Goal: Task Accomplishment & Management: Manage account settings

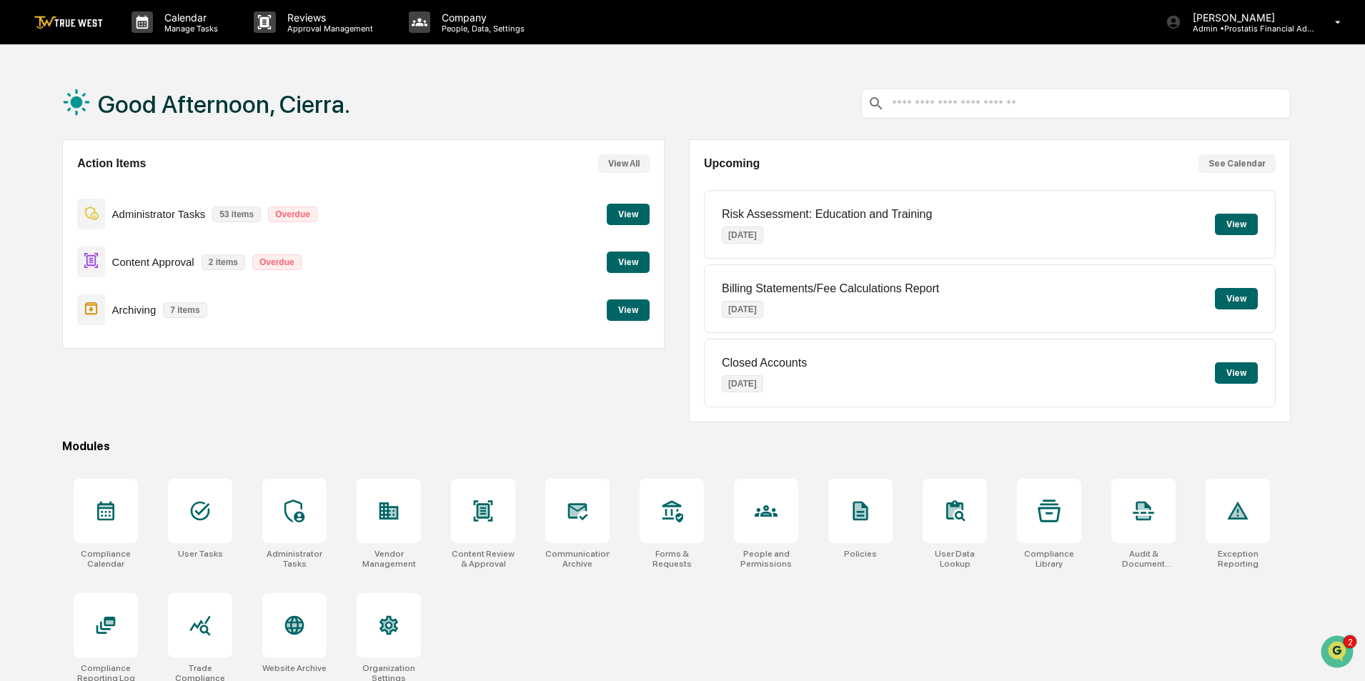
click at [629, 265] on button "View" at bounding box center [628, 262] width 43 height 21
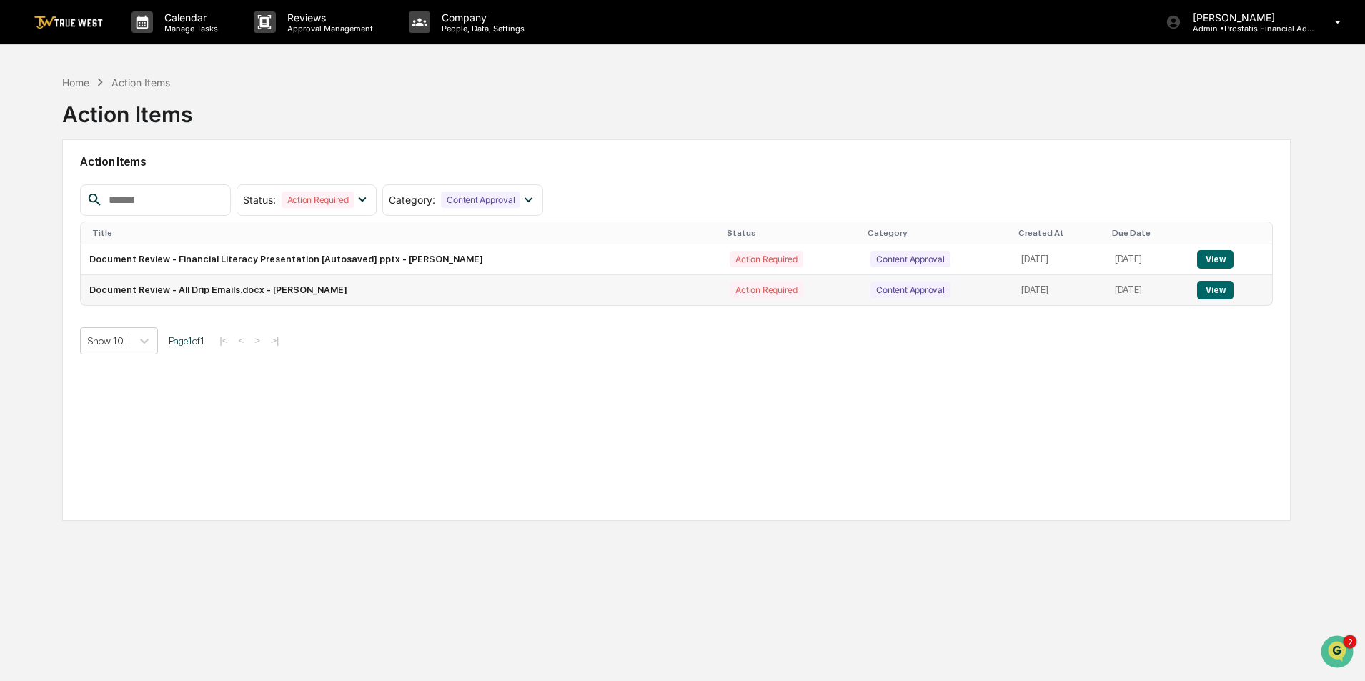
click at [1222, 292] on button "View" at bounding box center [1215, 290] width 36 height 19
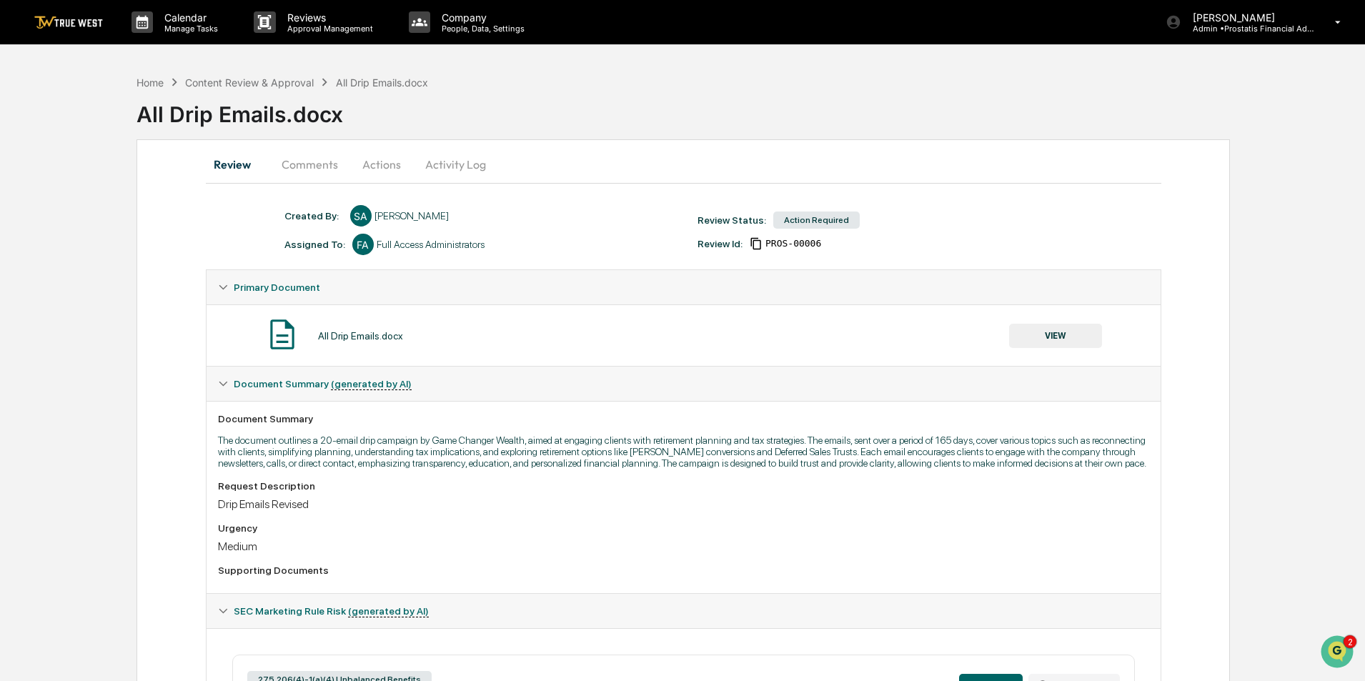
click at [432, 162] on button "Activity Log" at bounding box center [456, 164] width 84 height 34
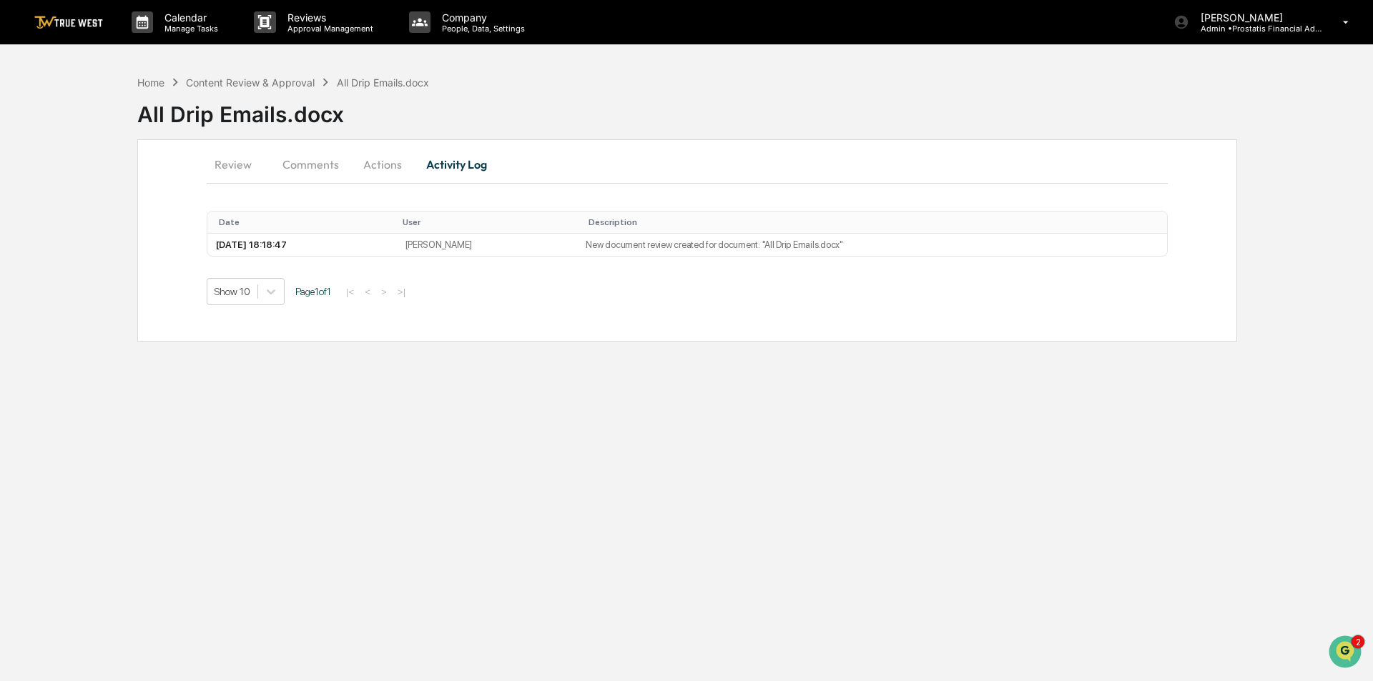
click at [378, 162] on button "Actions" at bounding box center [382, 164] width 64 height 34
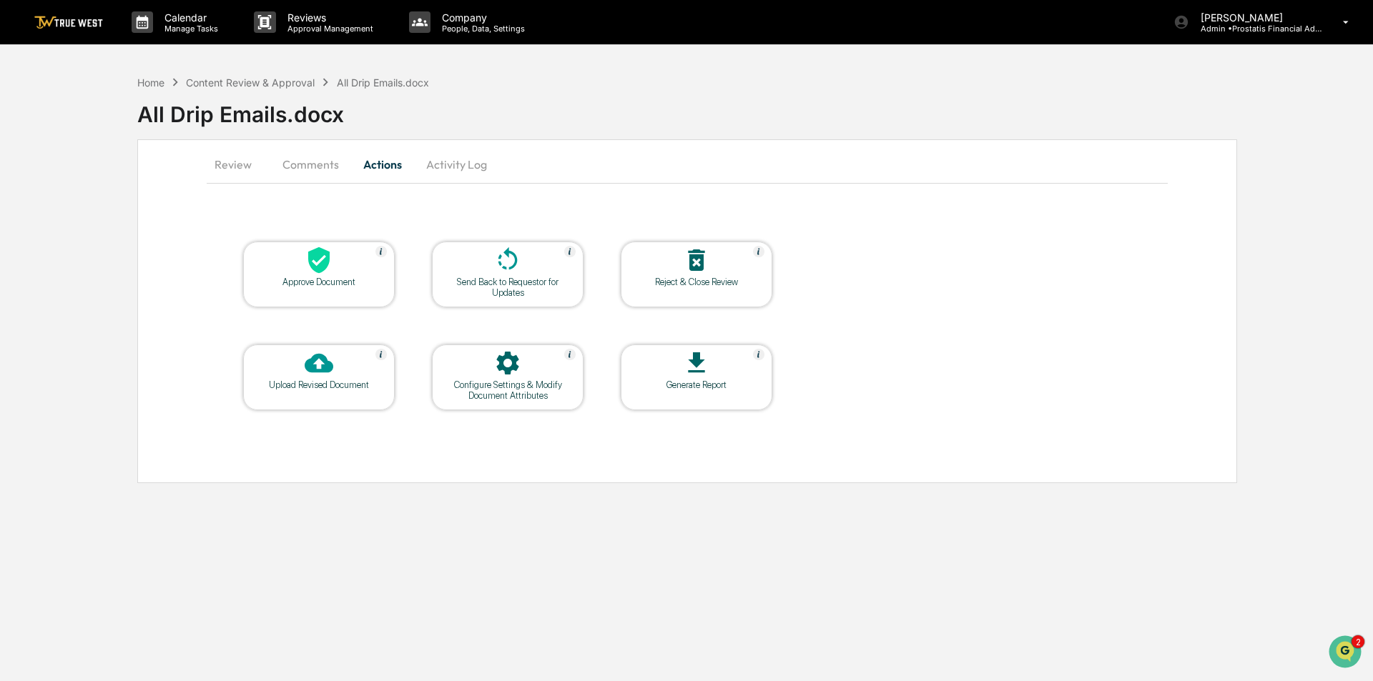
click at [303, 169] on button "Comments" at bounding box center [310, 164] width 79 height 34
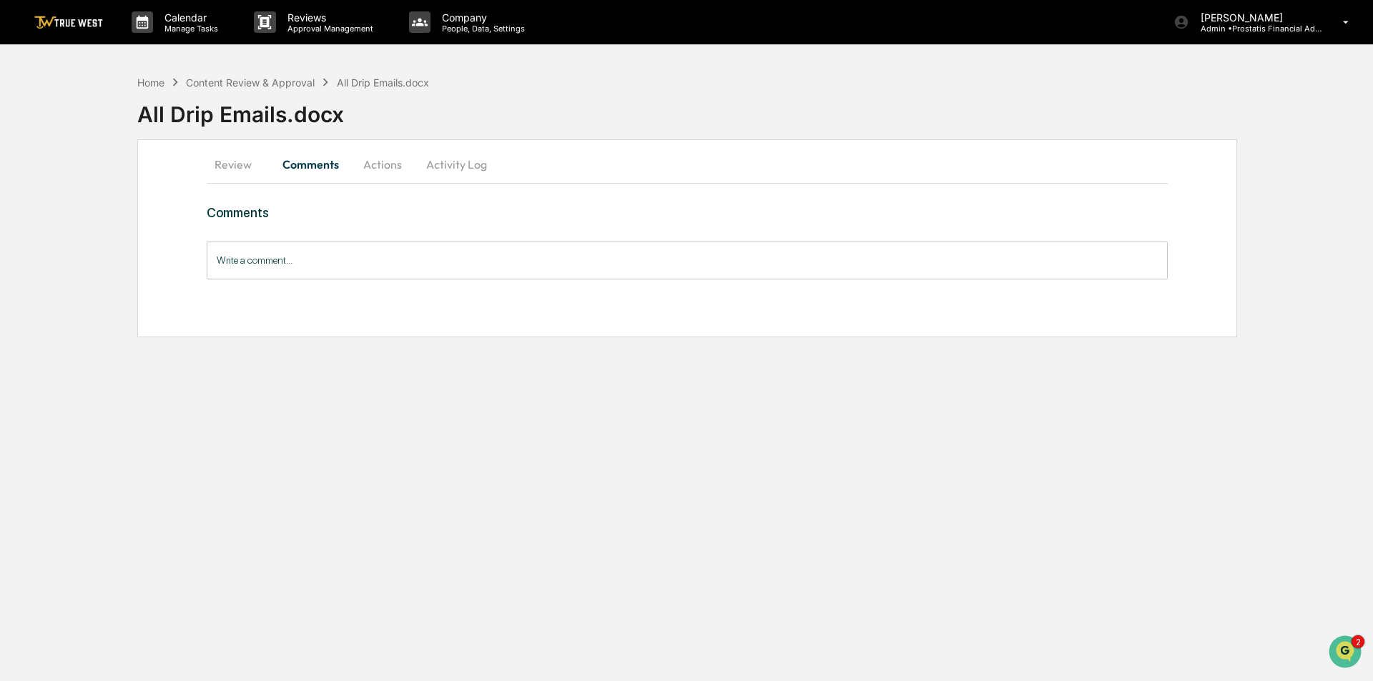
click at [234, 167] on button "Review" at bounding box center [239, 164] width 64 height 34
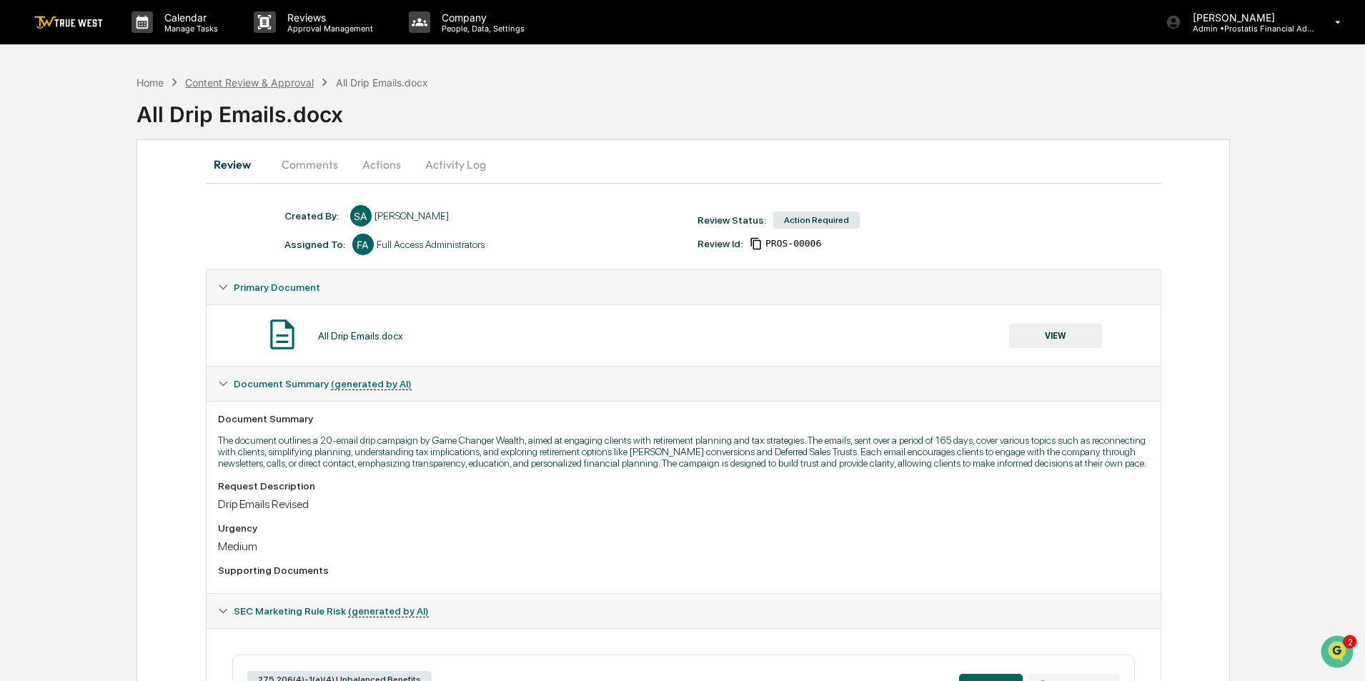
click at [276, 82] on div "Content Review & Approval" at bounding box center [249, 82] width 129 height 12
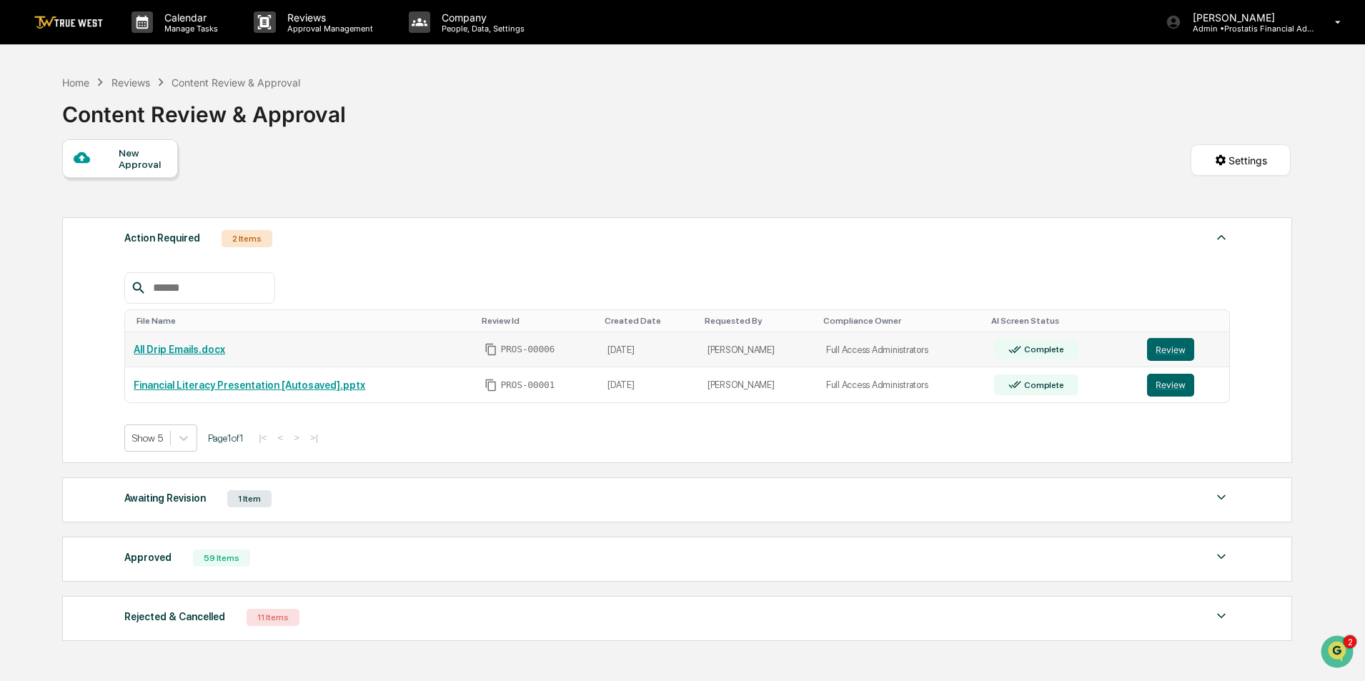
click at [1023, 349] on div "Complete" at bounding box center [1043, 350] width 42 height 10
click at [753, 499] on div "Awaiting Revision 1 Item" at bounding box center [677, 499] width 1106 height 20
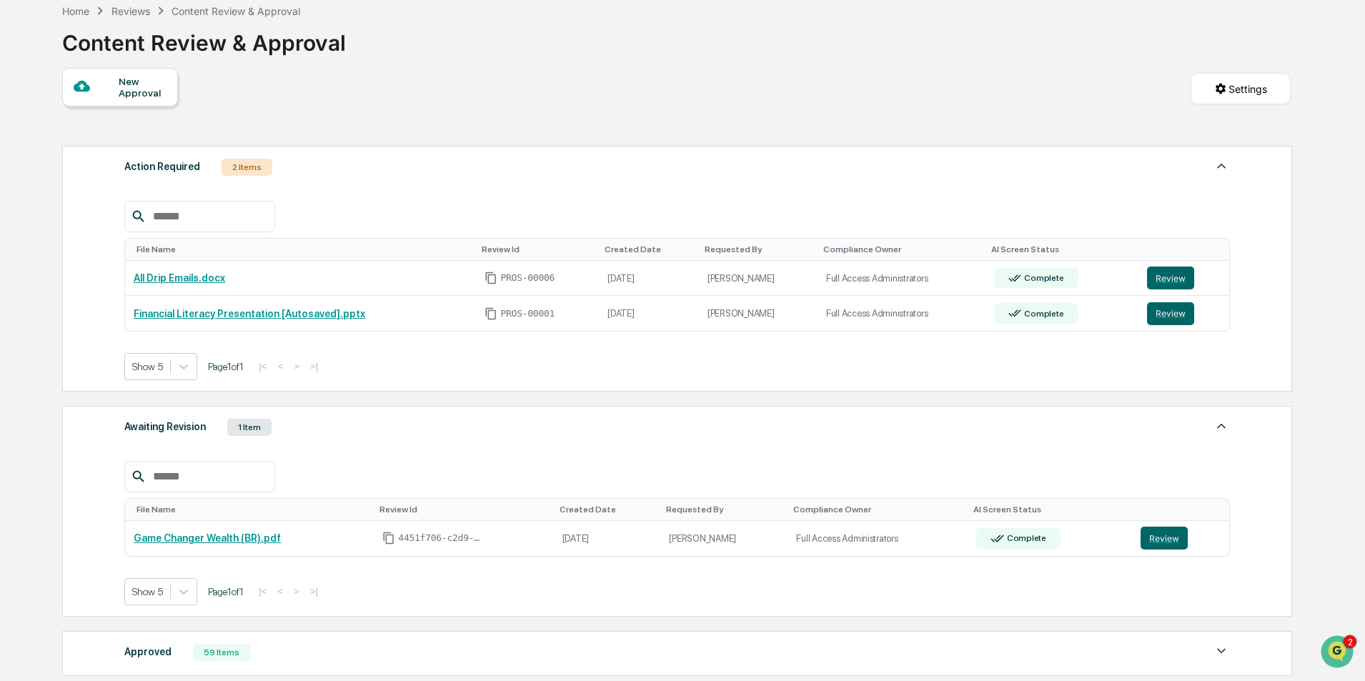
scroll to position [143, 0]
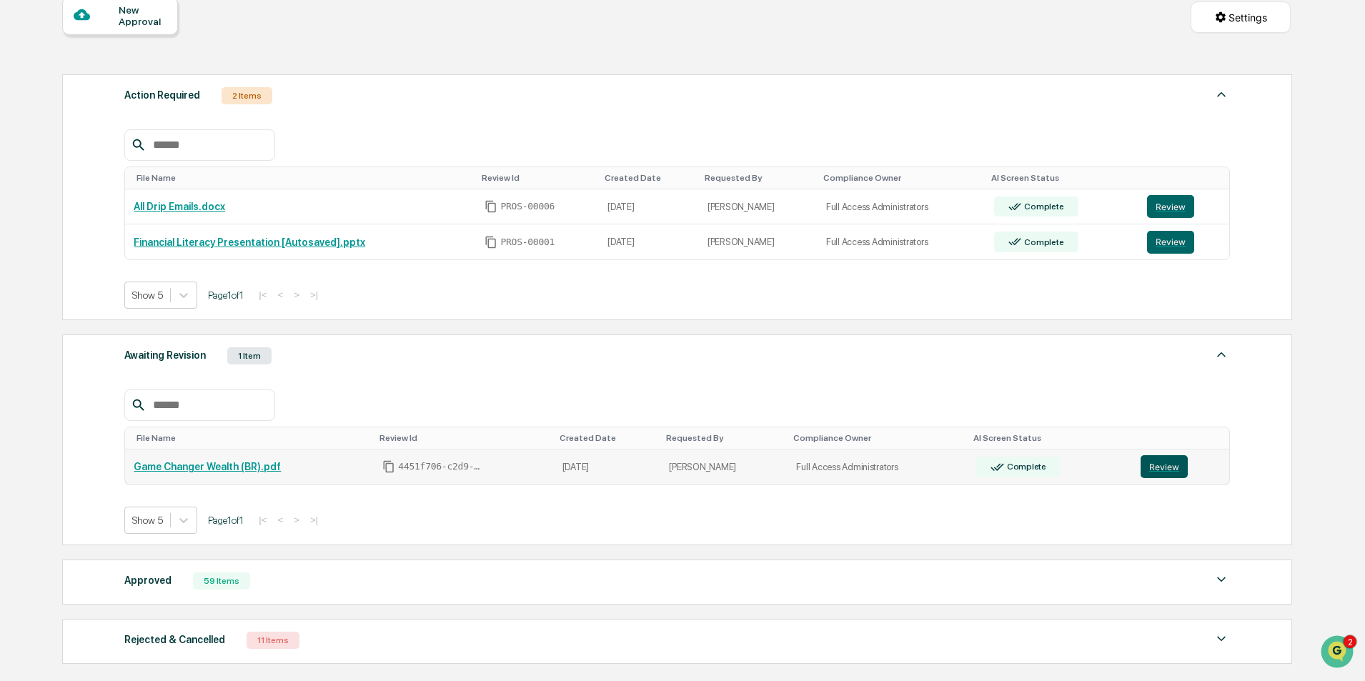
click at [1164, 463] on button "Review" at bounding box center [1164, 466] width 47 height 23
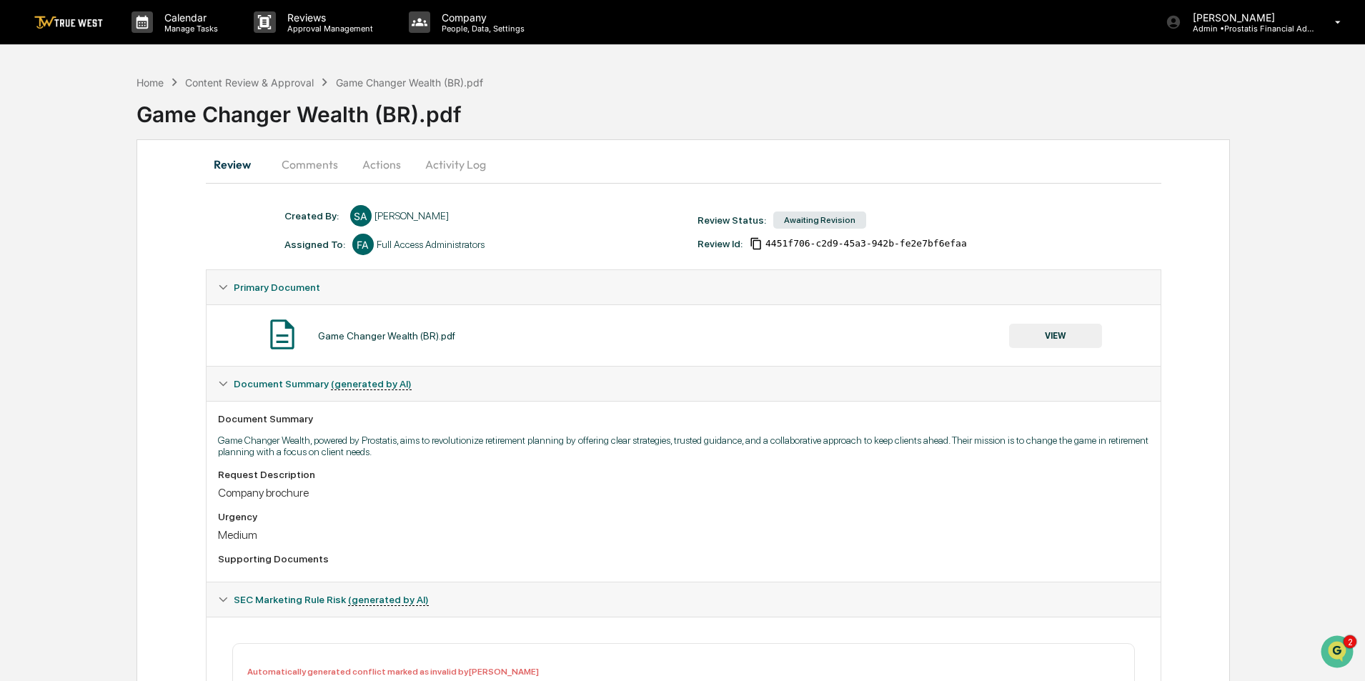
click at [449, 159] on button "Activity Log" at bounding box center [456, 164] width 84 height 34
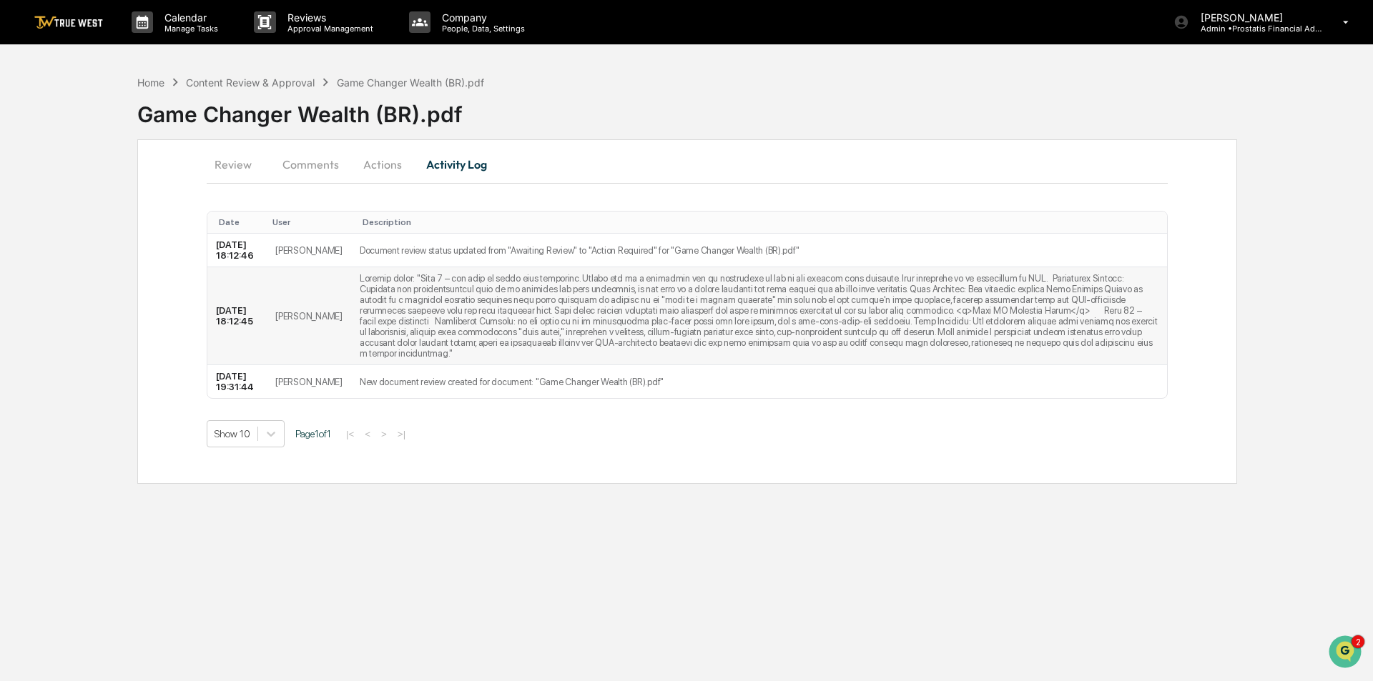
click at [426, 325] on td at bounding box center [759, 316] width 816 height 98
click at [371, 162] on button "Actions" at bounding box center [382, 164] width 64 height 34
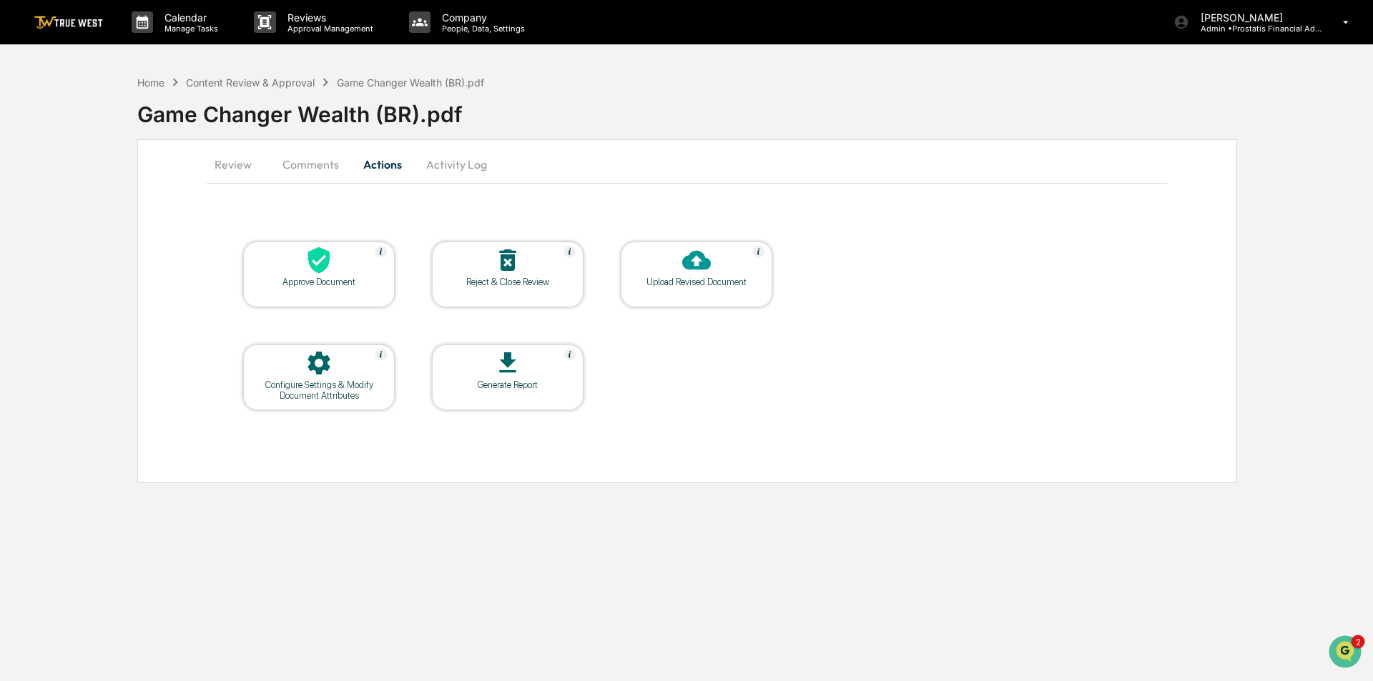
drag, startPoint x: 325, startPoint y: 164, endPoint x: 308, endPoint y: 168, distance: 17.7
click at [325, 167] on button "Comments" at bounding box center [310, 164] width 79 height 34
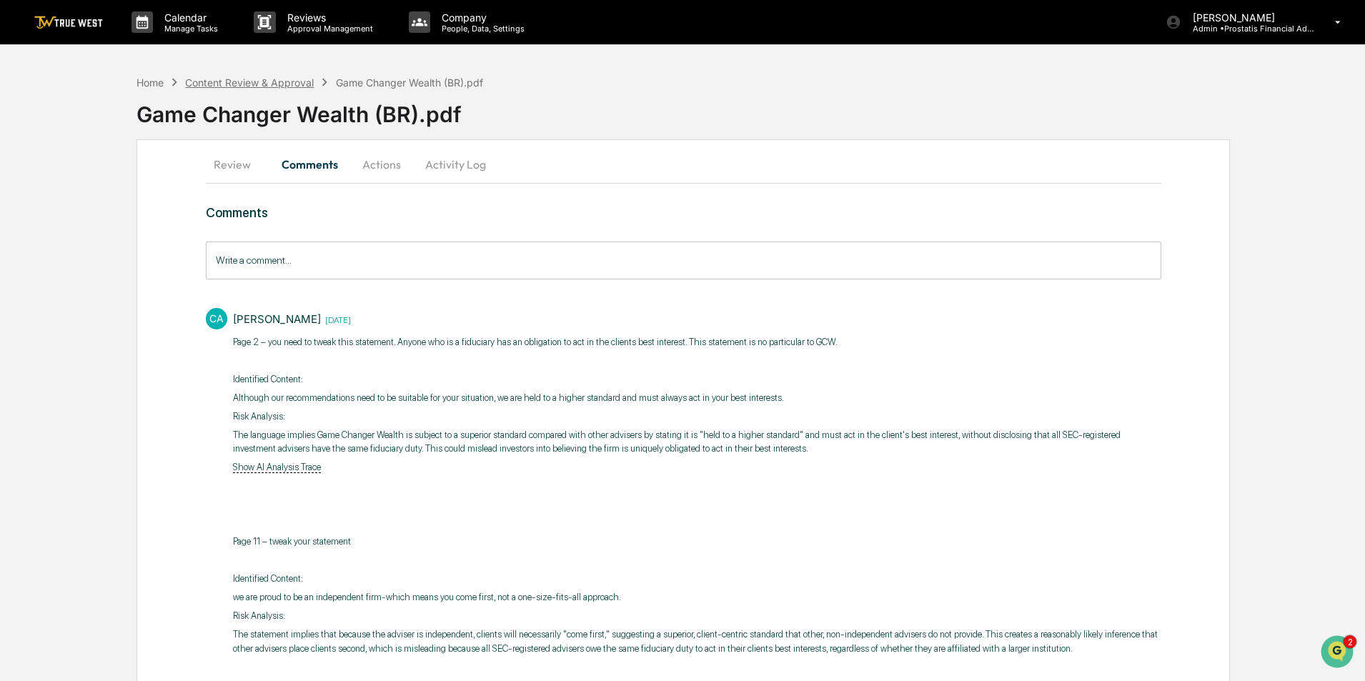
click at [283, 84] on div "Content Review & Approval" at bounding box center [249, 82] width 129 height 12
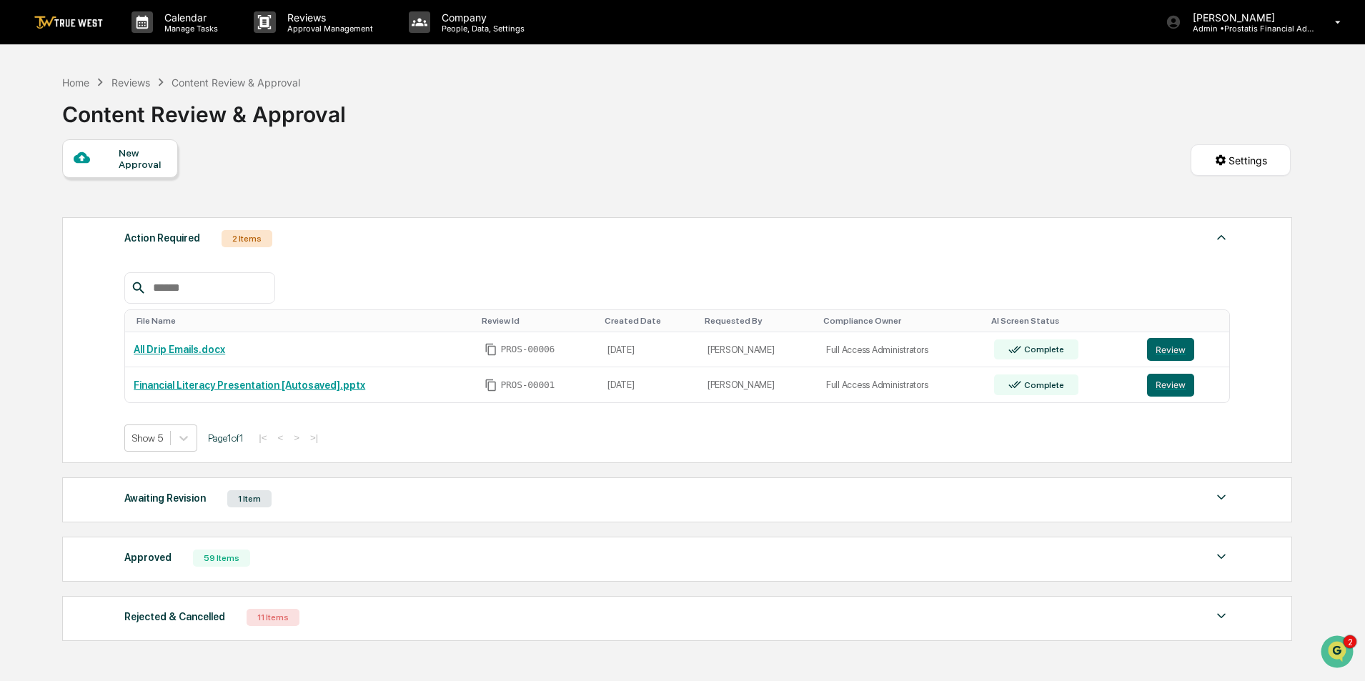
click at [295, 504] on div "Awaiting Revision 1 Item" at bounding box center [677, 499] width 1106 height 20
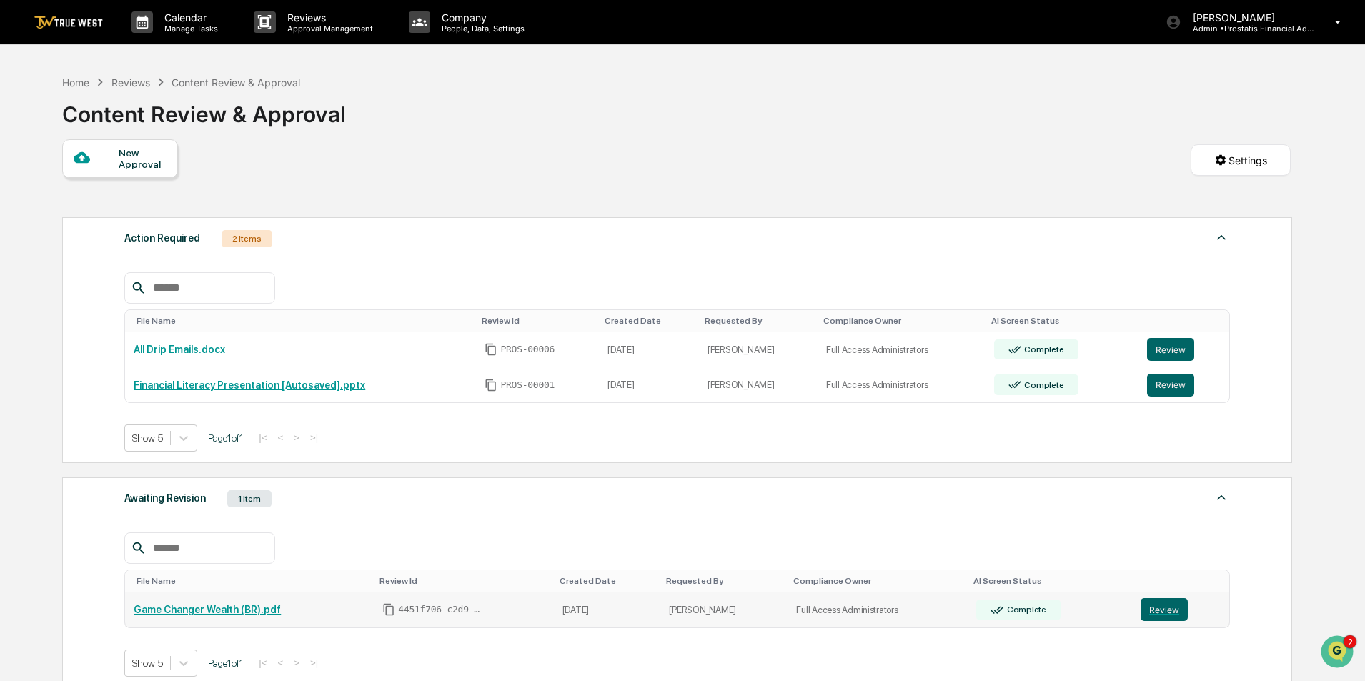
click at [232, 601] on td "Game Changer Wealth (BR).pdf" at bounding box center [249, 610] width 249 height 35
click at [229, 609] on link "Game Changer Wealth (BR).pdf" at bounding box center [207, 609] width 147 height 11
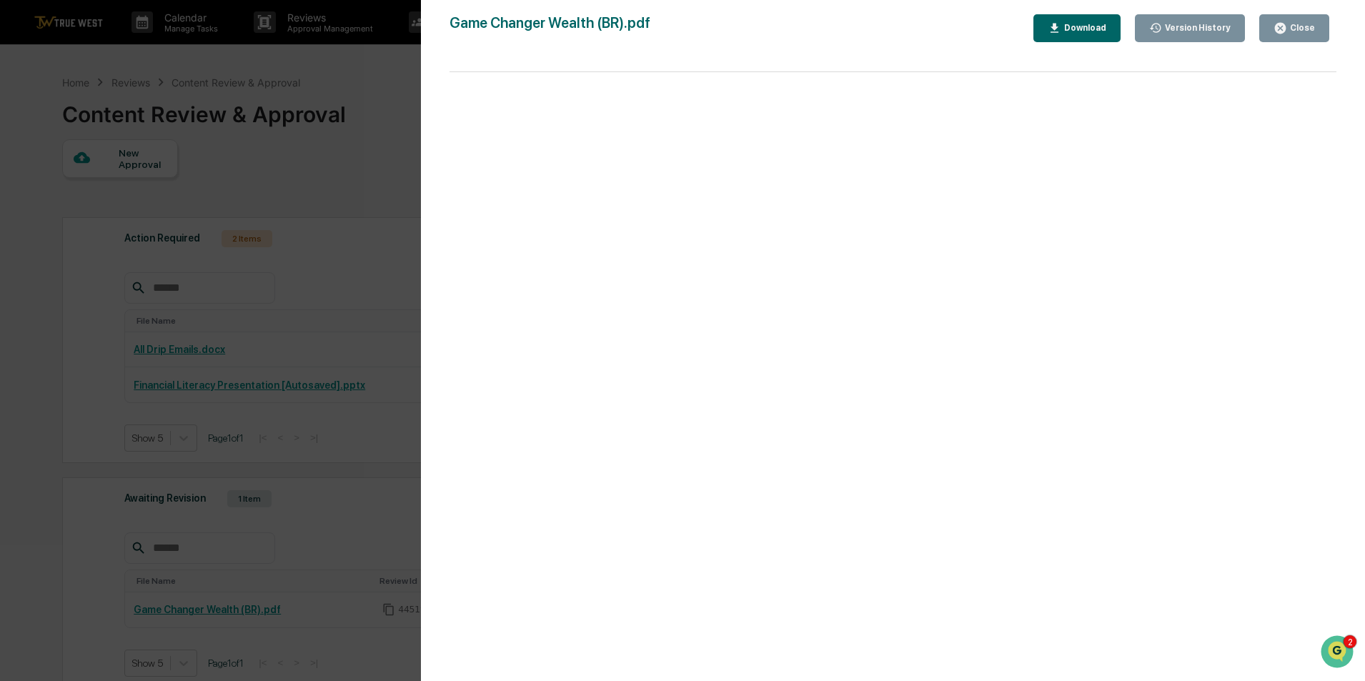
click at [1282, 29] on icon "button" at bounding box center [1281, 28] width 14 height 14
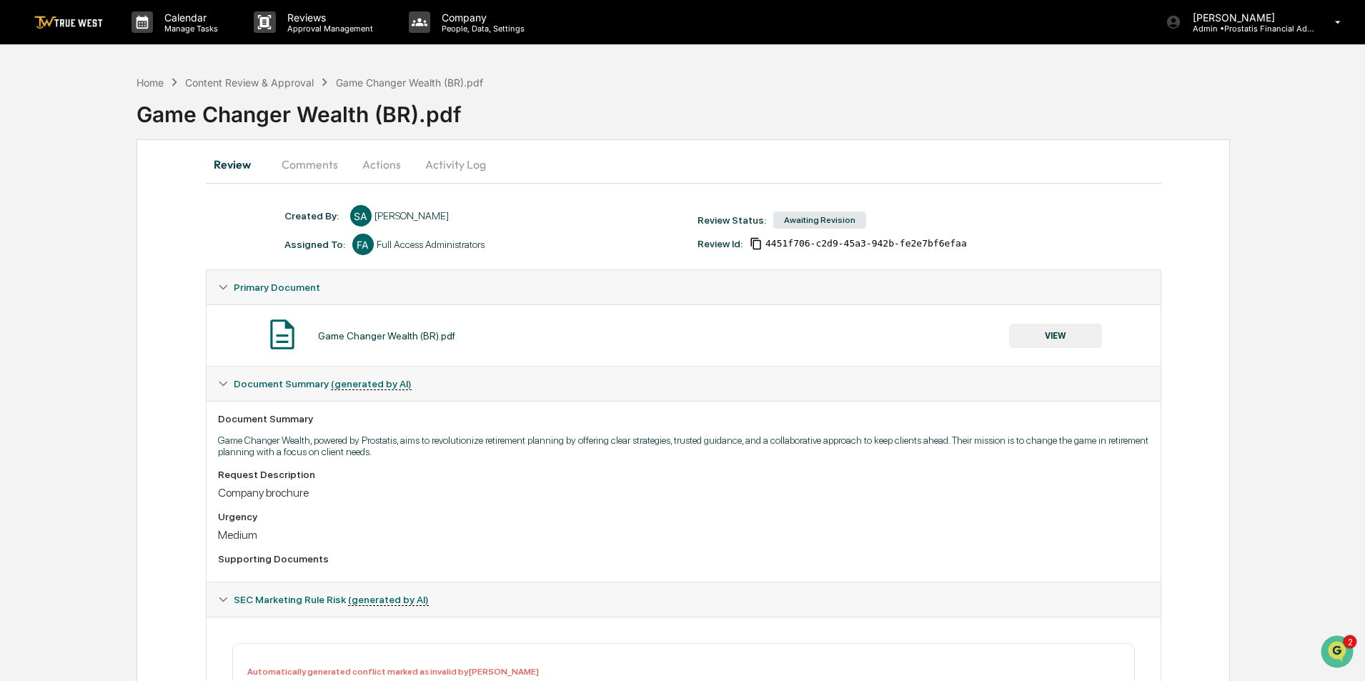
click at [291, 164] on button "Comments" at bounding box center [309, 164] width 79 height 34
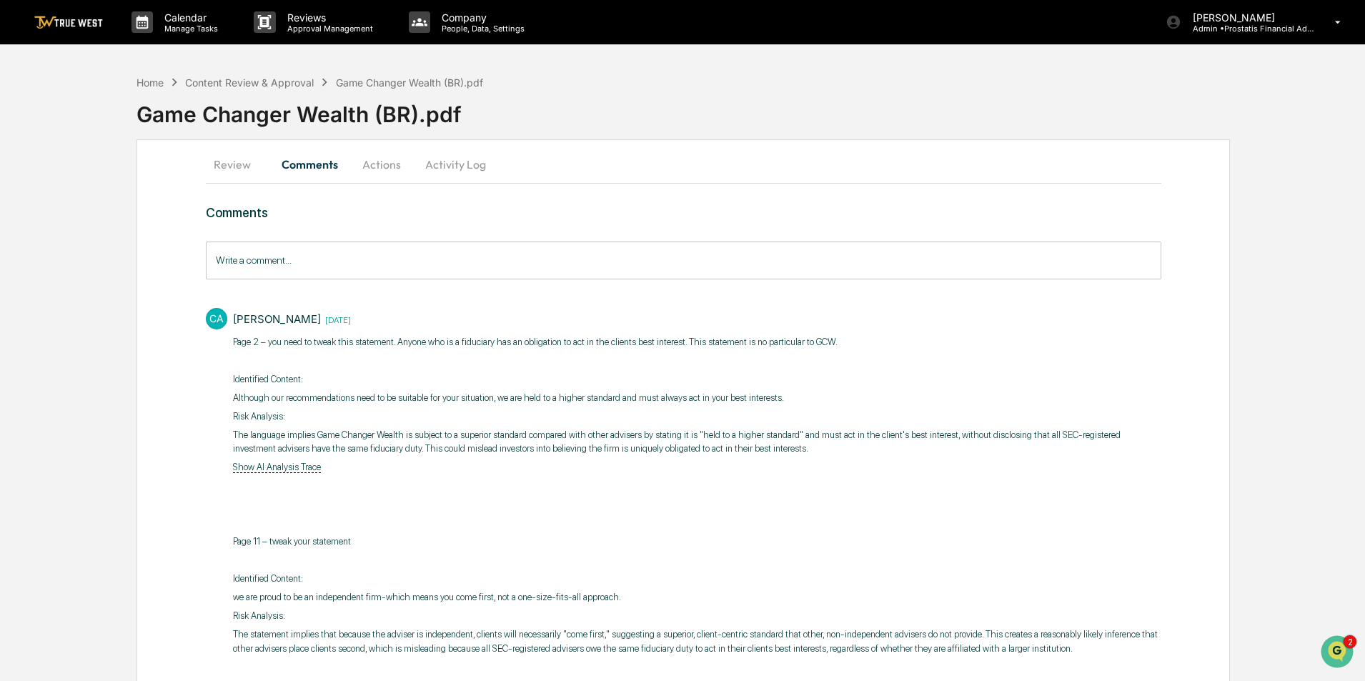
click at [376, 172] on button "Actions" at bounding box center [382, 164] width 64 height 34
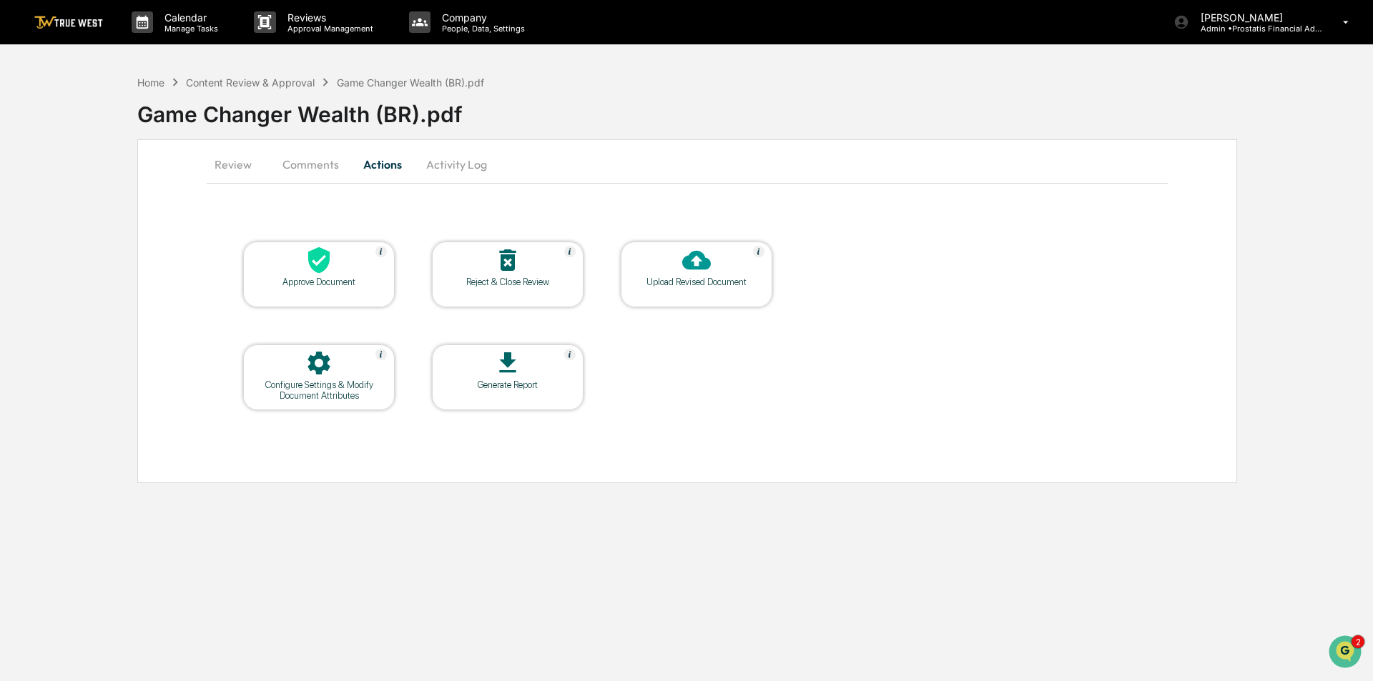
click at [468, 168] on button "Activity Log" at bounding box center [457, 164] width 84 height 34
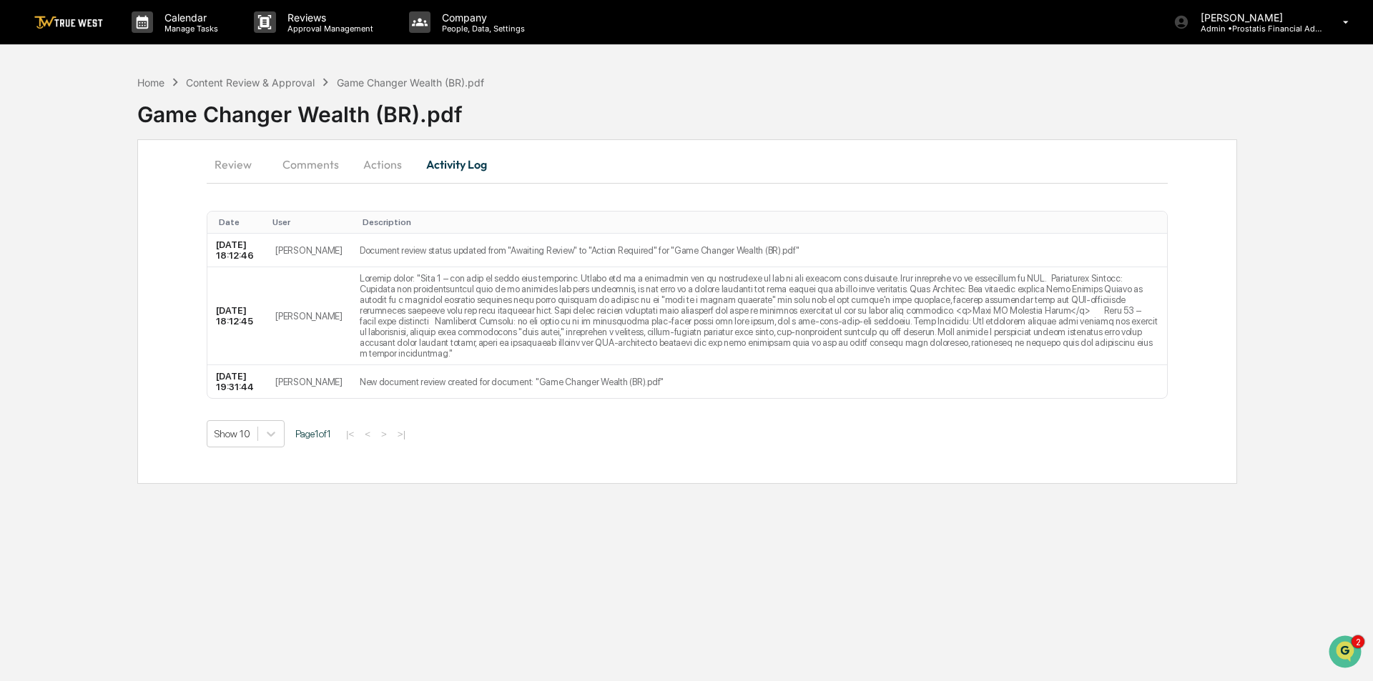
click at [249, 168] on button "Review" at bounding box center [239, 164] width 64 height 34
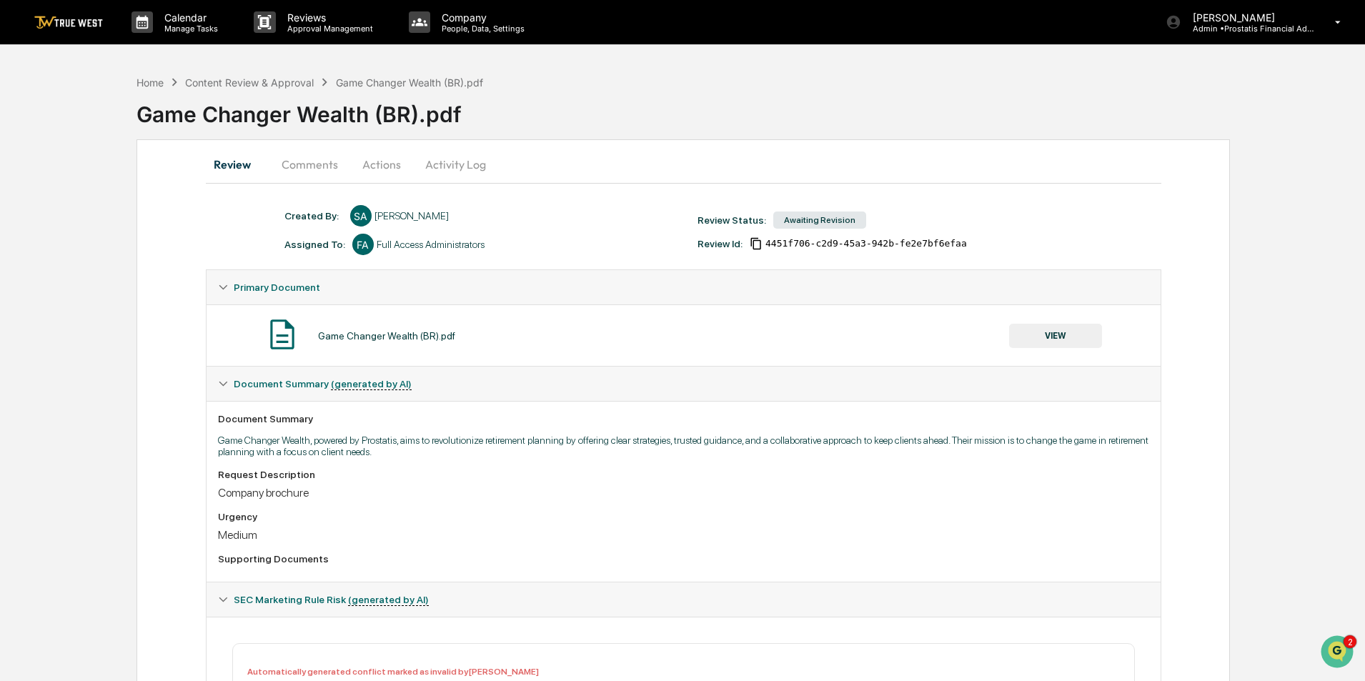
click at [242, 89] on div "Home Content Review & Approval Game Changer Wealth (BR).pdf" at bounding box center [310, 82] width 347 height 16
click at [244, 85] on div "Content Review & Approval" at bounding box center [249, 82] width 129 height 12
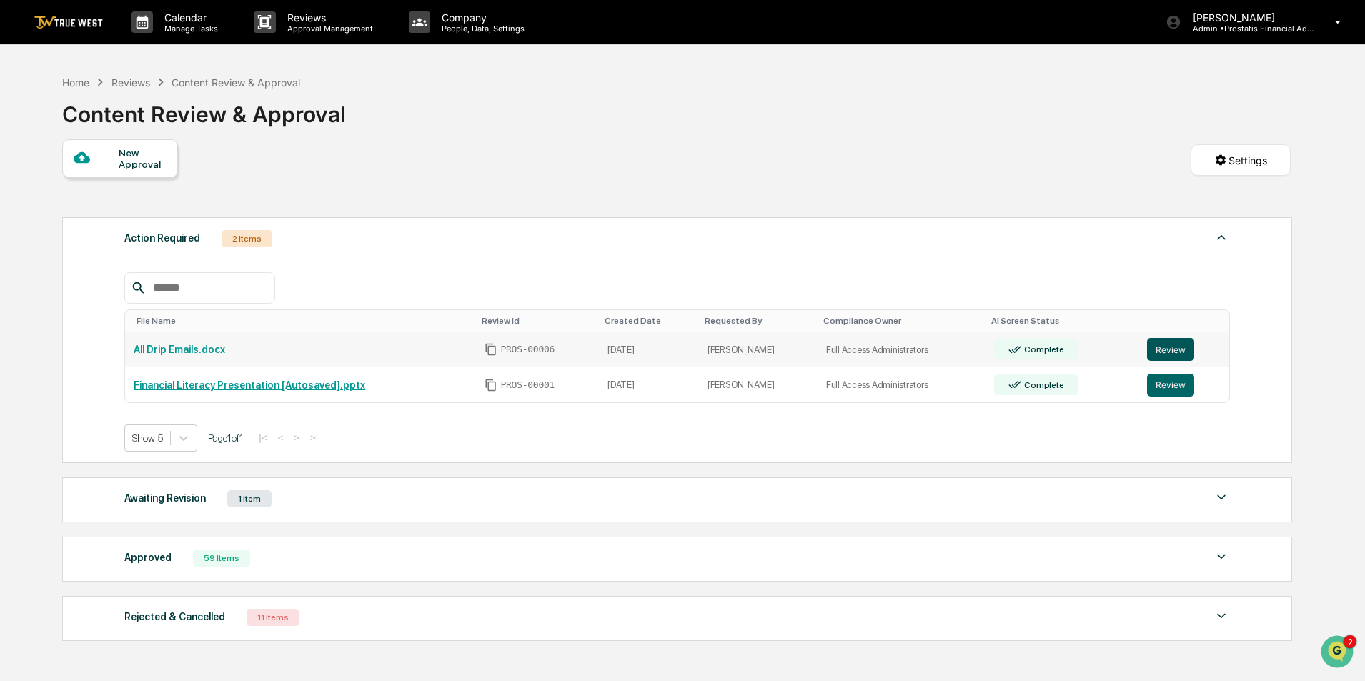
click at [1160, 345] on button "Review" at bounding box center [1170, 349] width 47 height 23
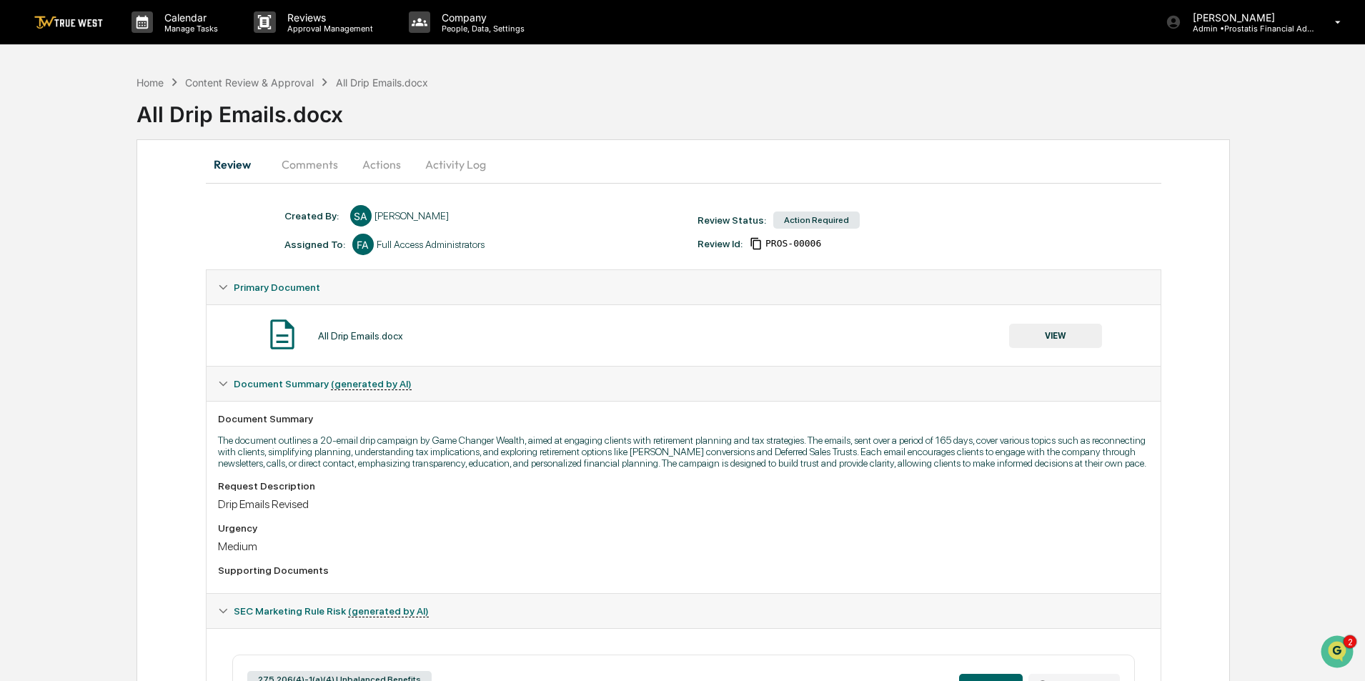
scroll to position [357, 0]
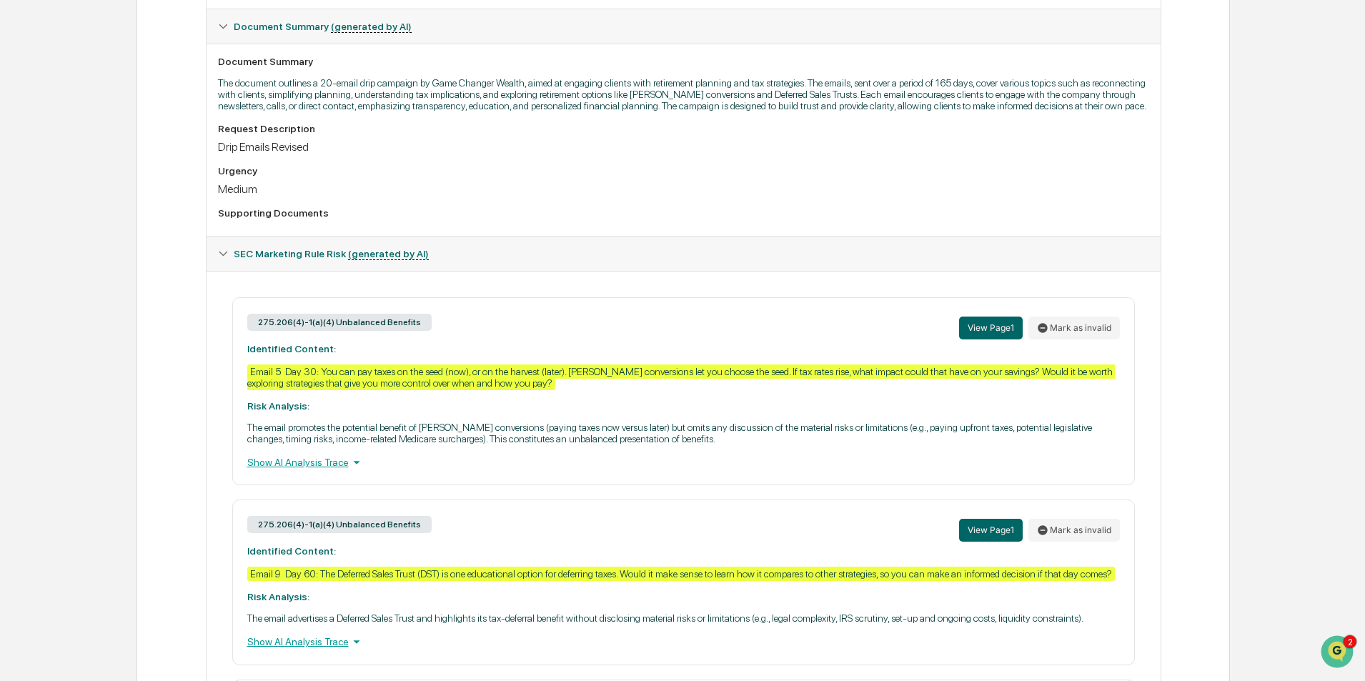
click at [295, 470] on div "Show AI Analysis Trace" at bounding box center [683, 463] width 873 height 16
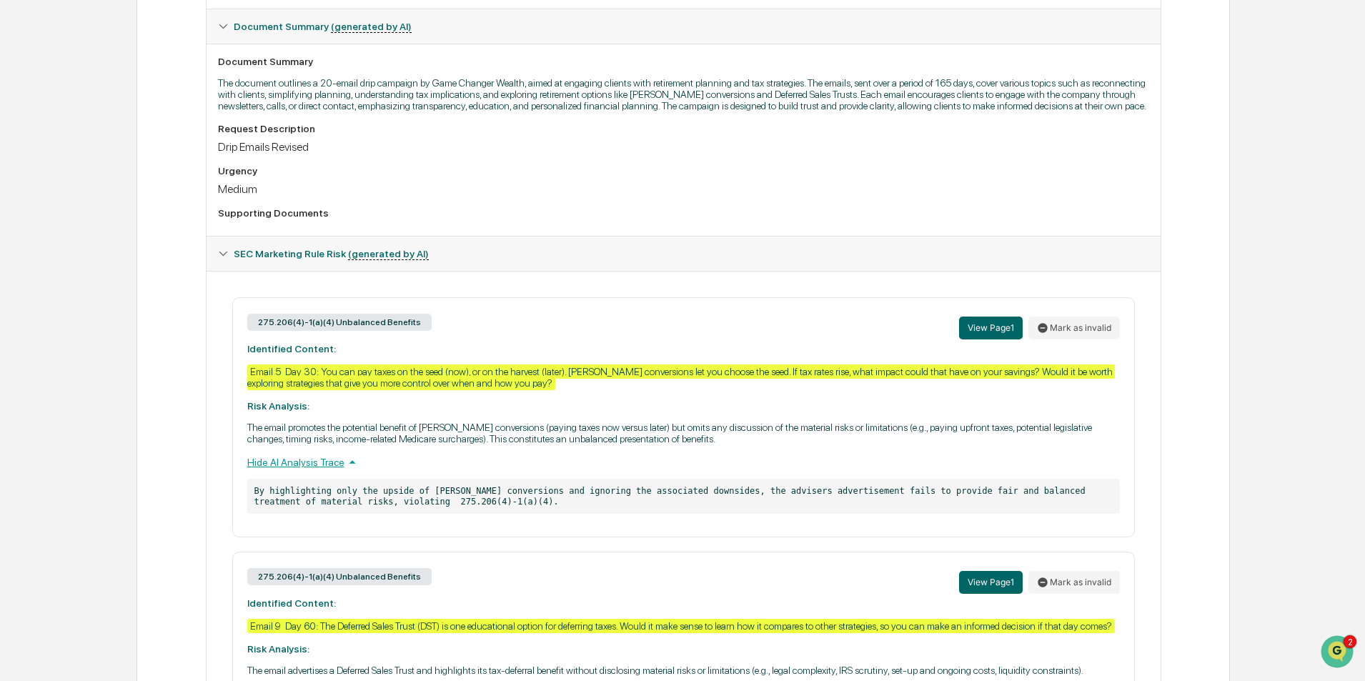
scroll to position [572, 0]
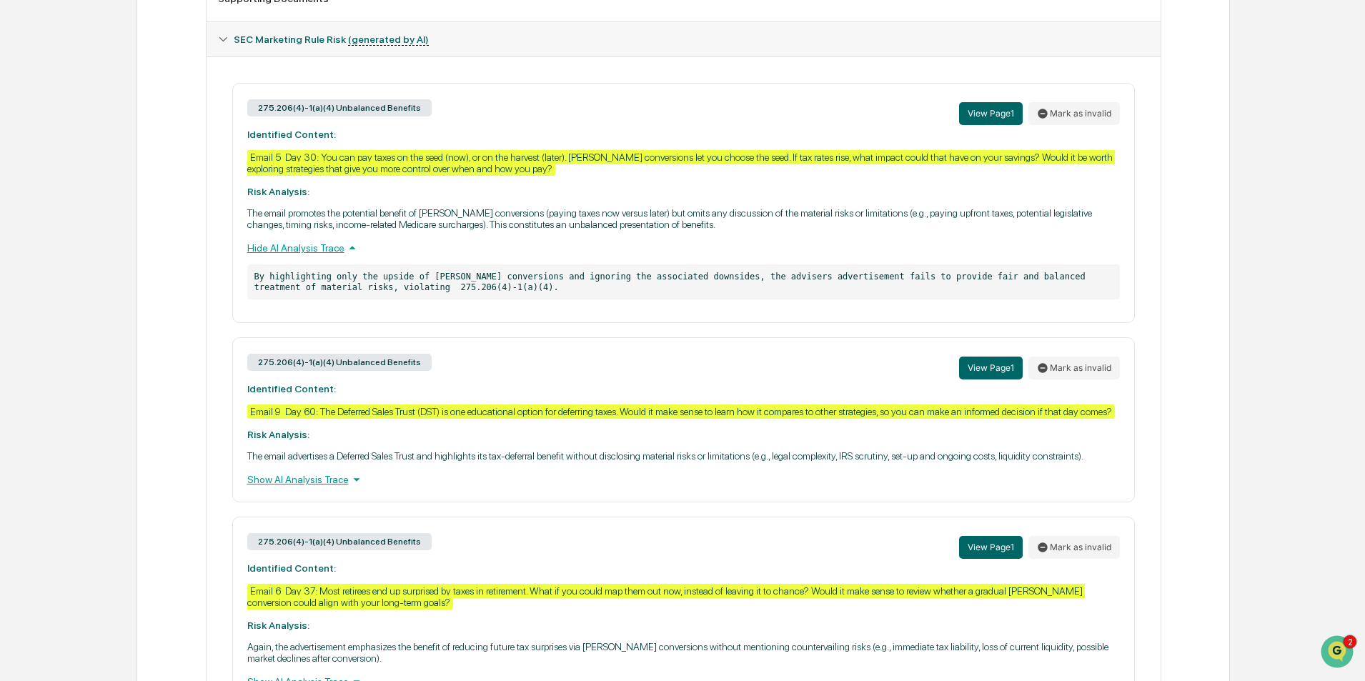
click at [295, 488] on div "Show AI Analysis Trace" at bounding box center [683, 480] width 873 height 16
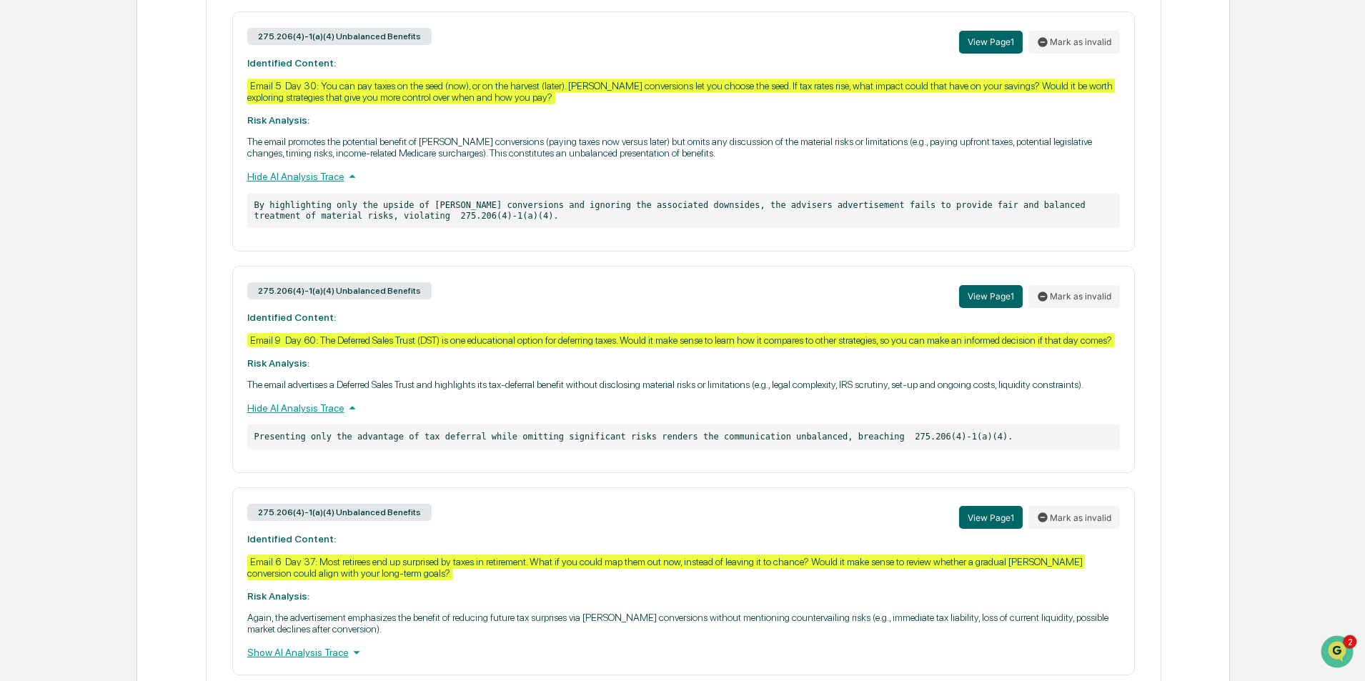
scroll to position [786, 0]
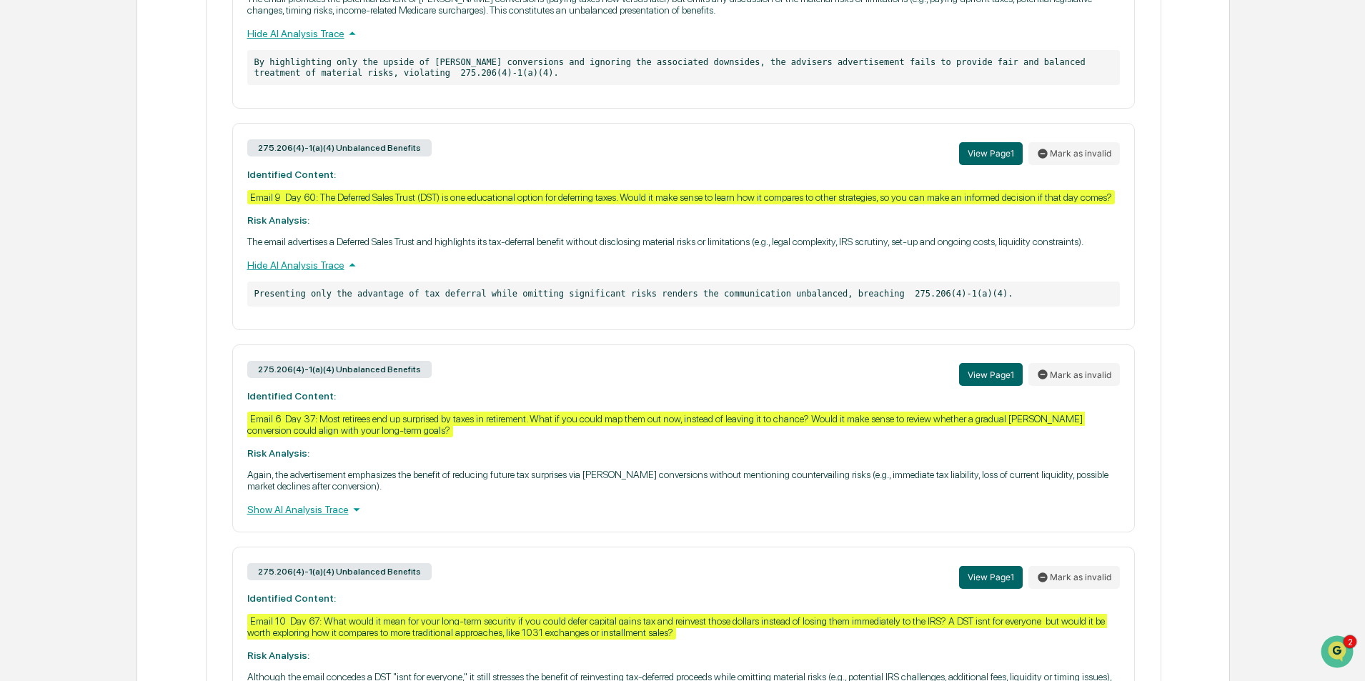
click at [294, 518] on div "Show AI Analysis Trace" at bounding box center [683, 510] width 873 height 16
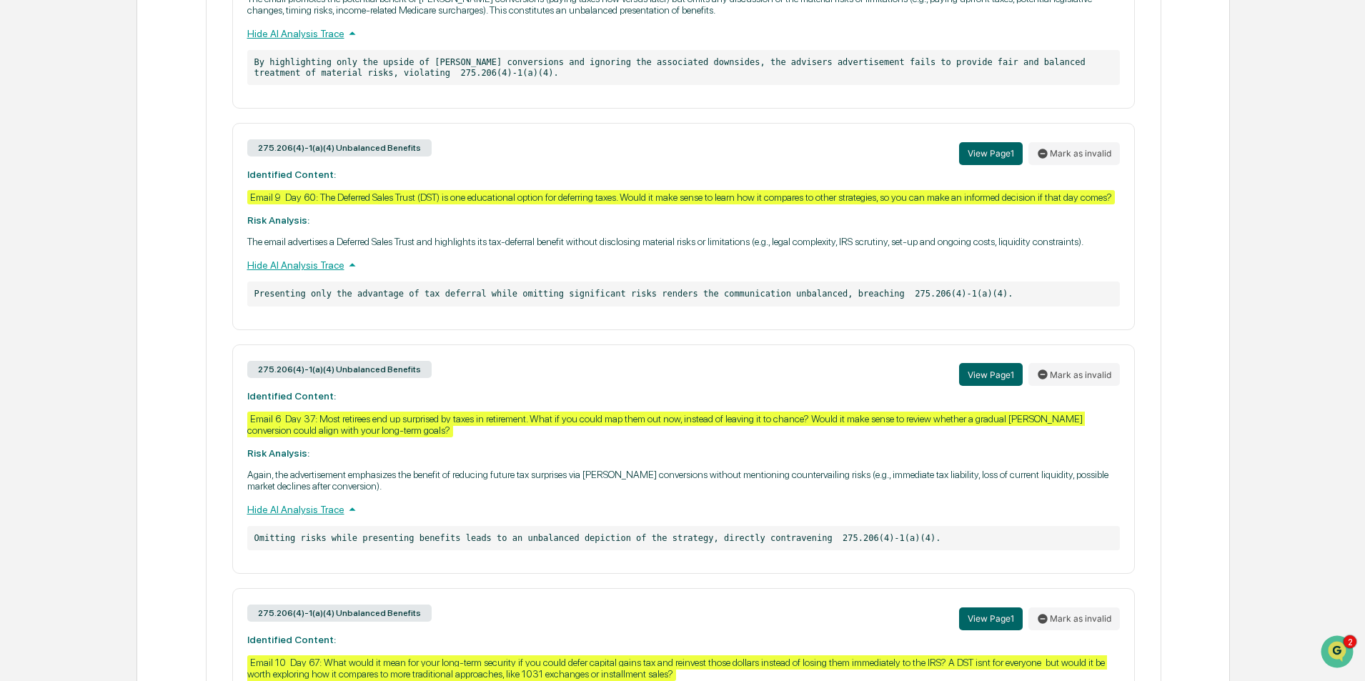
scroll to position [1001, 0]
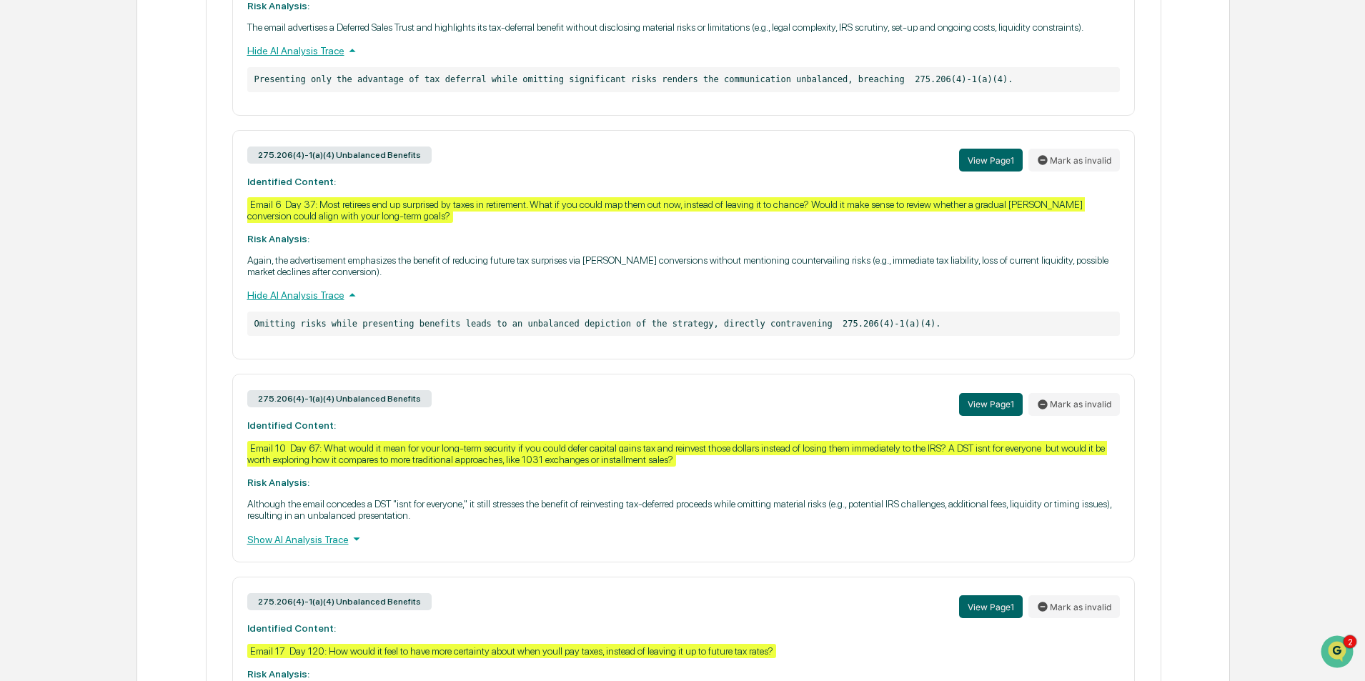
click at [297, 547] on div "Show AI Analysis Trace" at bounding box center [683, 539] width 873 height 16
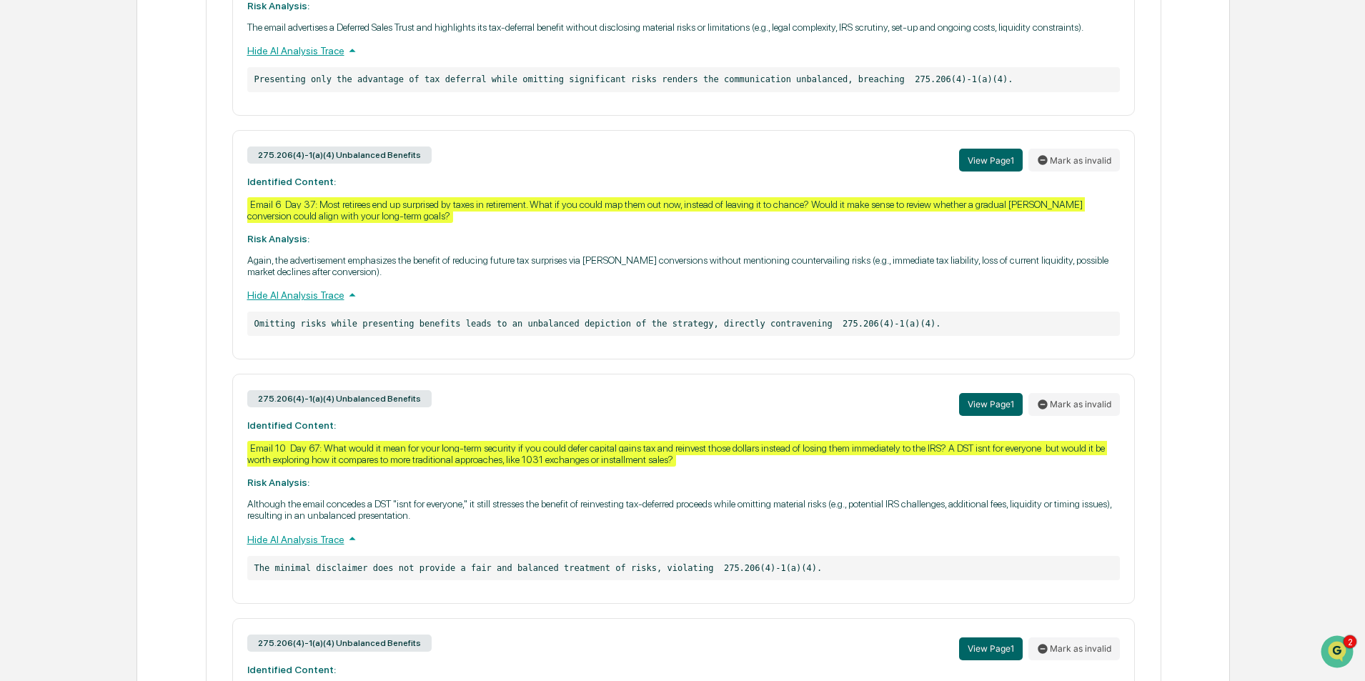
scroll to position [1189, 0]
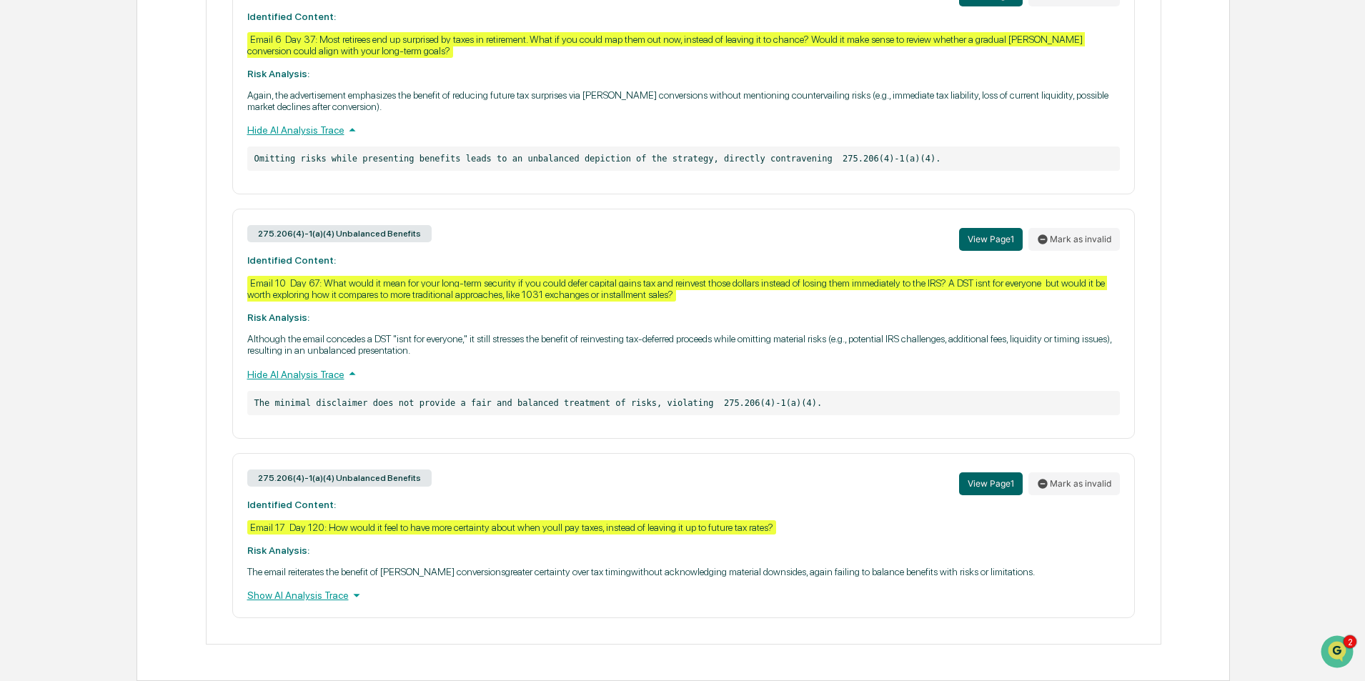
click at [292, 597] on div "Show AI Analysis Trace" at bounding box center [683, 596] width 873 height 16
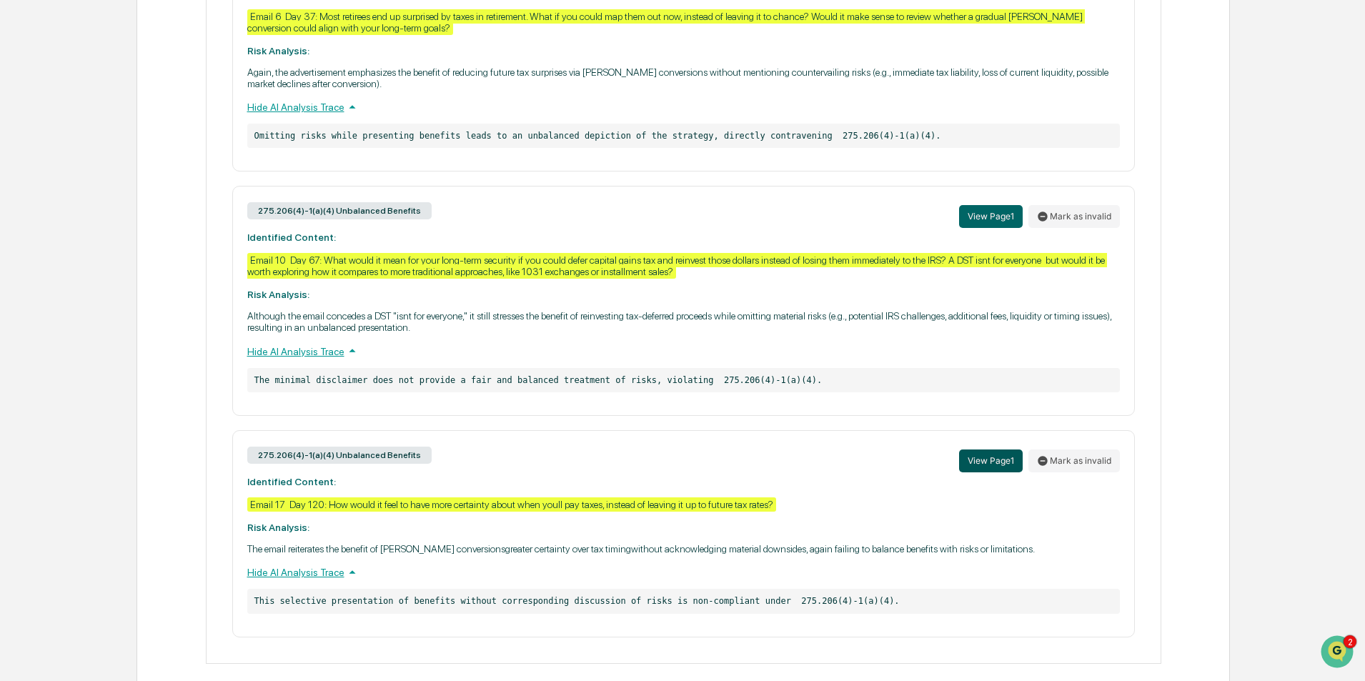
click at [984, 473] on button "View Page 1" at bounding box center [991, 461] width 64 height 23
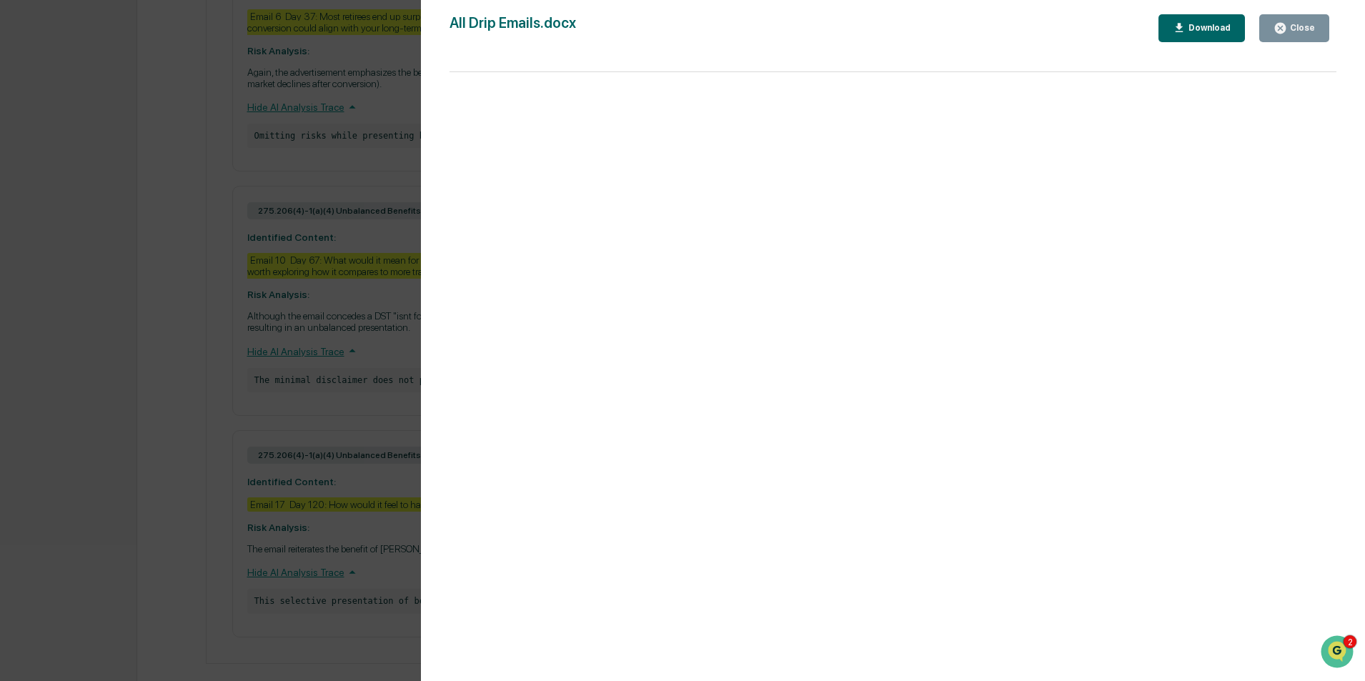
click at [1298, 25] on div "Close" at bounding box center [1301, 28] width 28 height 10
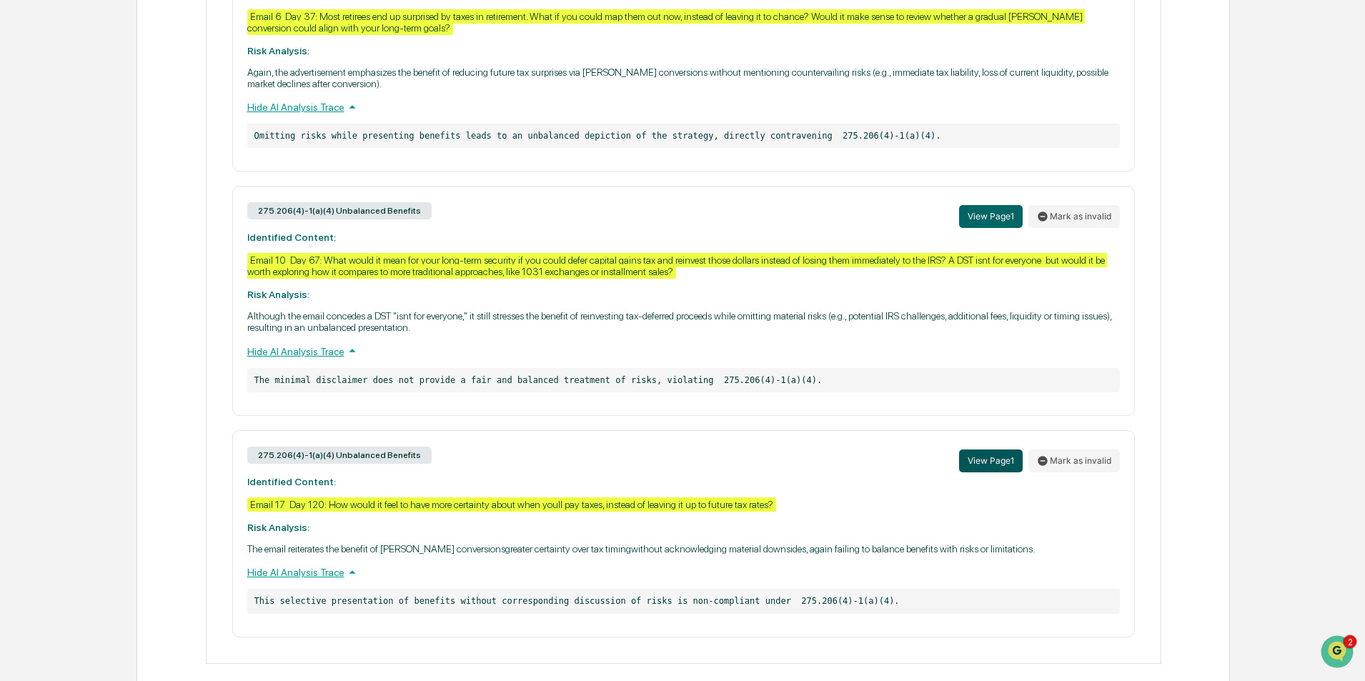
click at [1008, 473] on button "View Page 1" at bounding box center [991, 461] width 64 height 23
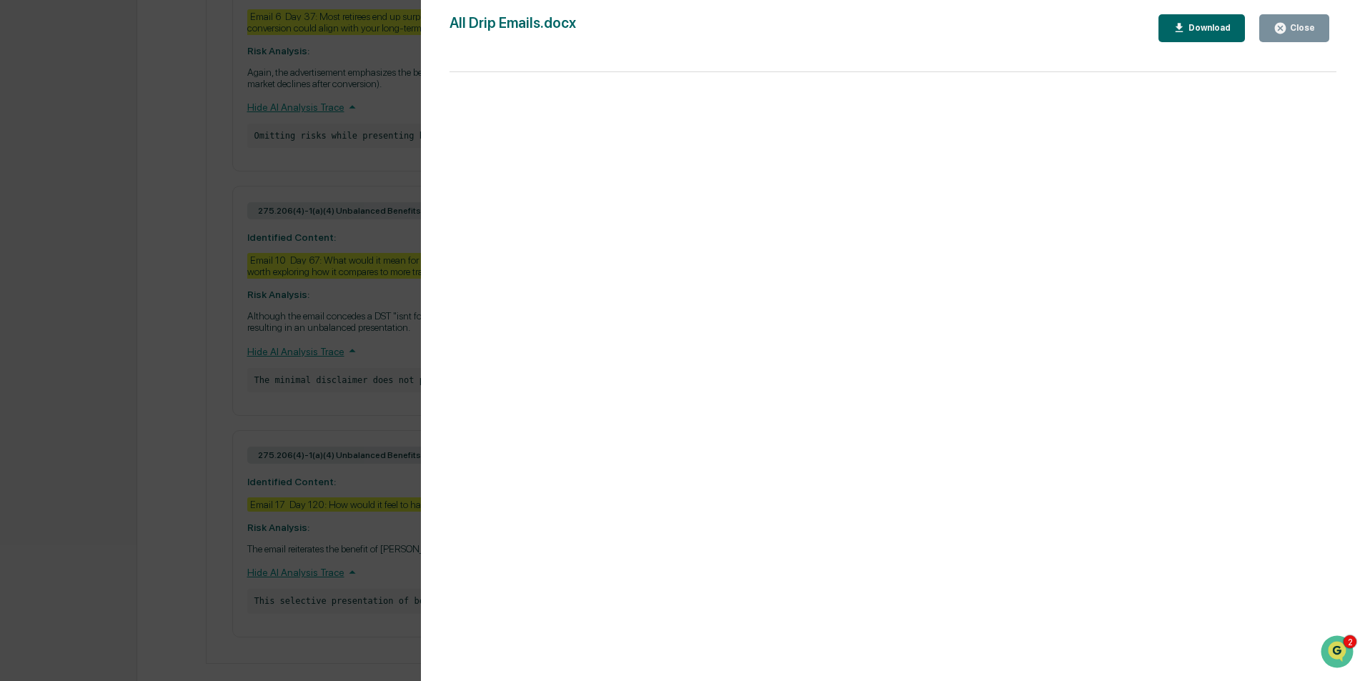
click at [1310, 31] on div "Close" at bounding box center [1301, 28] width 28 height 10
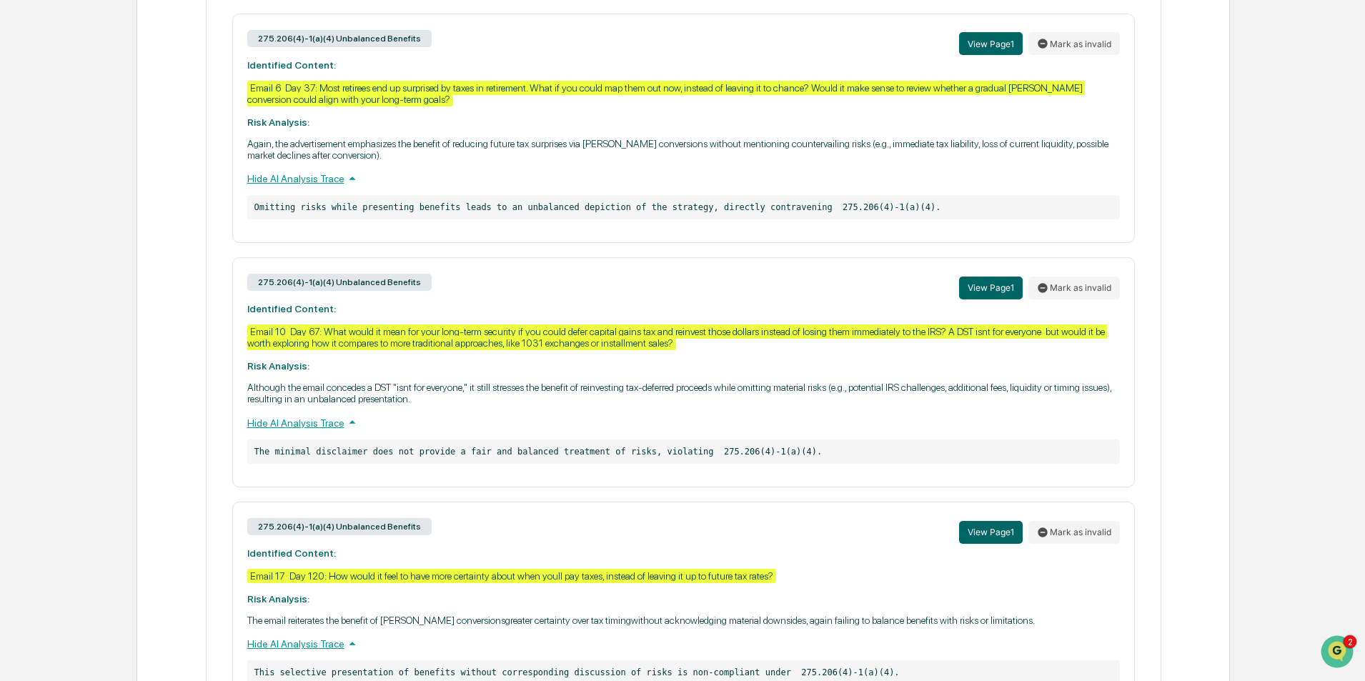
scroll to position [974, 0]
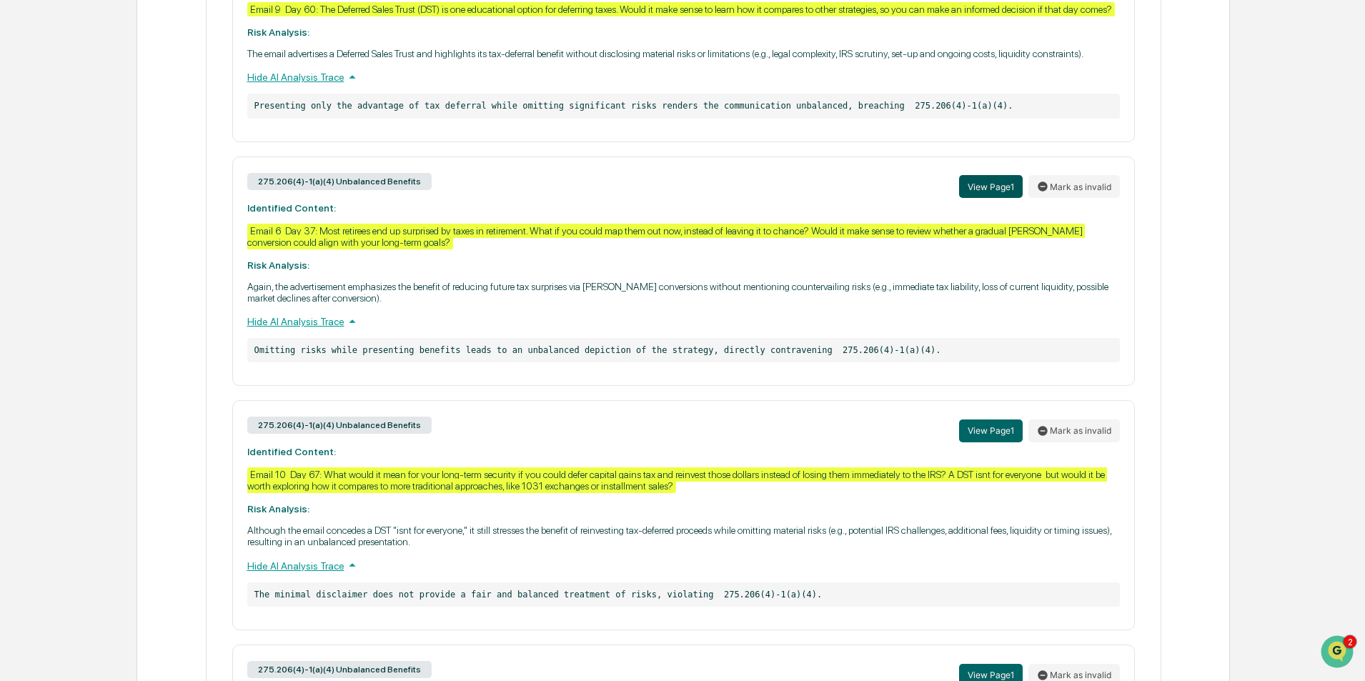
click at [977, 198] on button "View Page 1" at bounding box center [991, 186] width 64 height 23
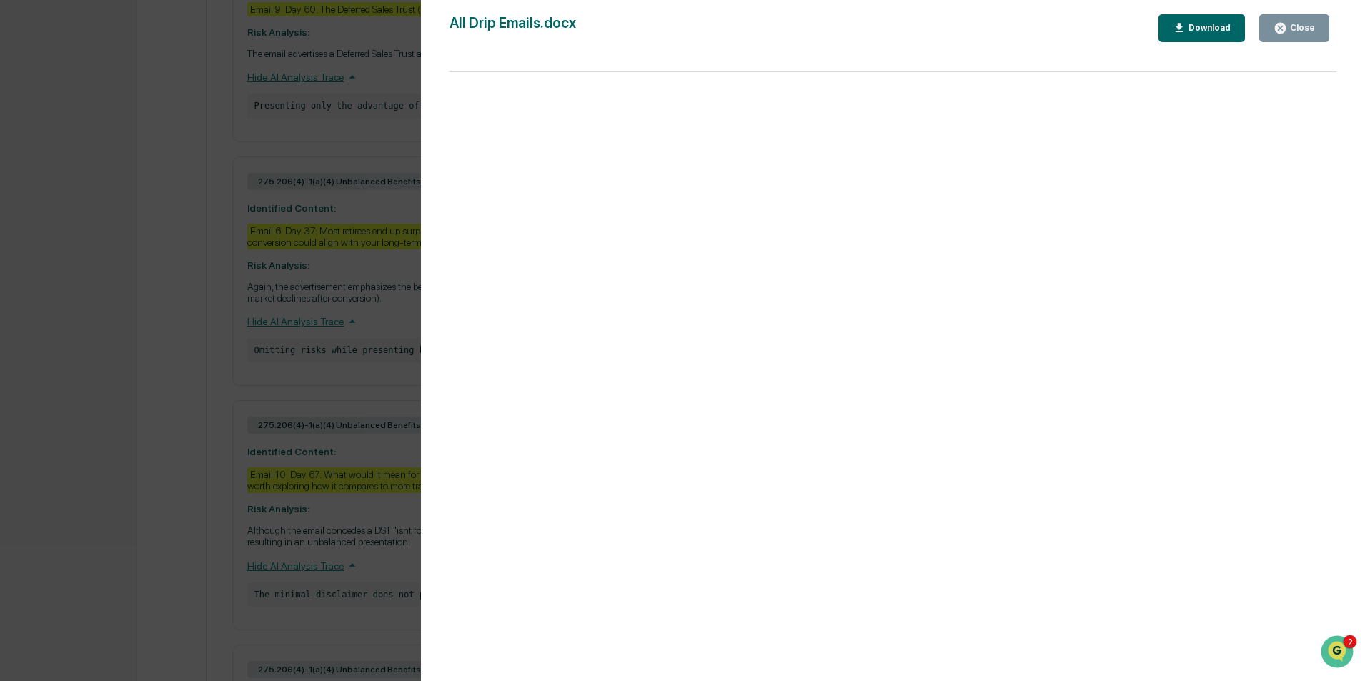
click at [1299, 27] on div "Close" at bounding box center [1301, 28] width 28 height 10
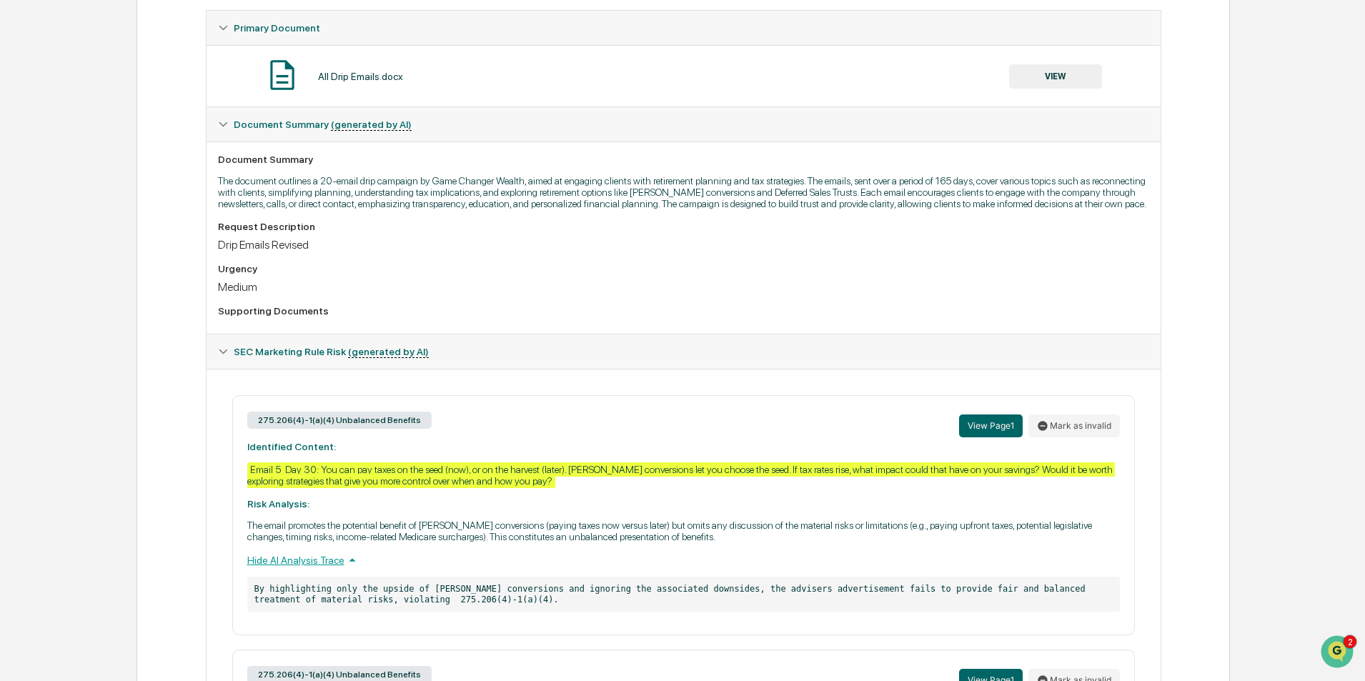
scroll to position [0, 0]
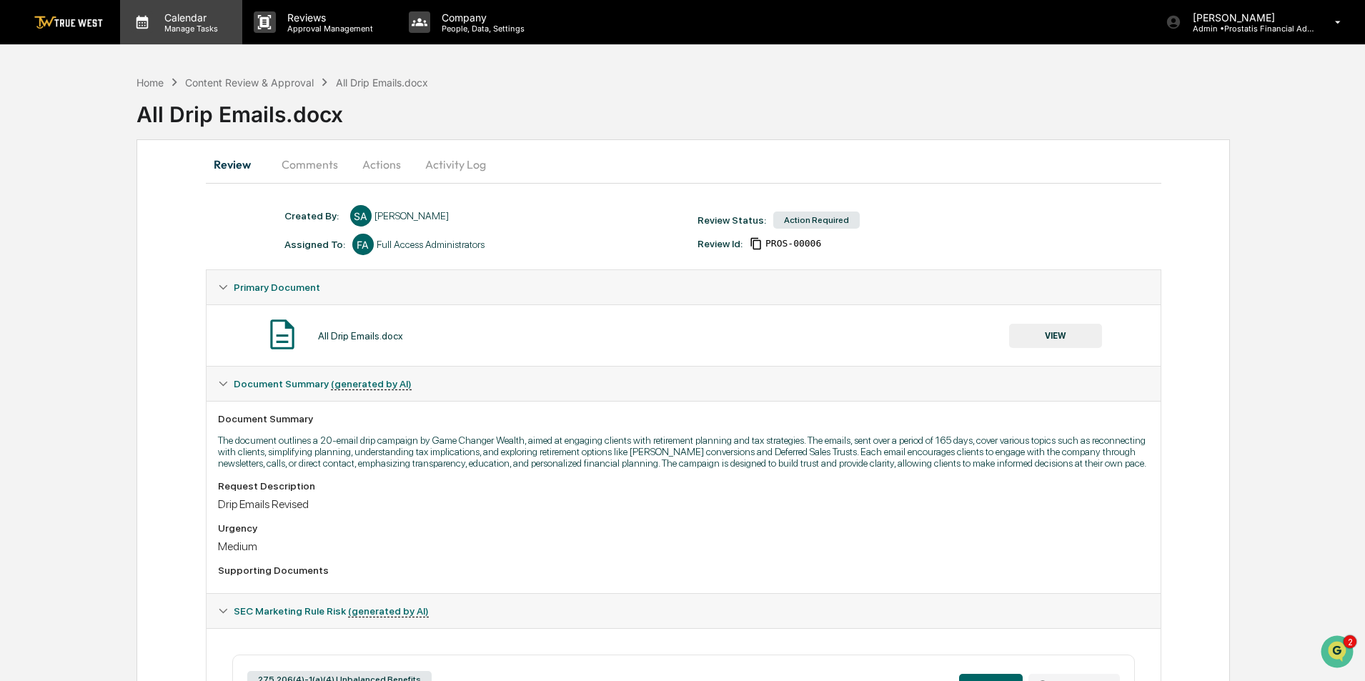
click at [184, 24] on p "Manage Tasks" at bounding box center [189, 29] width 72 height 10
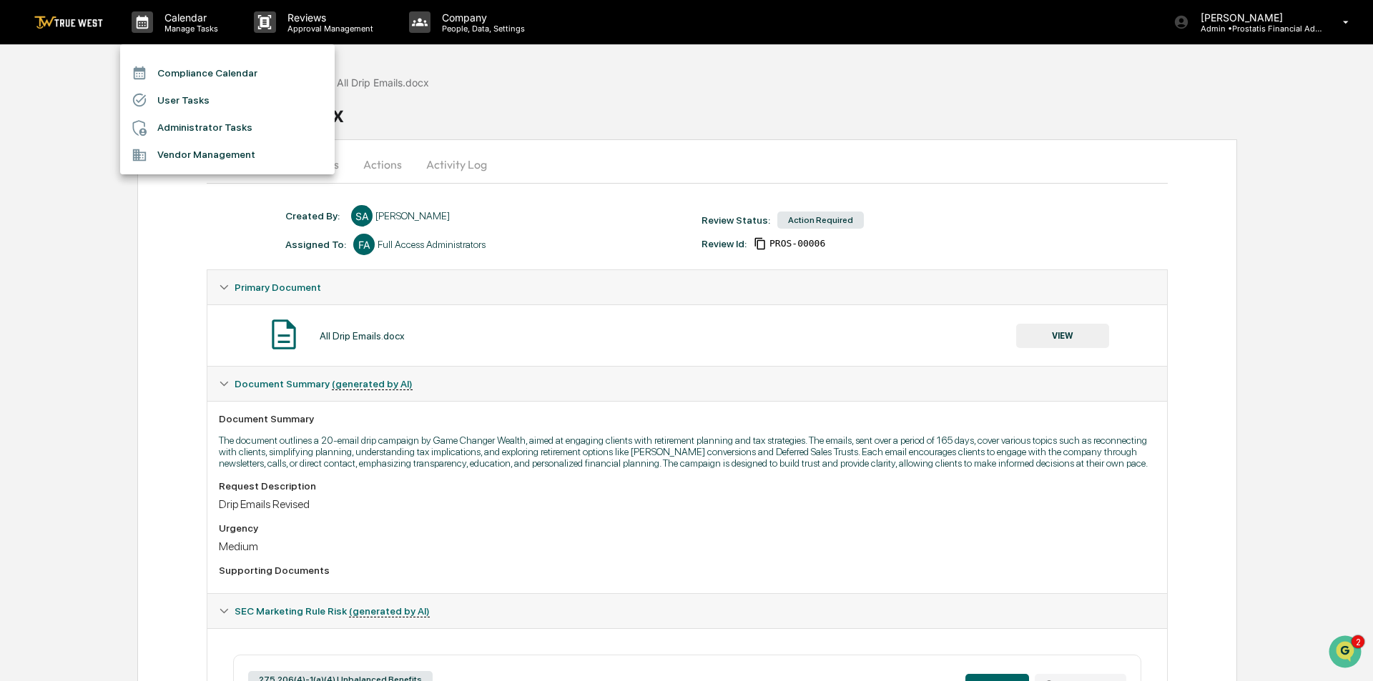
click at [175, 71] on li "Compliance Calendar" at bounding box center [227, 72] width 214 height 27
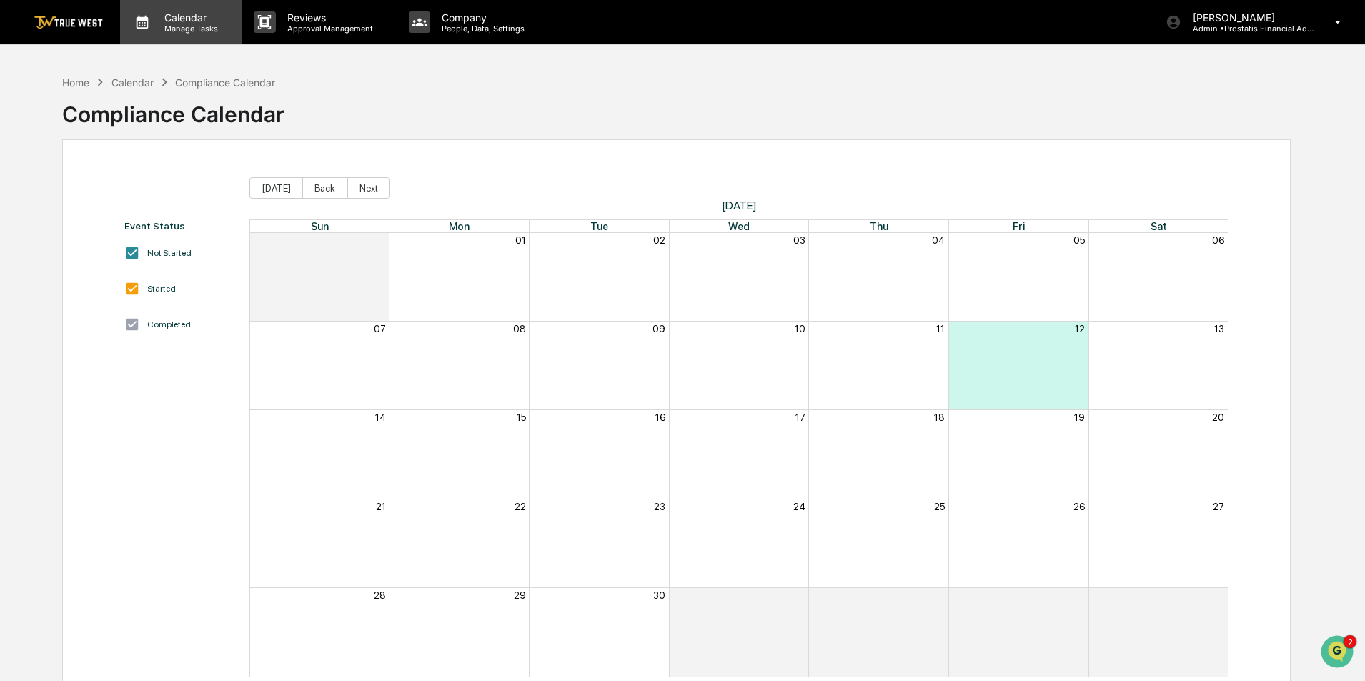
click at [183, 15] on p "Calendar" at bounding box center [189, 17] width 72 height 12
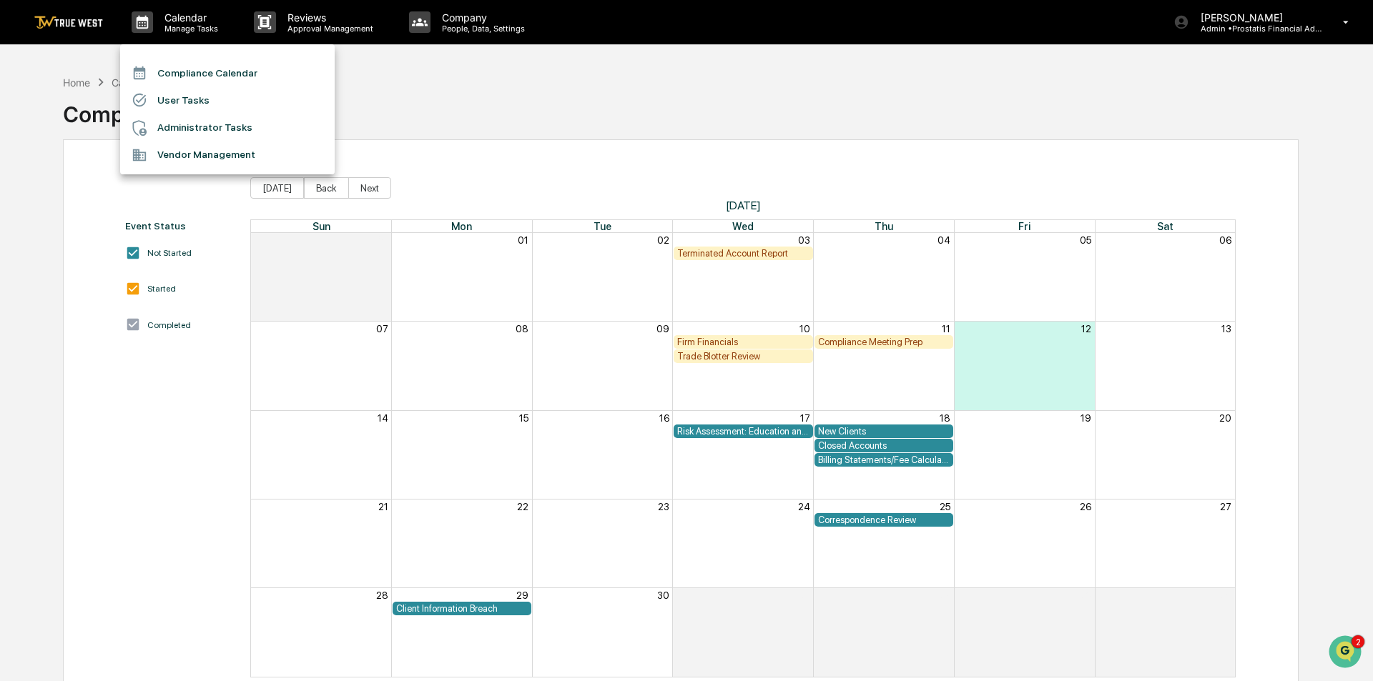
click at [324, 19] on div at bounding box center [686, 340] width 1373 height 681
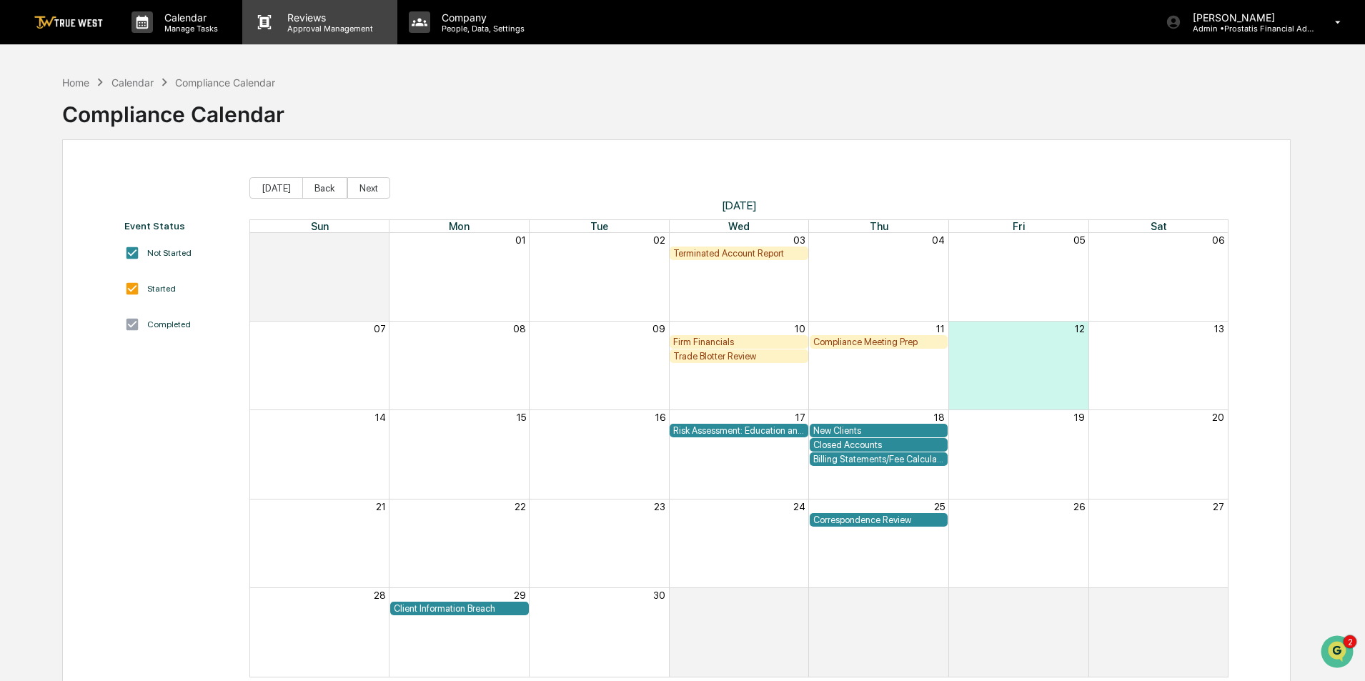
click at [312, 27] on p "Approval Management" at bounding box center [328, 29] width 104 height 10
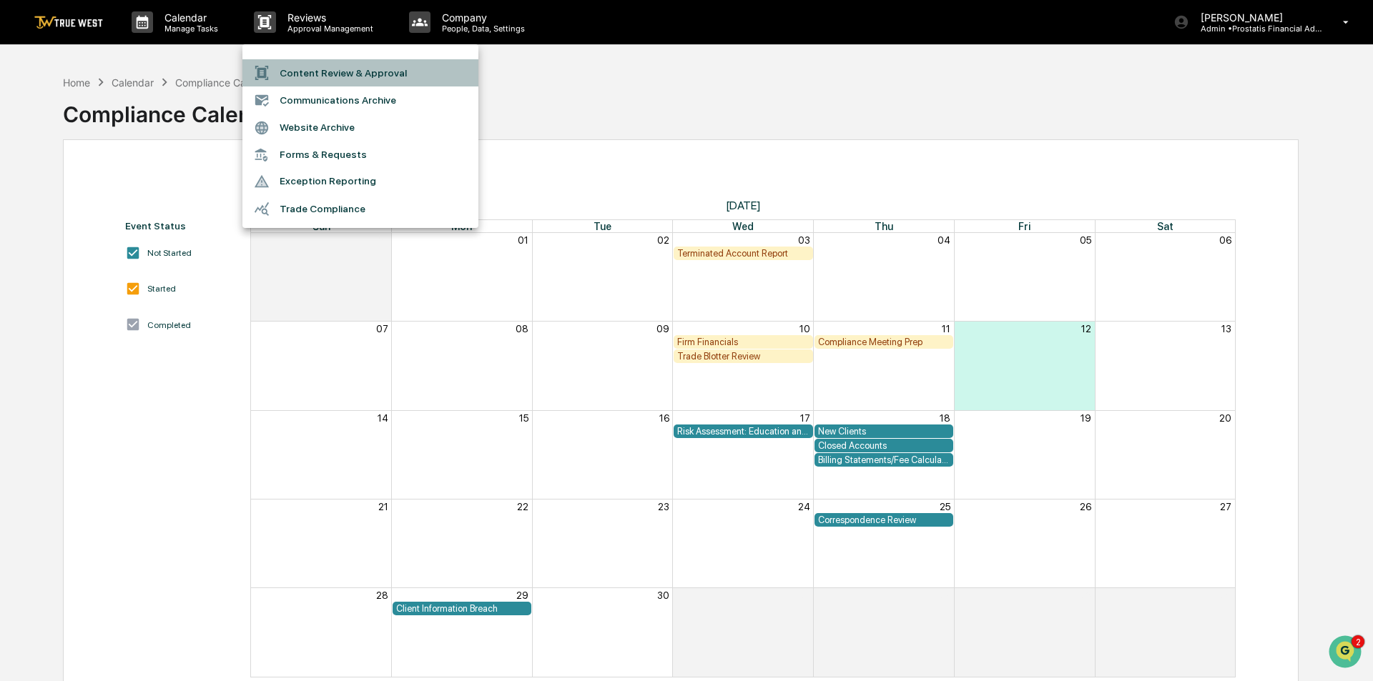
click at [306, 76] on li "Content Review & Approval" at bounding box center [360, 72] width 236 height 27
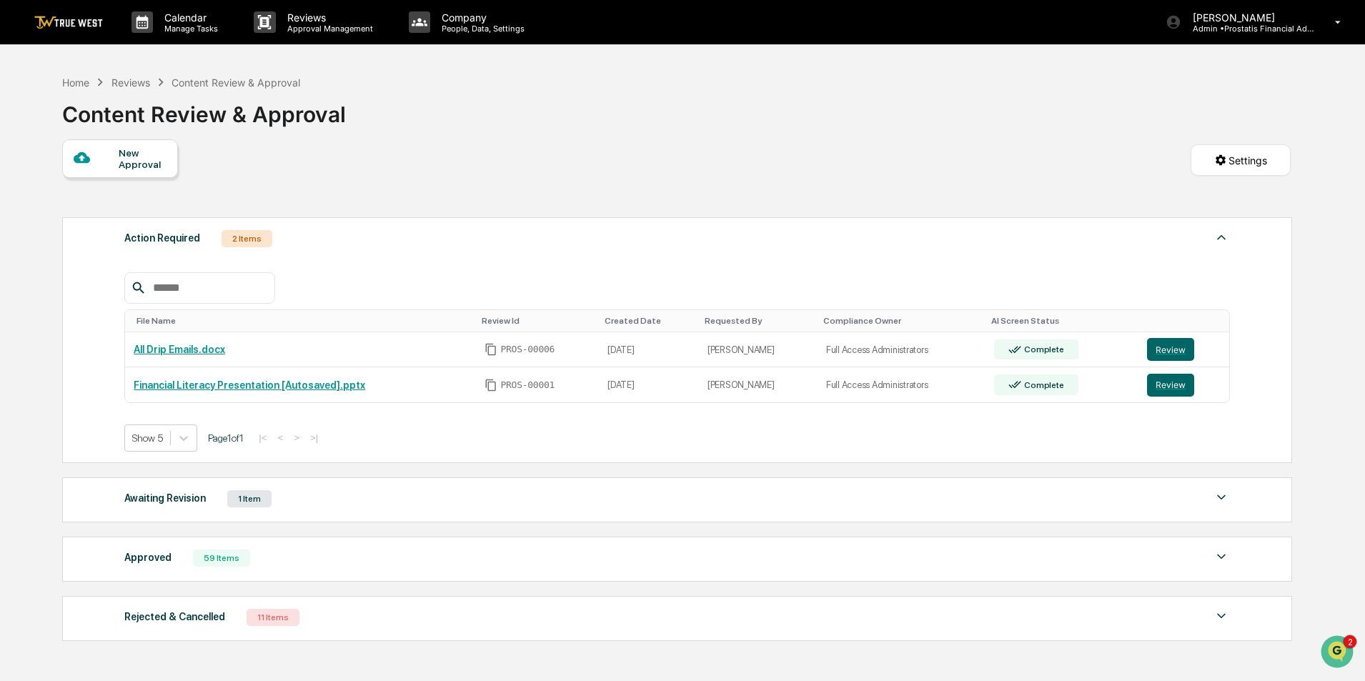
click at [113, 154] on div at bounding box center [96, 158] width 45 height 18
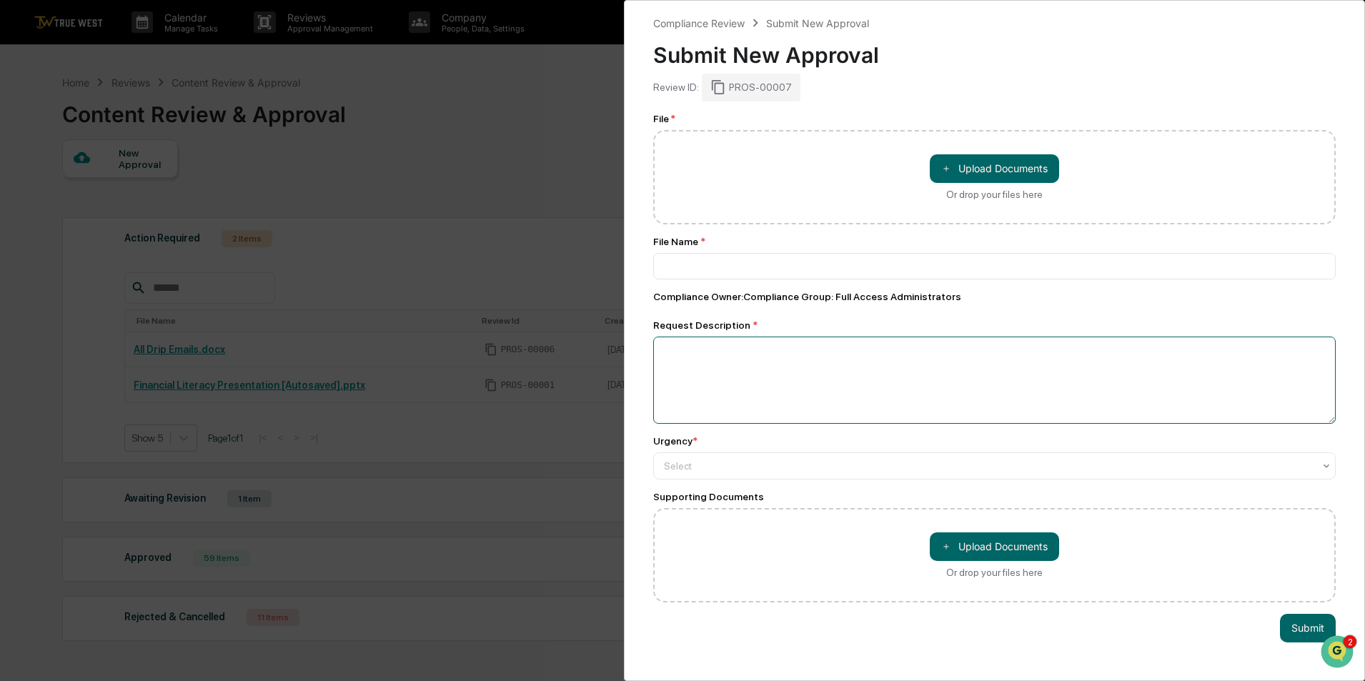
click at [725, 375] on textarea at bounding box center [994, 380] width 683 height 87
paste textarea "**********"
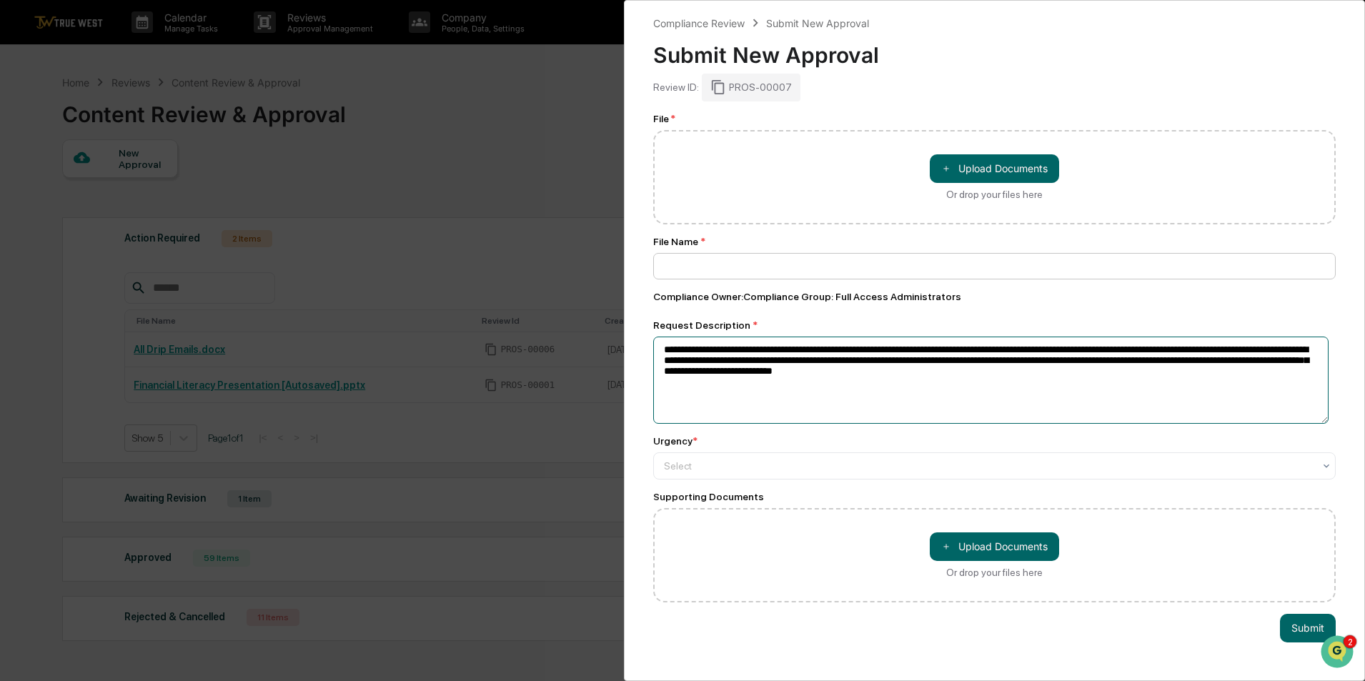
type textarea "**********"
click at [723, 268] on input at bounding box center [994, 266] width 683 height 26
click at [1299, 625] on button "Submit" at bounding box center [1308, 628] width 56 height 29
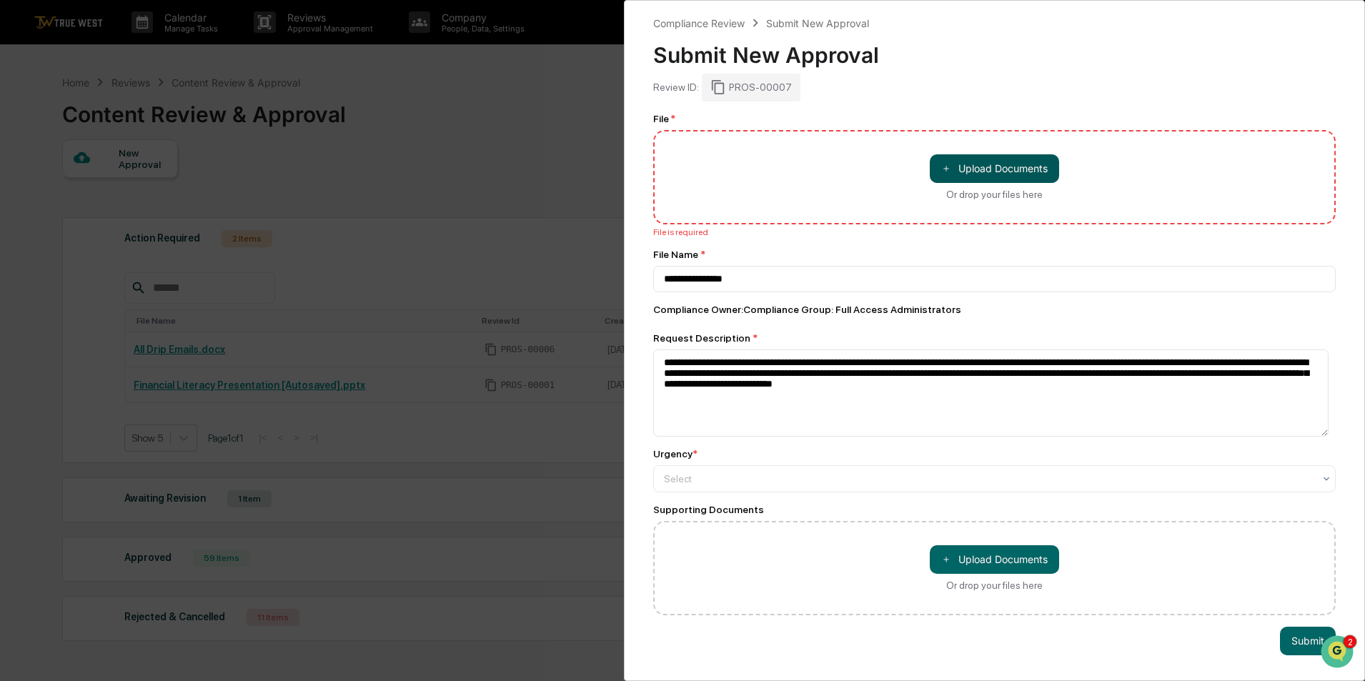
click at [960, 175] on button "＋ Upload Documents" at bounding box center [994, 168] width 129 height 29
type input "**********"
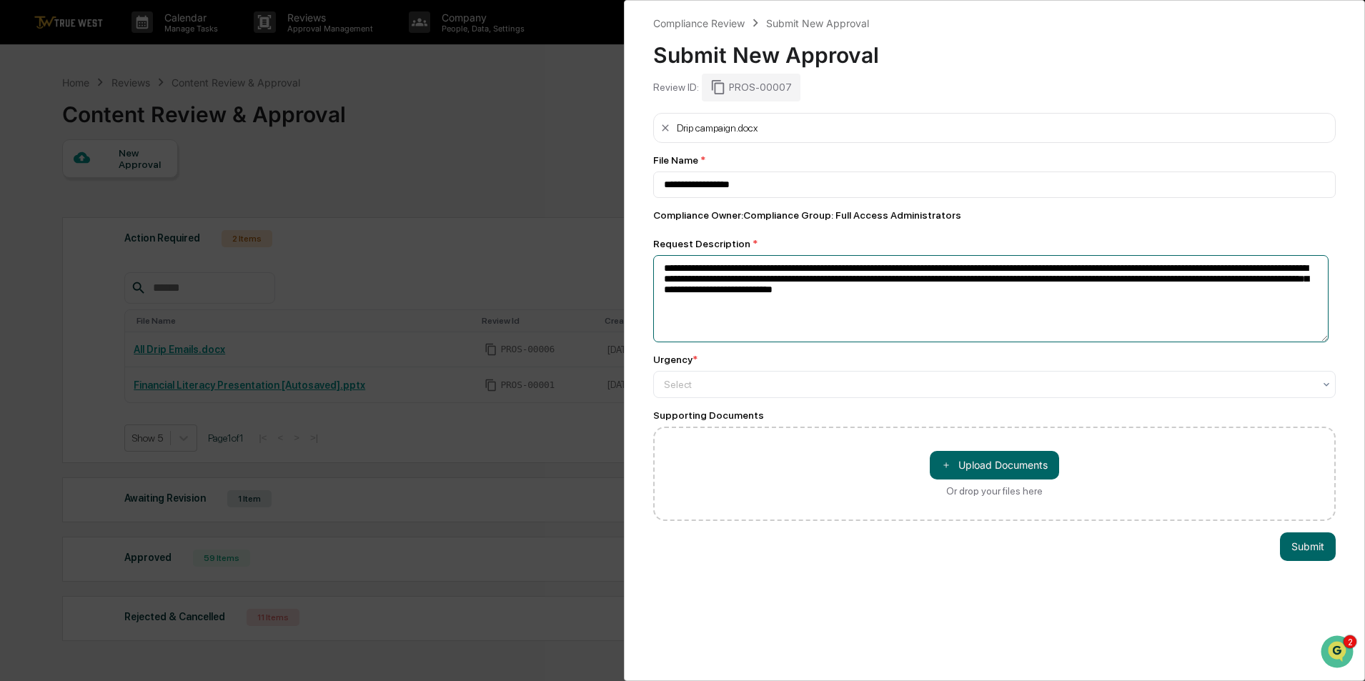
drag, startPoint x: 608, startPoint y: 302, endPoint x: 426, endPoint y: 173, distance: 223.0
click at [426, 187] on div "**********" at bounding box center [682, 340] width 1365 height 681
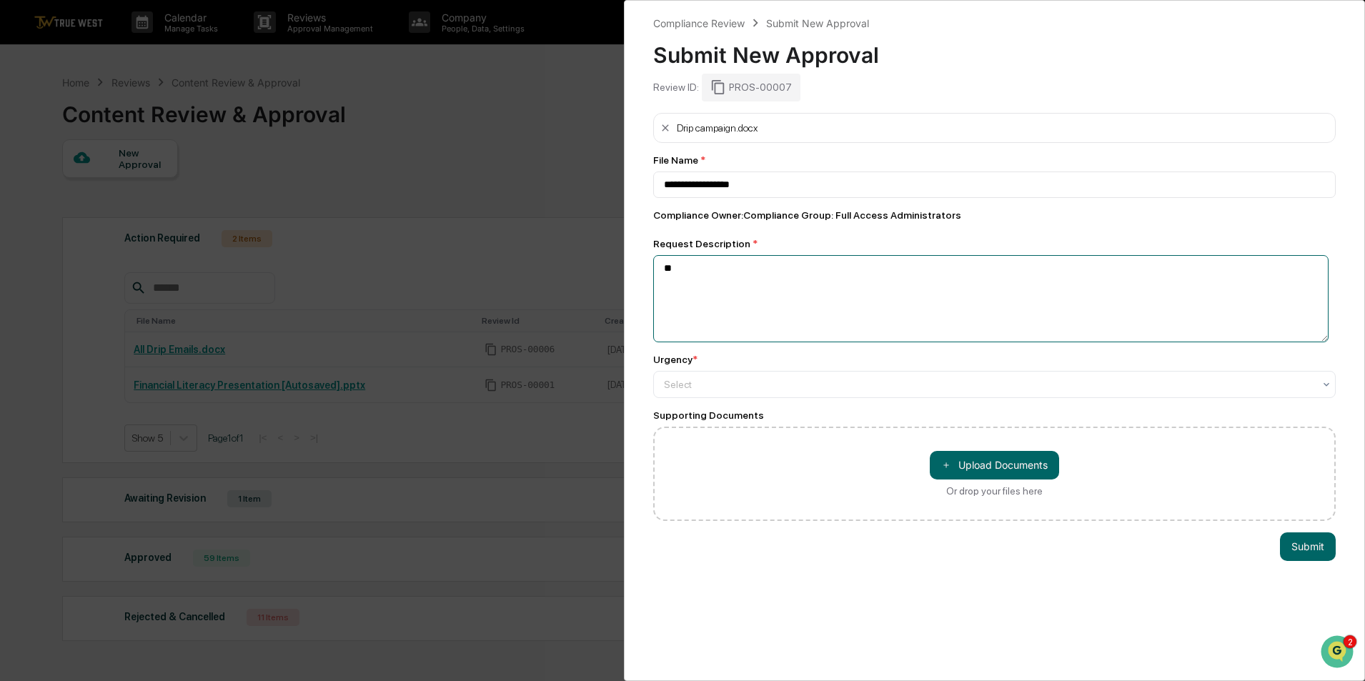
type textarea "*"
type textarea "**********"
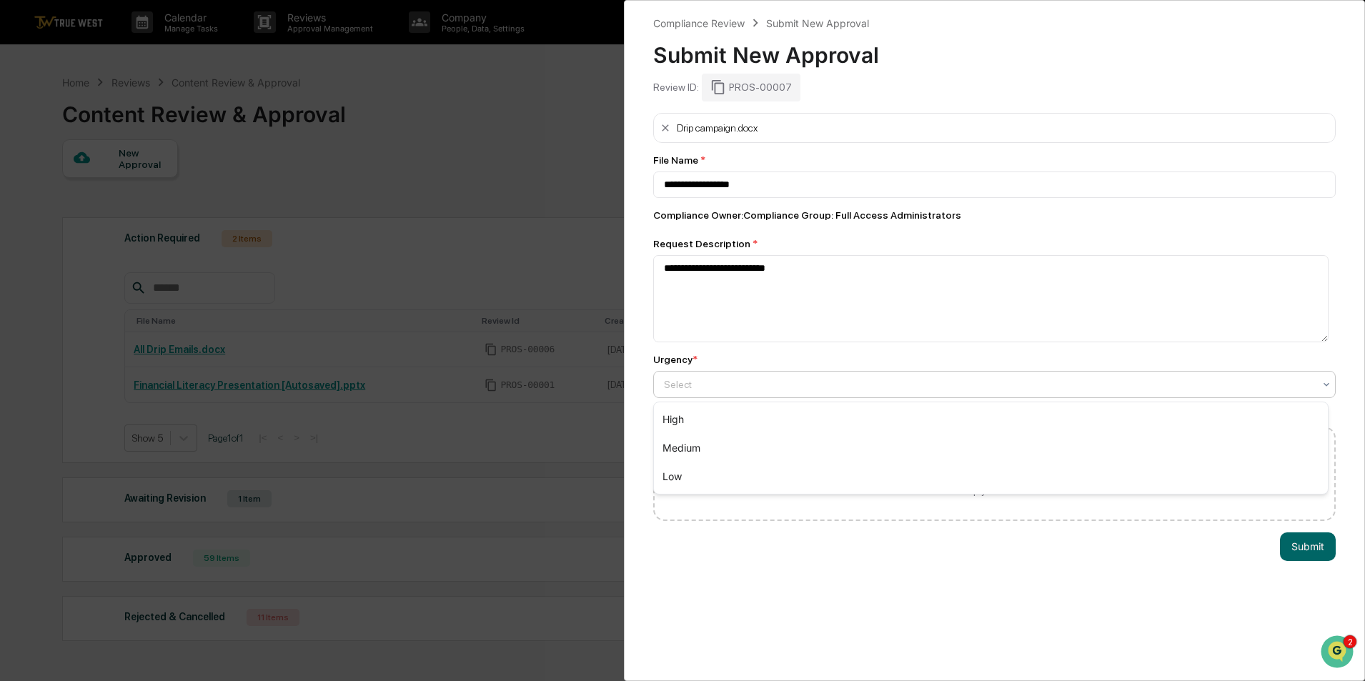
click at [698, 395] on div "Select" at bounding box center [989, 385] width 664 height 20
click at [699, 470] on div "Low" at bounding box center [991, 477] width 674 height 29
click at [1302, 547] on button "Submit" at bounding box center [1308, 547] width 56 height 29
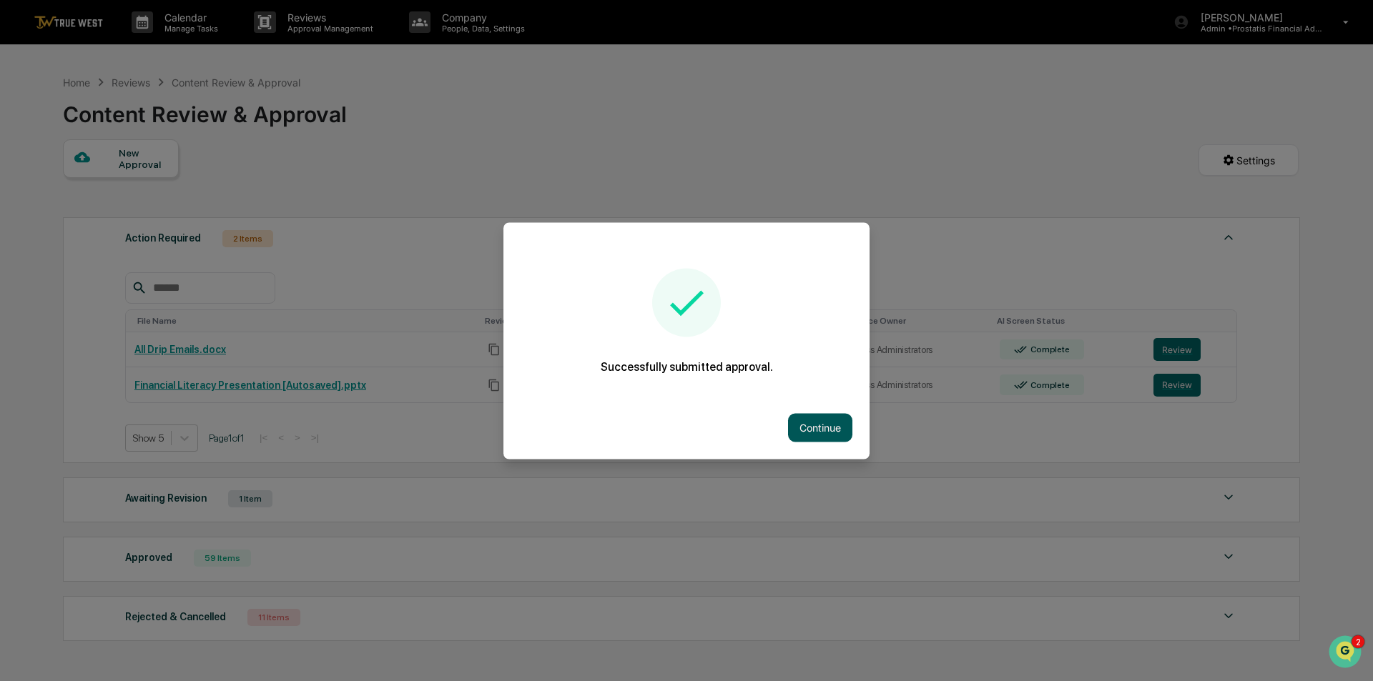
click at [821, 433] on button "Continue" at bounding box center [820, 427] width 64 height 29
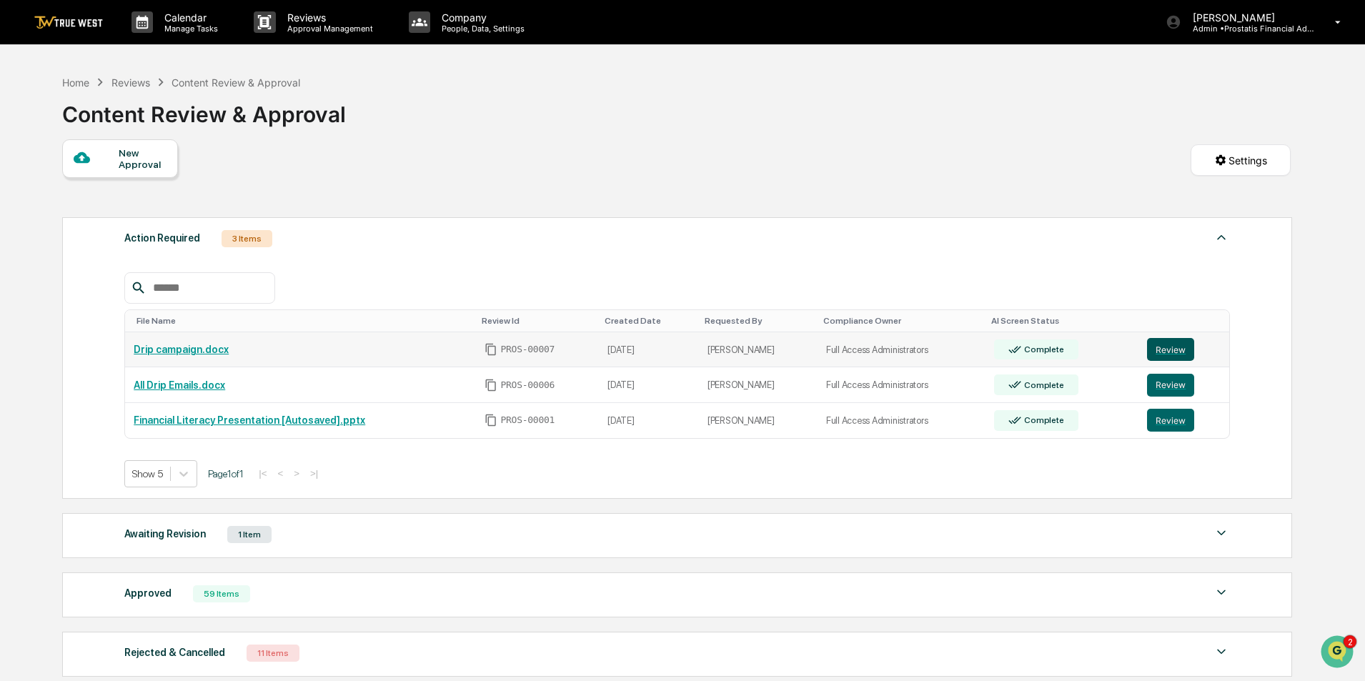
click at [1169, 347] on button "Review" at bounding box center [1170, 349] width 47 height 23
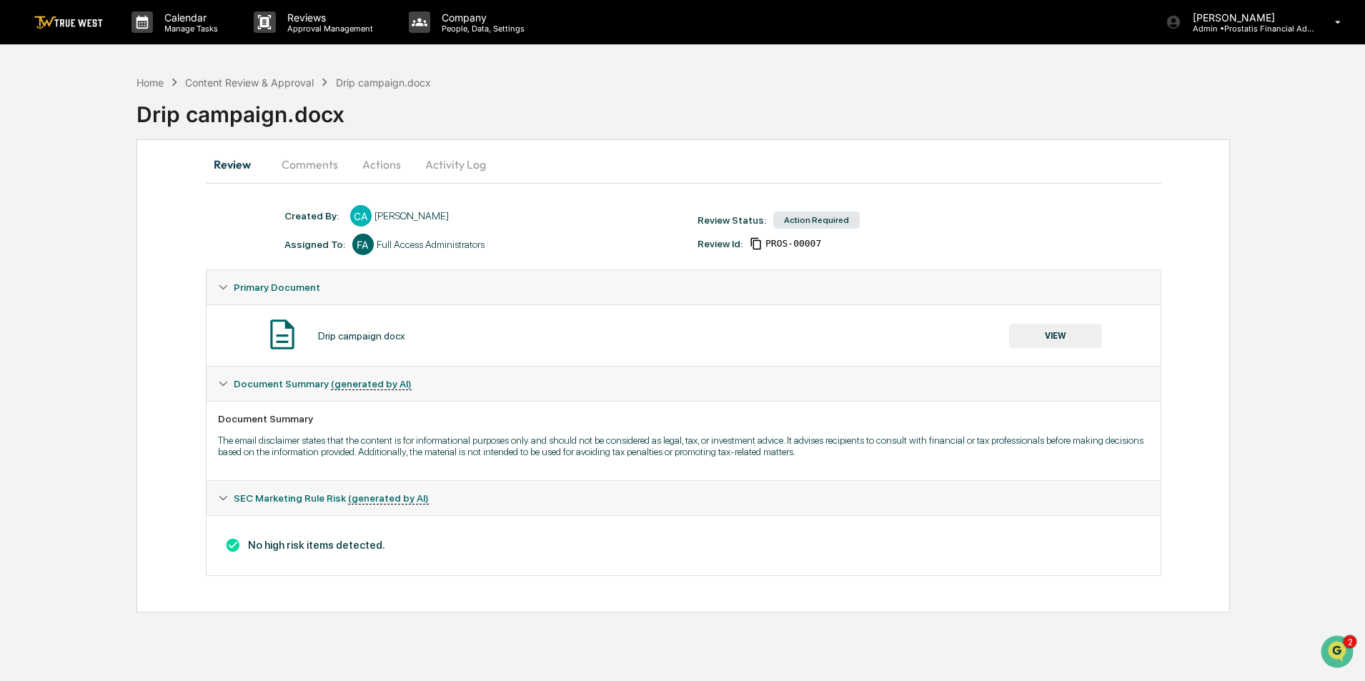
scroll to position [33, 0]
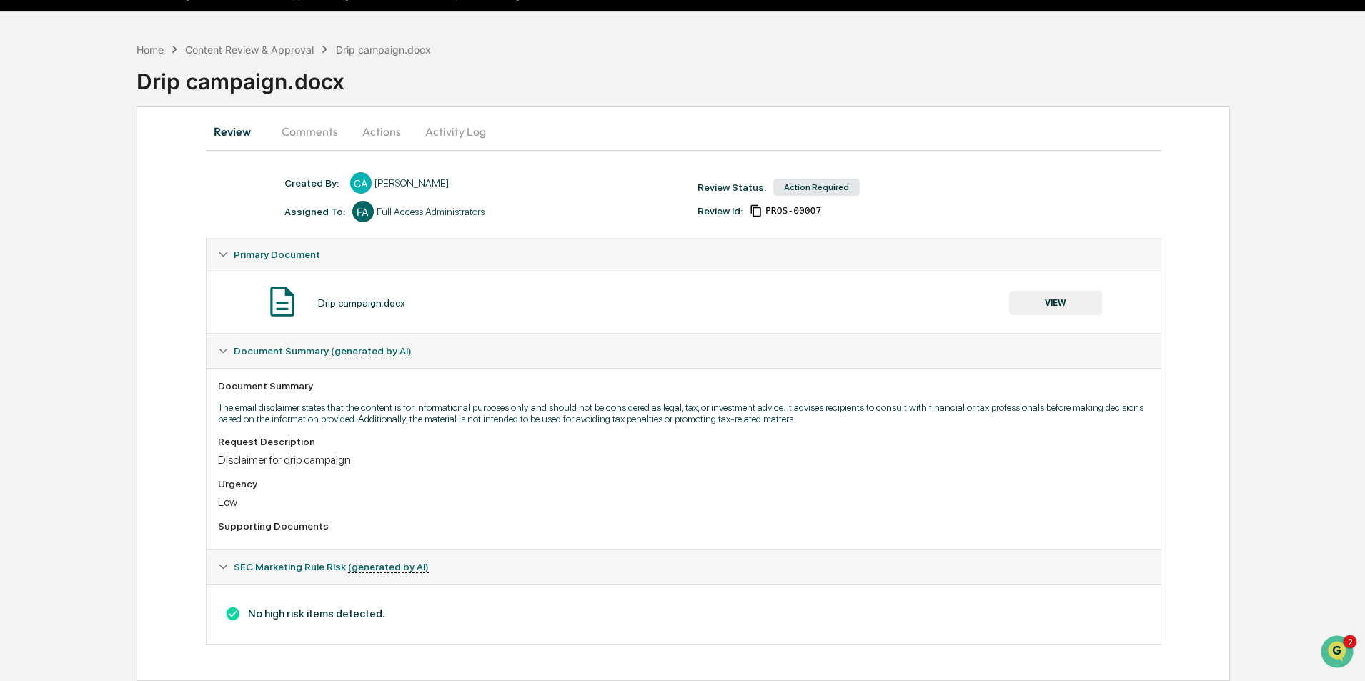
click at [448, 133] on button "Activity Log" at bounding box center [456, 131] width 84 height 34
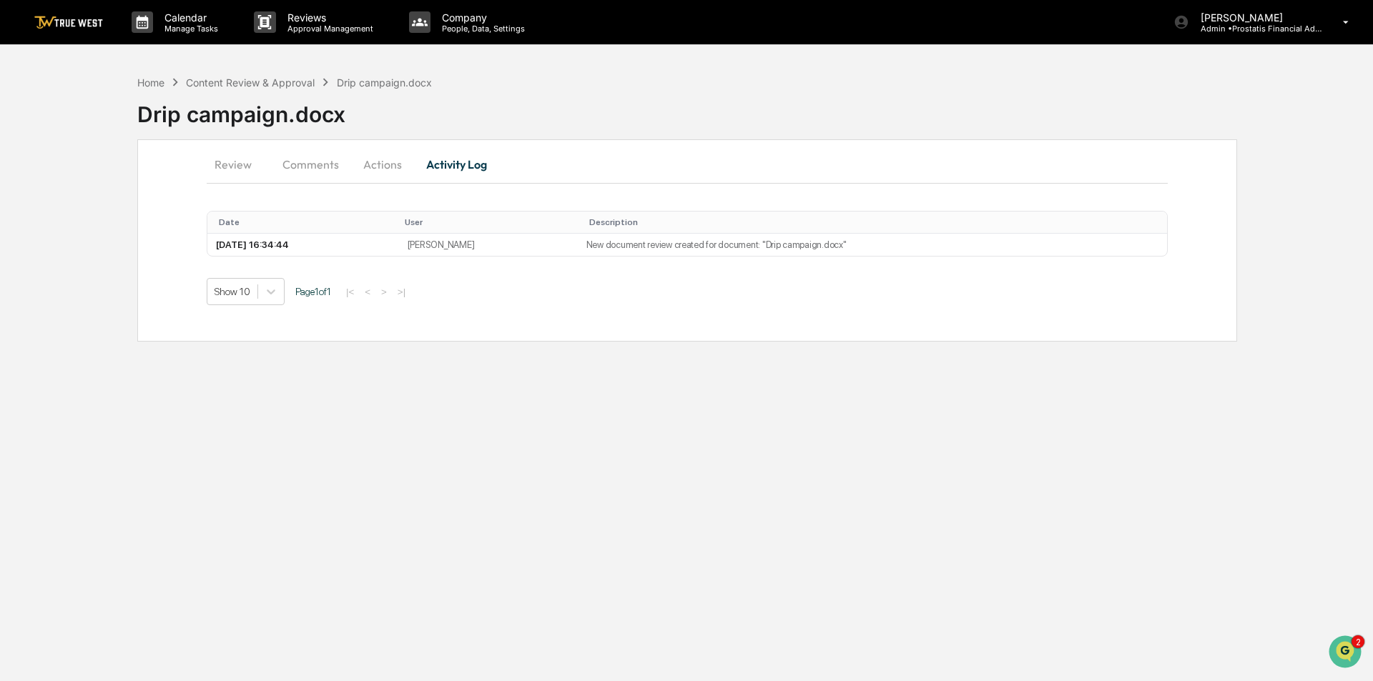
click at [372, 154] on button "Actions" at bounding box center [382, 164] width 64 height 34
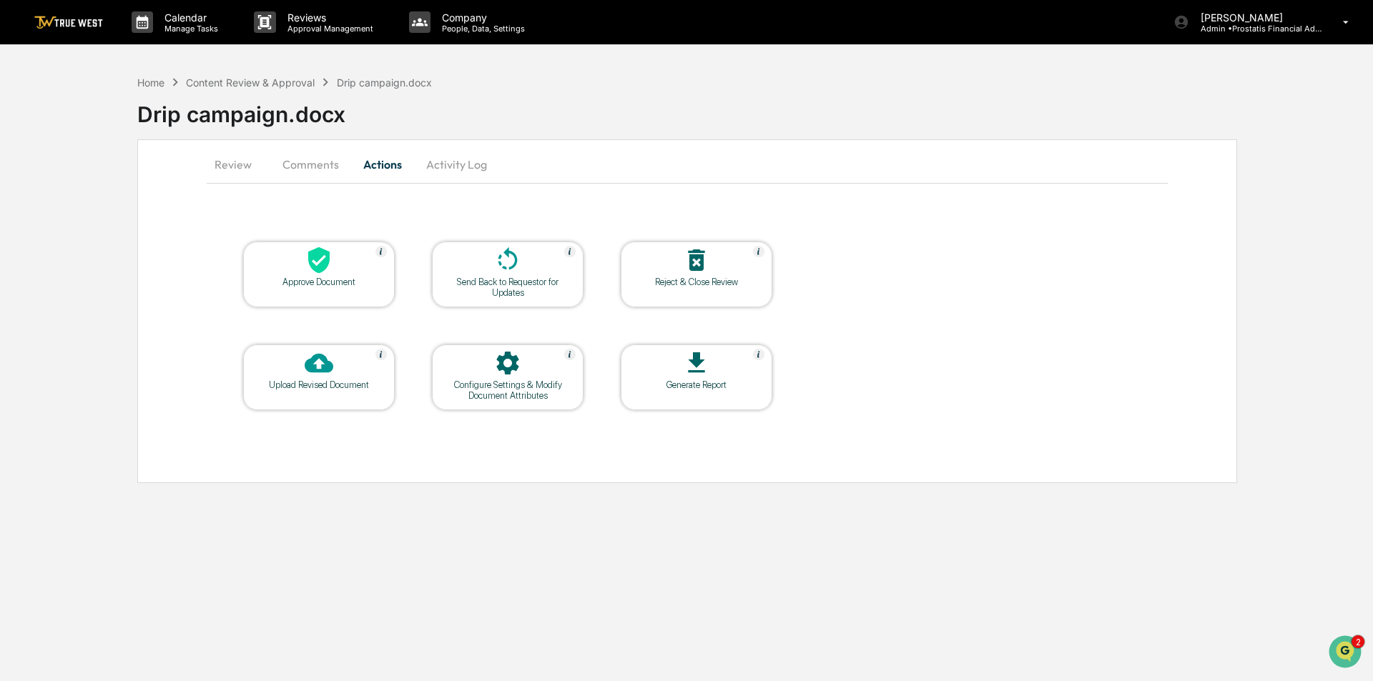
click at [322, 275] on div at bounding box center [318, 261] width 143 height 31
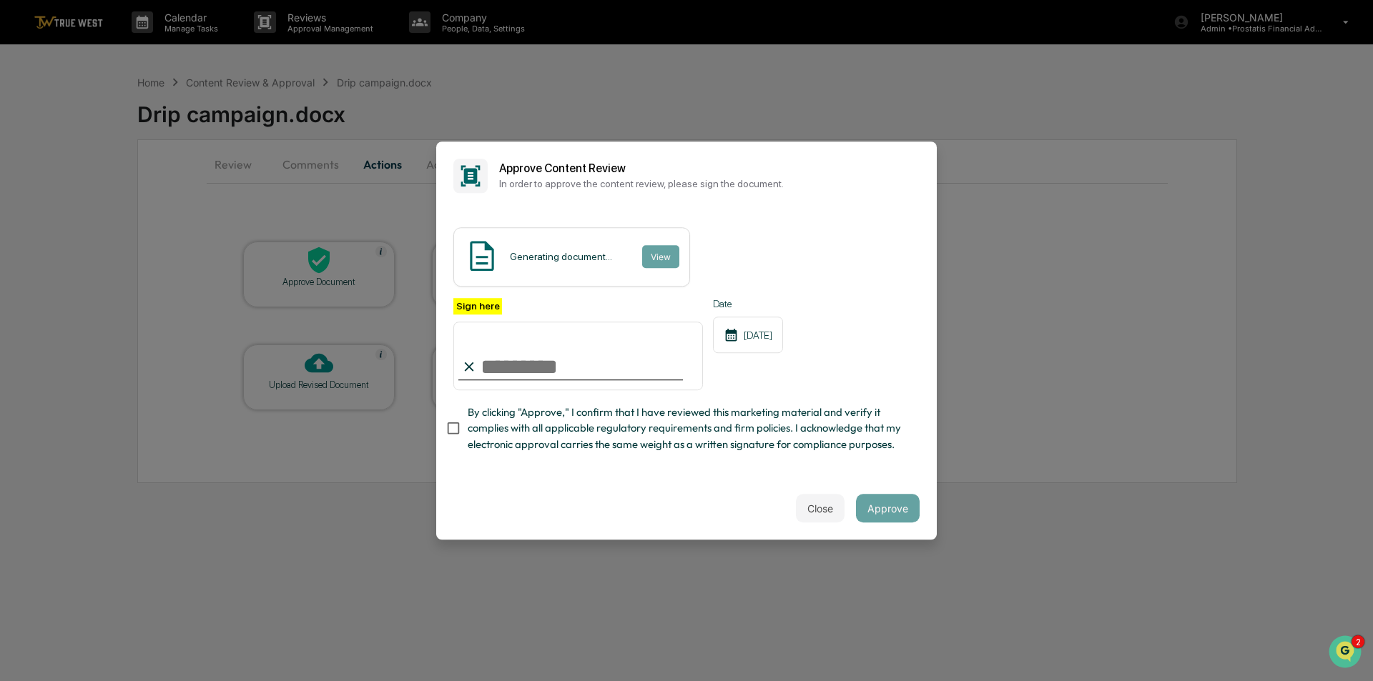
click at [589, 369] on input "Sign here" at bounding box center [577, 356] width 249 height 69
type input "**********"
click at [480, 438] on span "By clicking "Approve," I confirm that I have reviewed this marketing material a…" at bounding box center [688, 429] width 440 height 48
click at [659, 254] on button "View" at bounding box center [659, 256] width 37 height 23
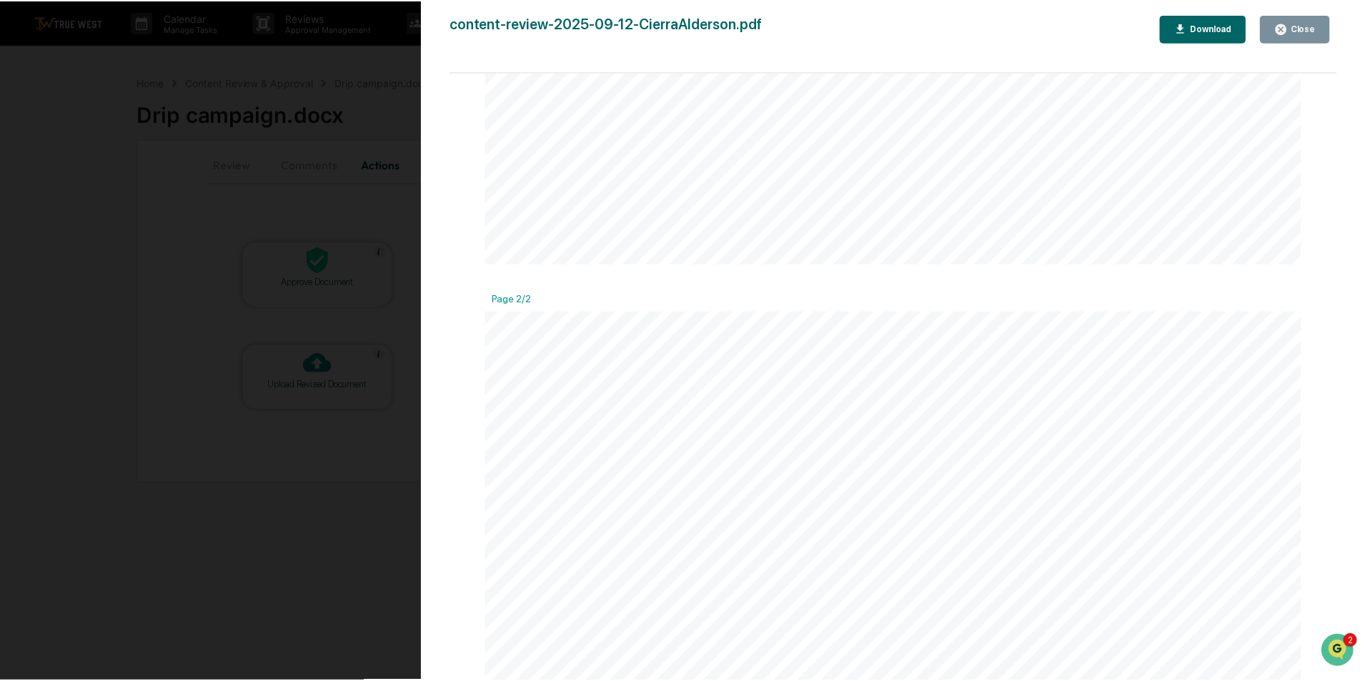
scroll to position [1287, 0]
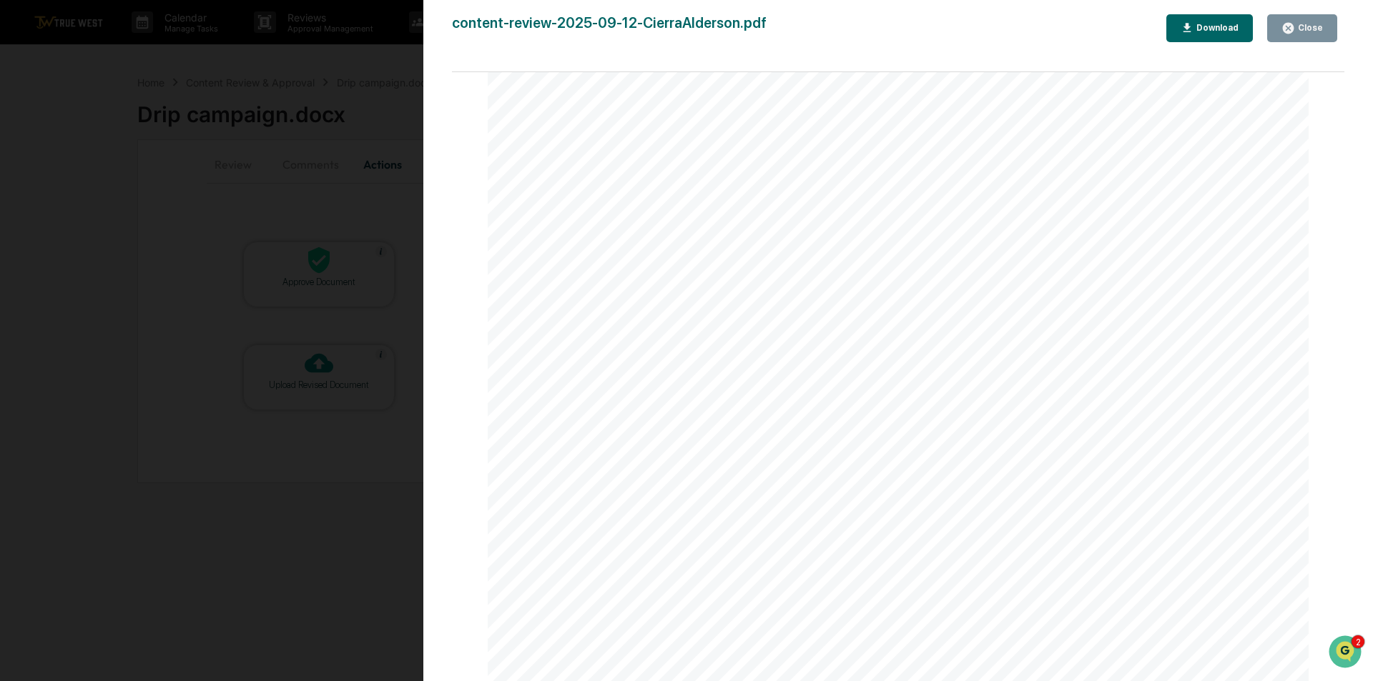
click at [1311, 34] on div "Close" at bounding box center [1301, 28] width 41 height 14
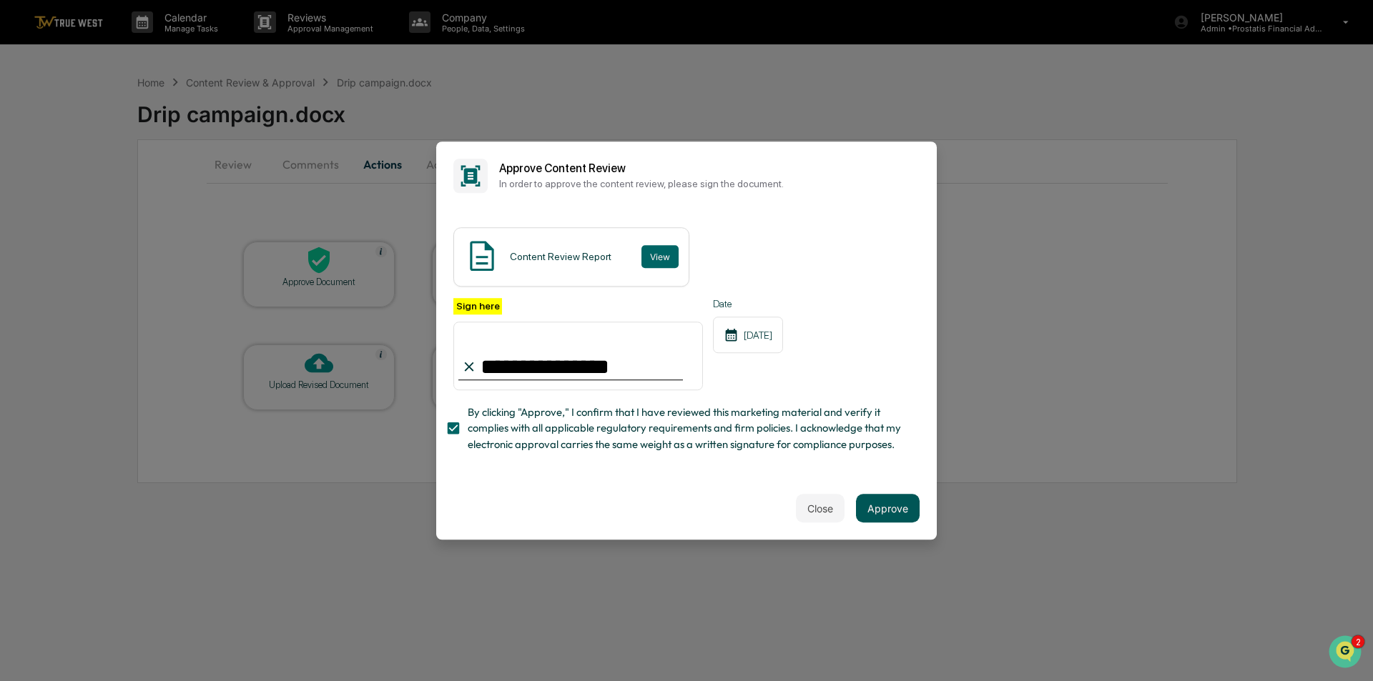
click at [896, 514] on button "Approve" at bounding box center [888, 508] width 64 height 29
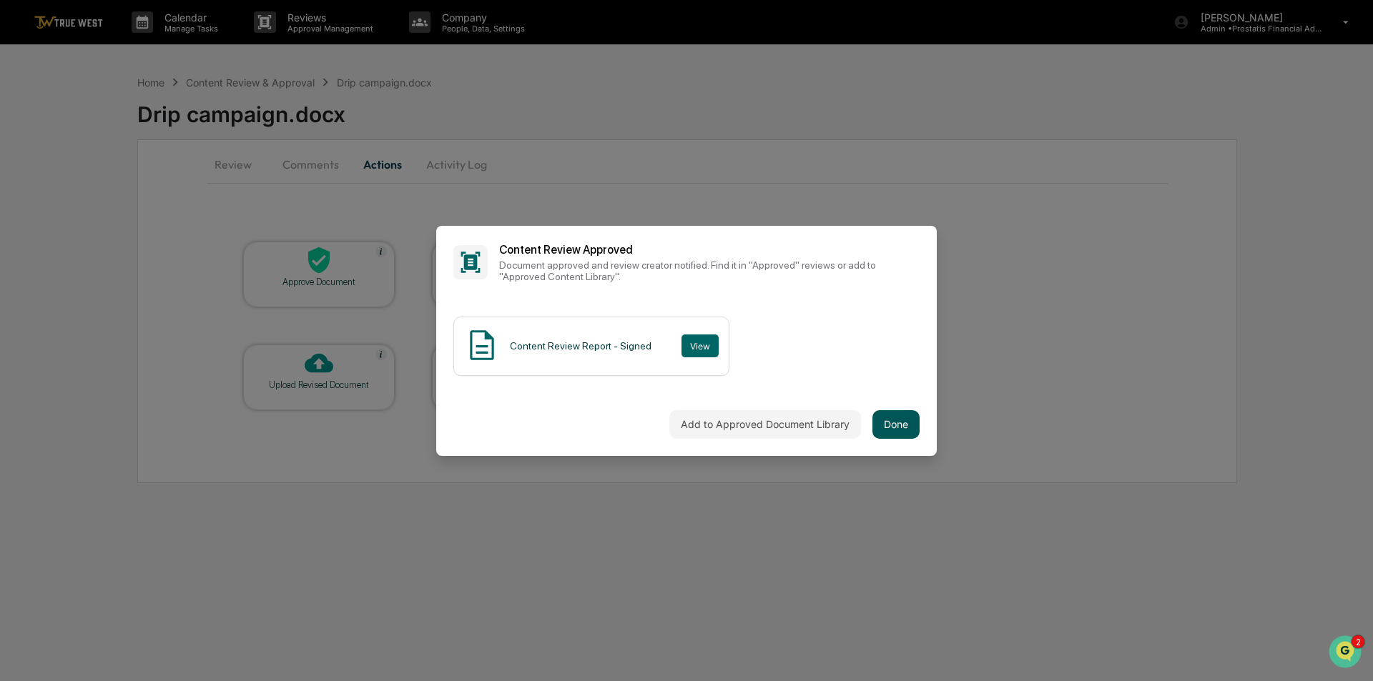
click at [885, 428] on button "Done" at bounding box center [895, 424] width 47 height 29
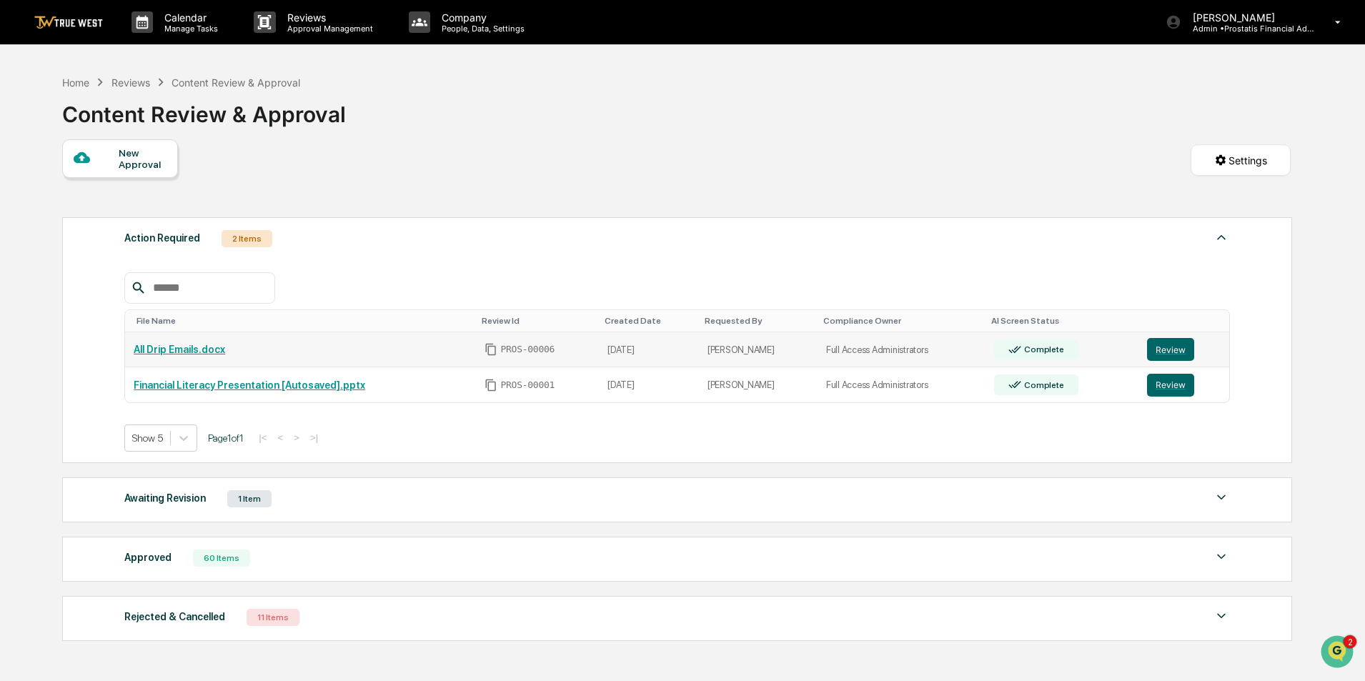
click at [180, 348] on link "All Drip Emails.docx" at bounding box center [180, 349] width 92 height 11
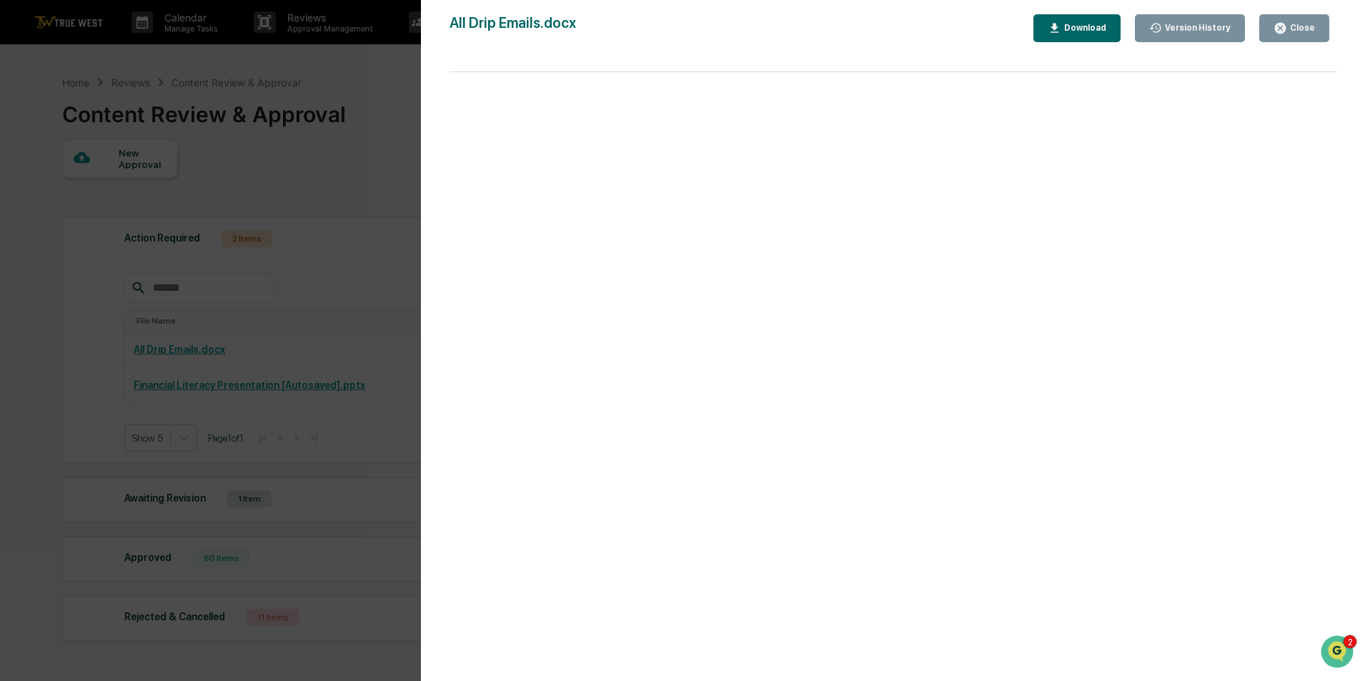
click at [1297, 28] on div "Close" at bounding box center [1301, 28] width 28 height 10
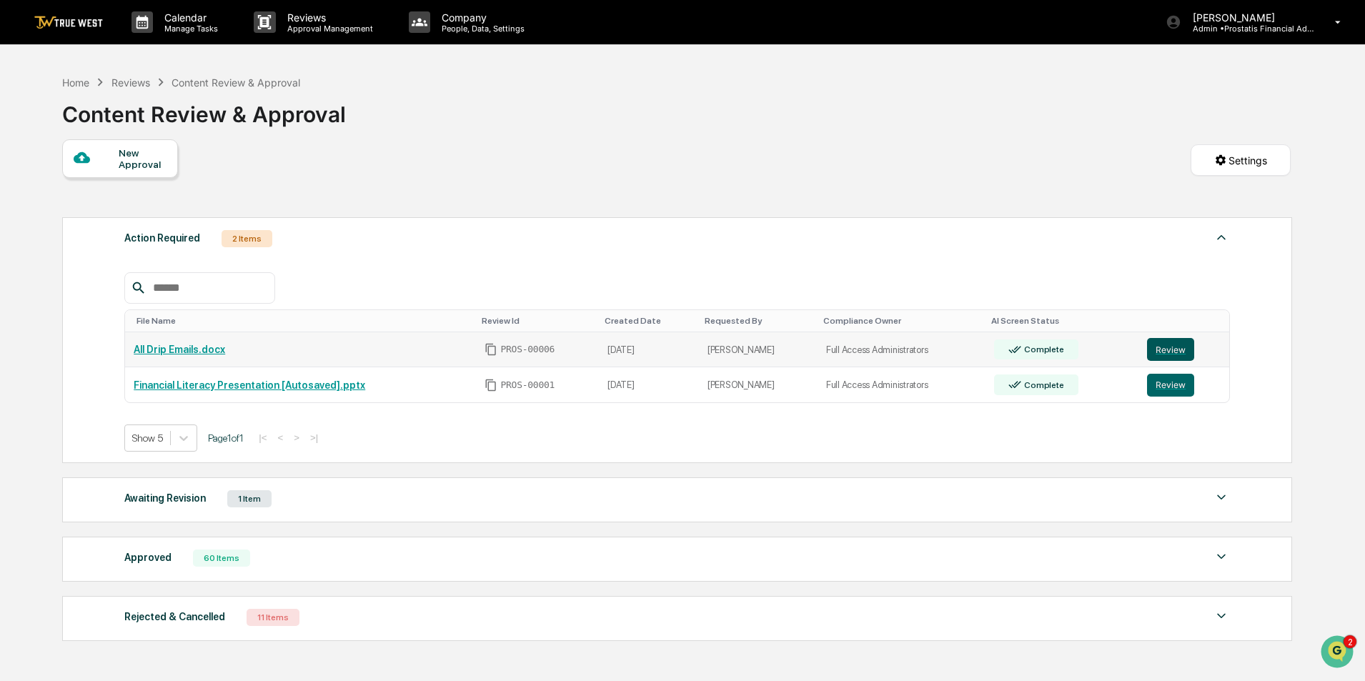
click at [1167, 352] on button "Review" at bounding box center [1170, 349] width 47 height 23
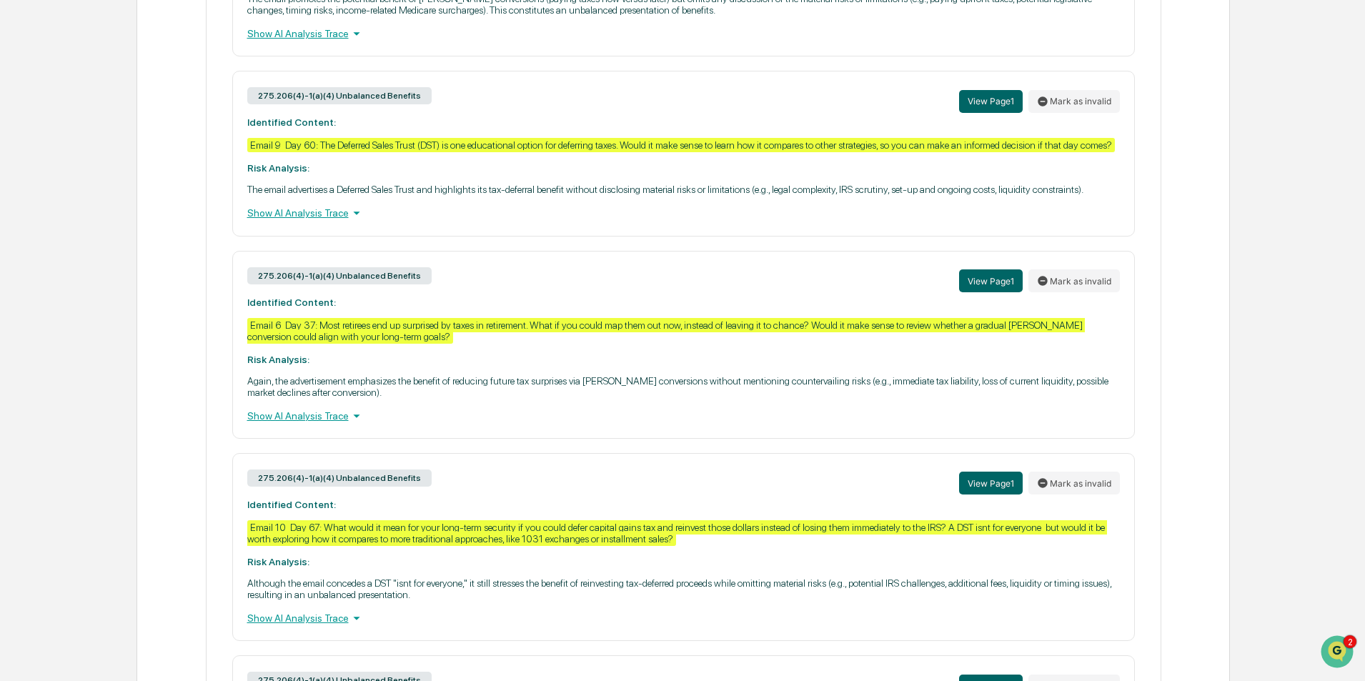
scroll to position [643, 0]
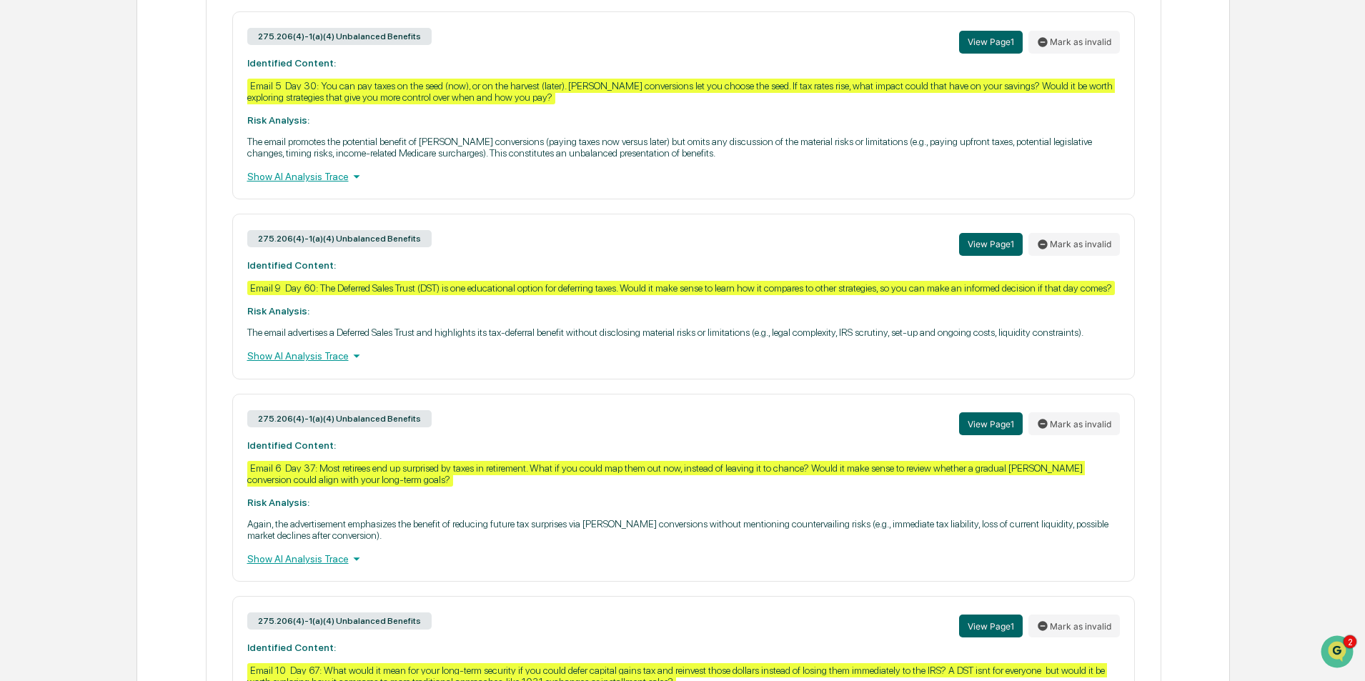
click at [305, 184] on div "Show AI Analysis Trace" at bounding box center [683, 177] width 873 height 16
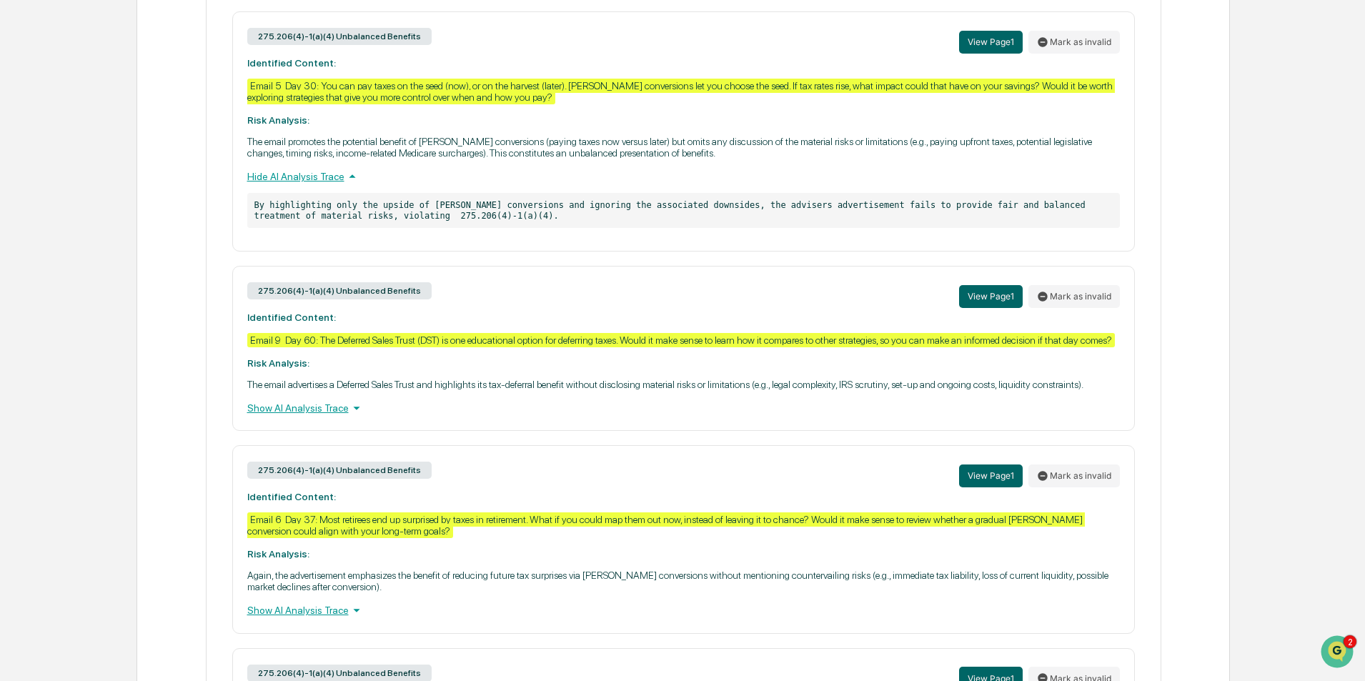
click at [287, 416] on div "Show AI Analysis Trace" at bounding box center [683, 408] width 873 height 16
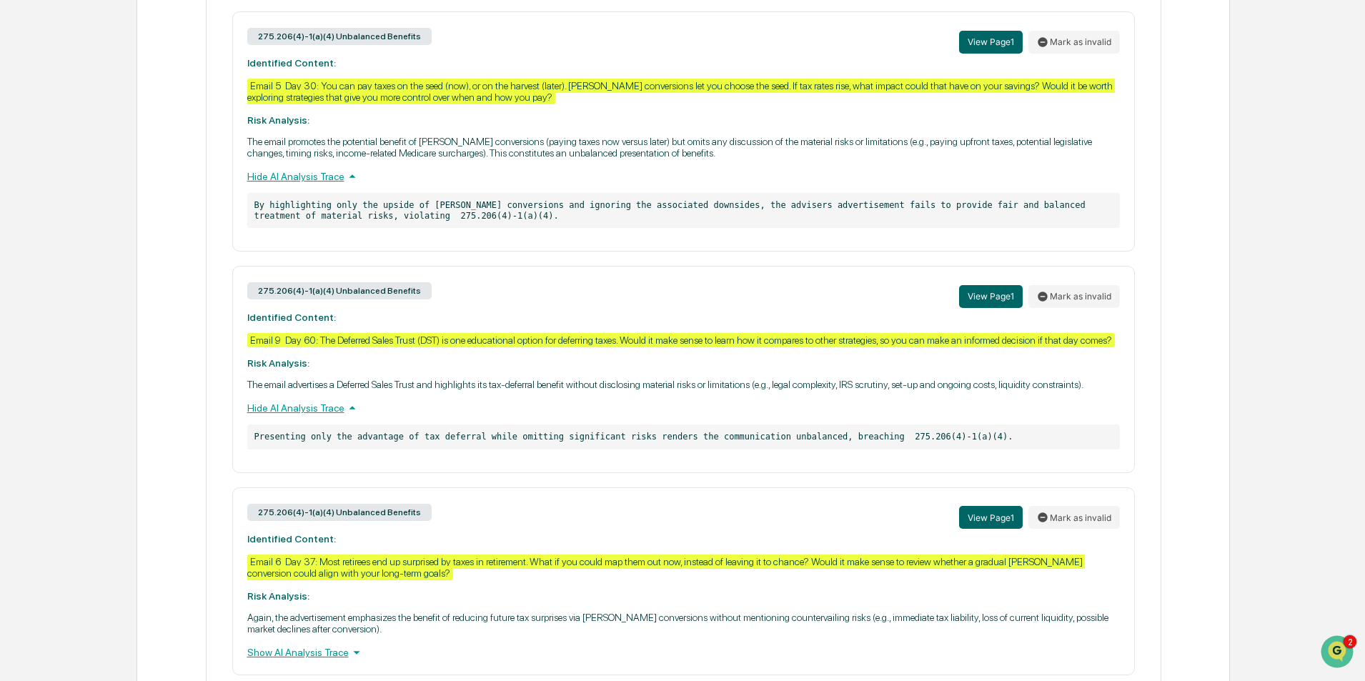
scroll to position [786, 0]
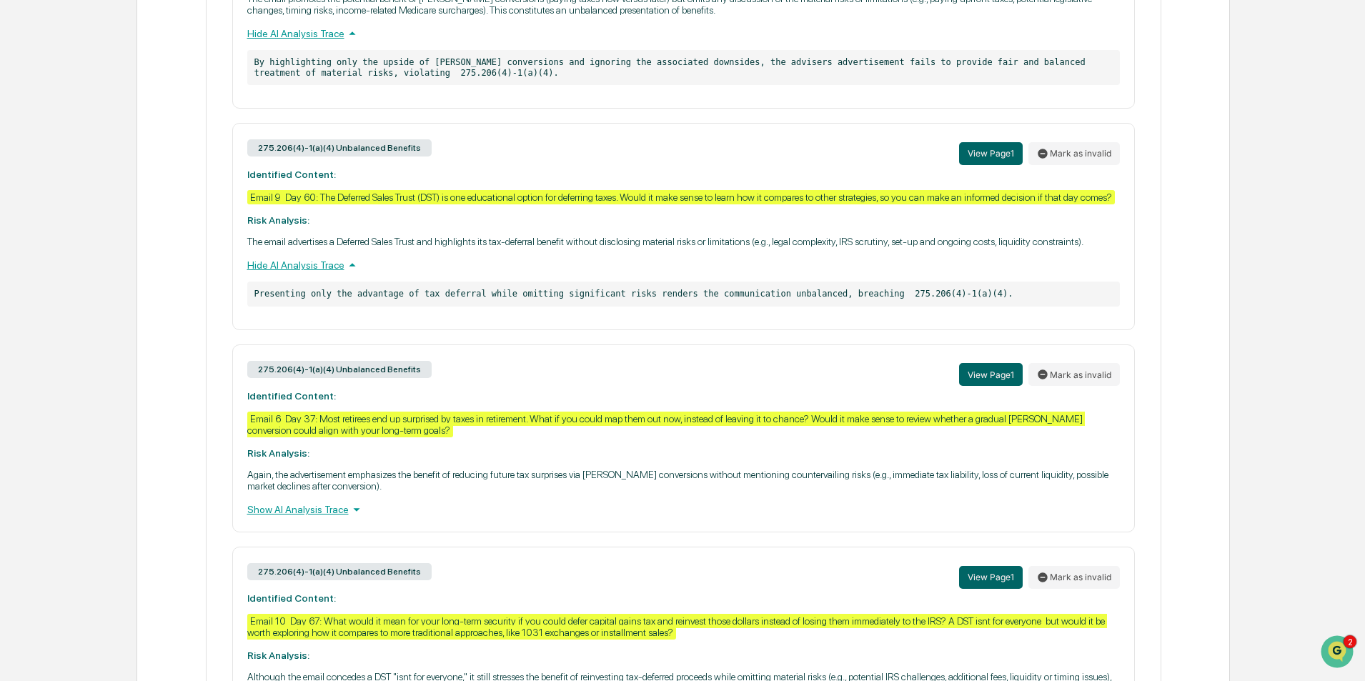
click at [301, 518] on div "Show AI Analysis Trace" at bounding box center [683, 510] width 873 height 16
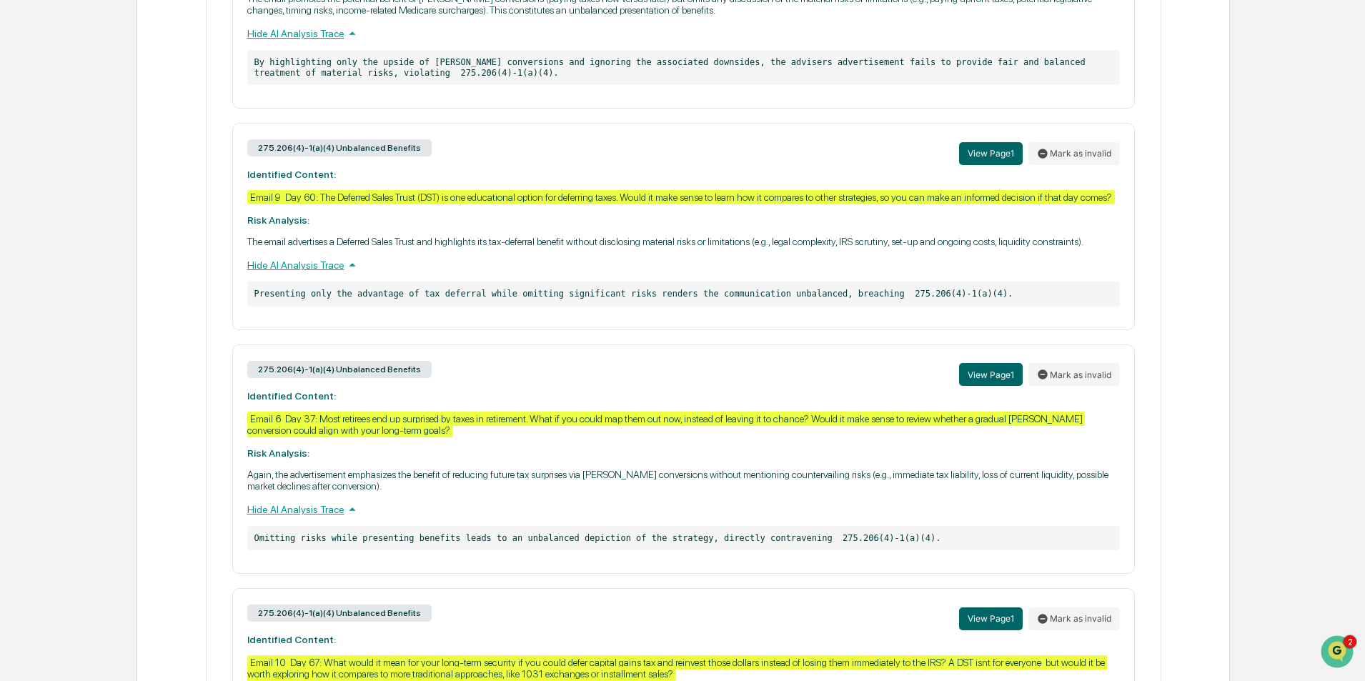
scroll to position [929, 0]
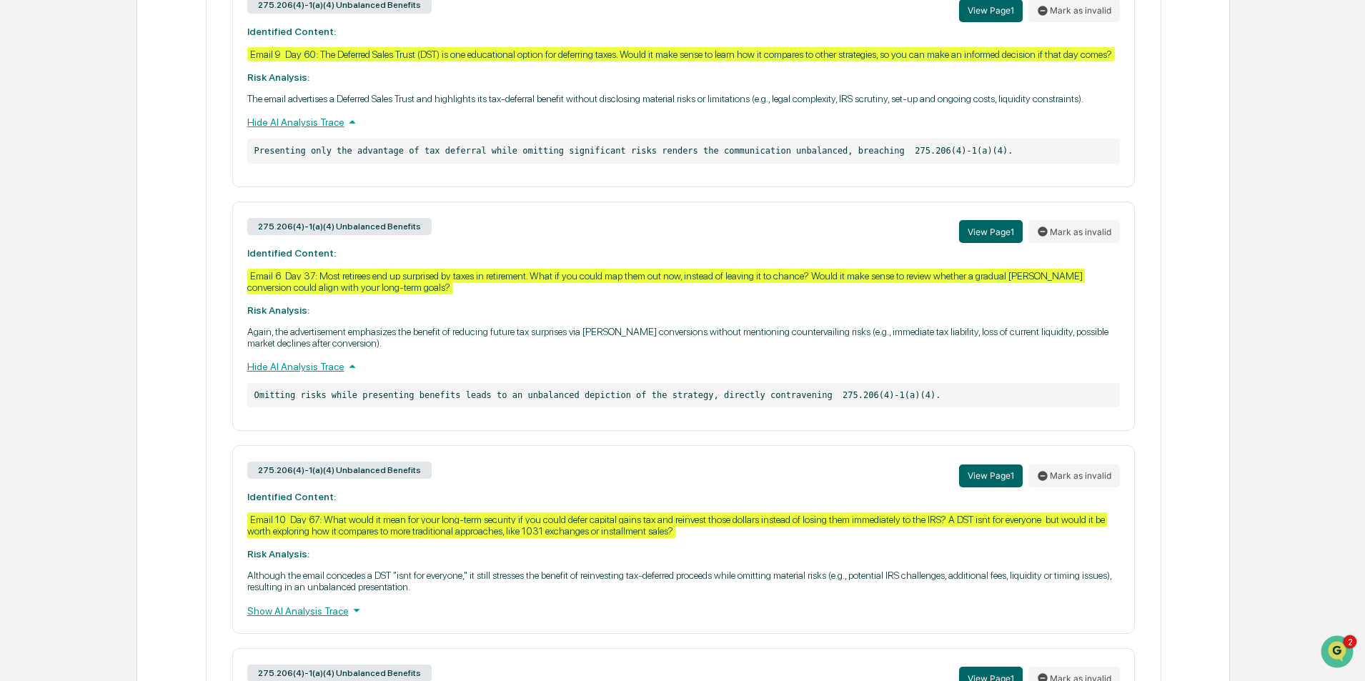
click at [288, 618] on div "Show AI Analysis Trace" at bounding box center [683, 611] width 873 height 16
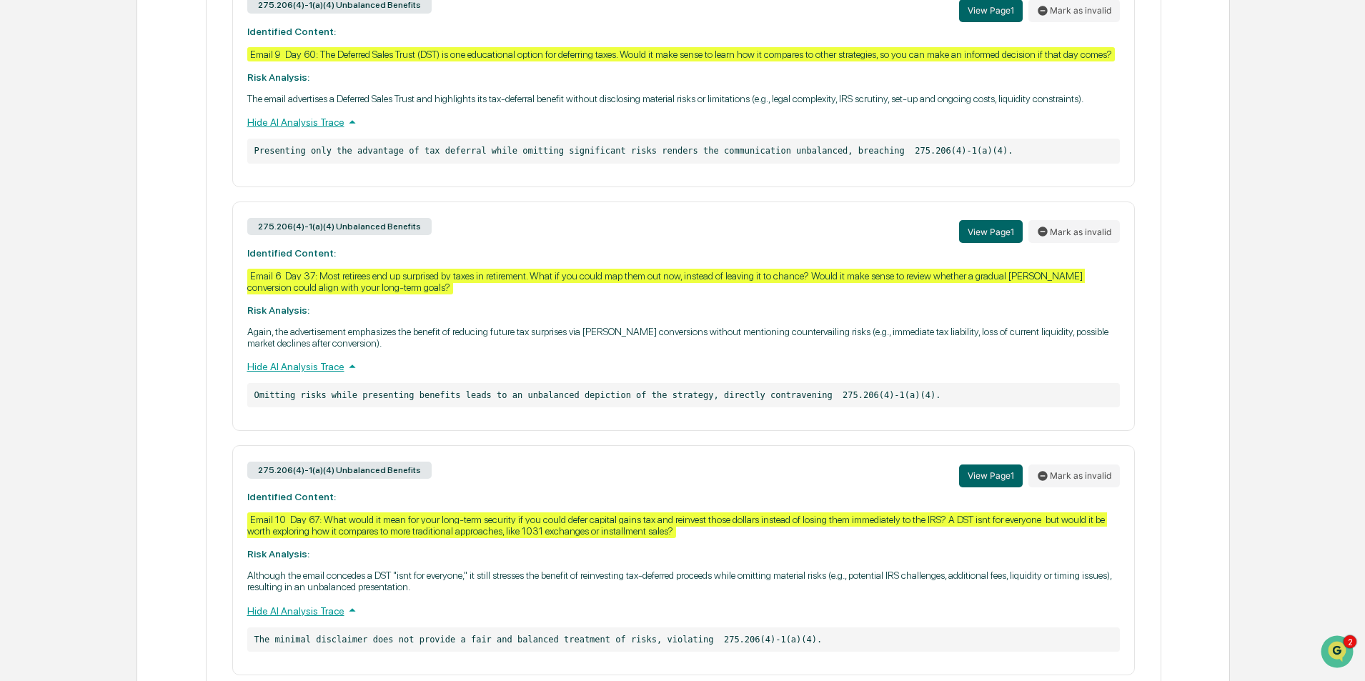
scroll to position [1189, 0]
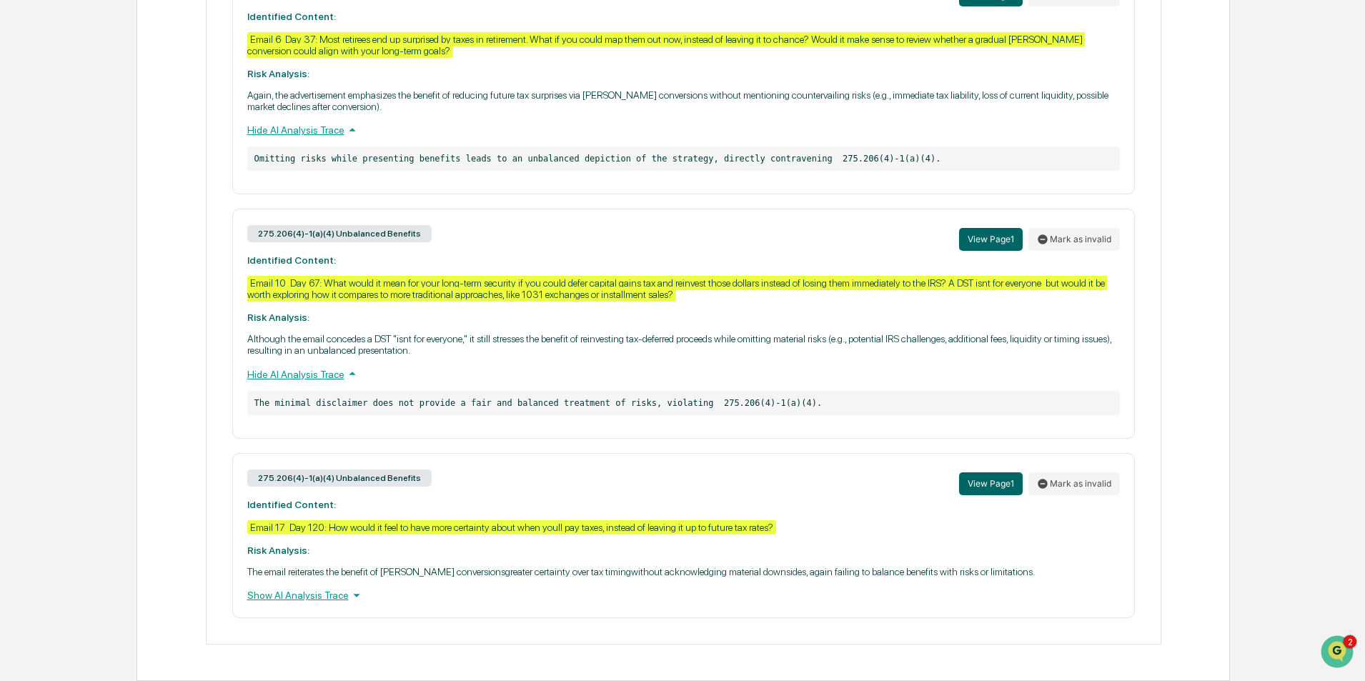
click at [302, 594] on div "Show AI Analysis Trace" at bounding box center [683, 596] width 873 height 16
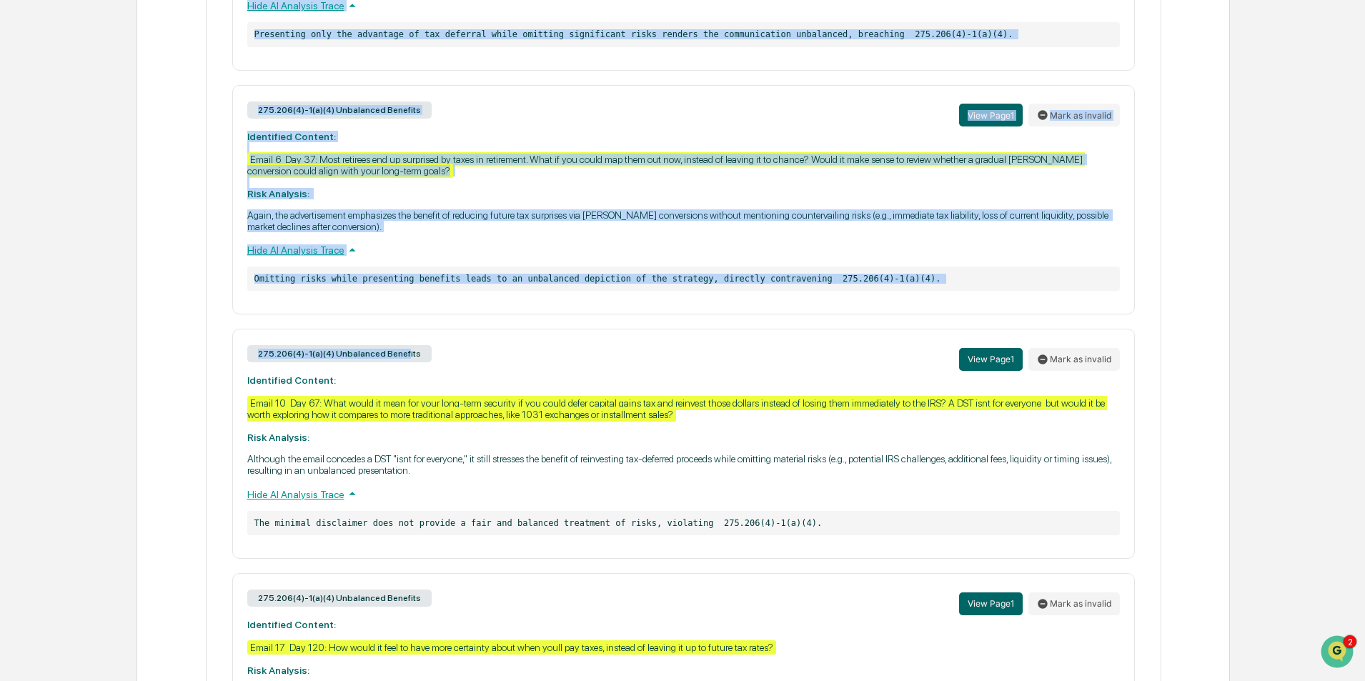
scroll to position [1231, 0]
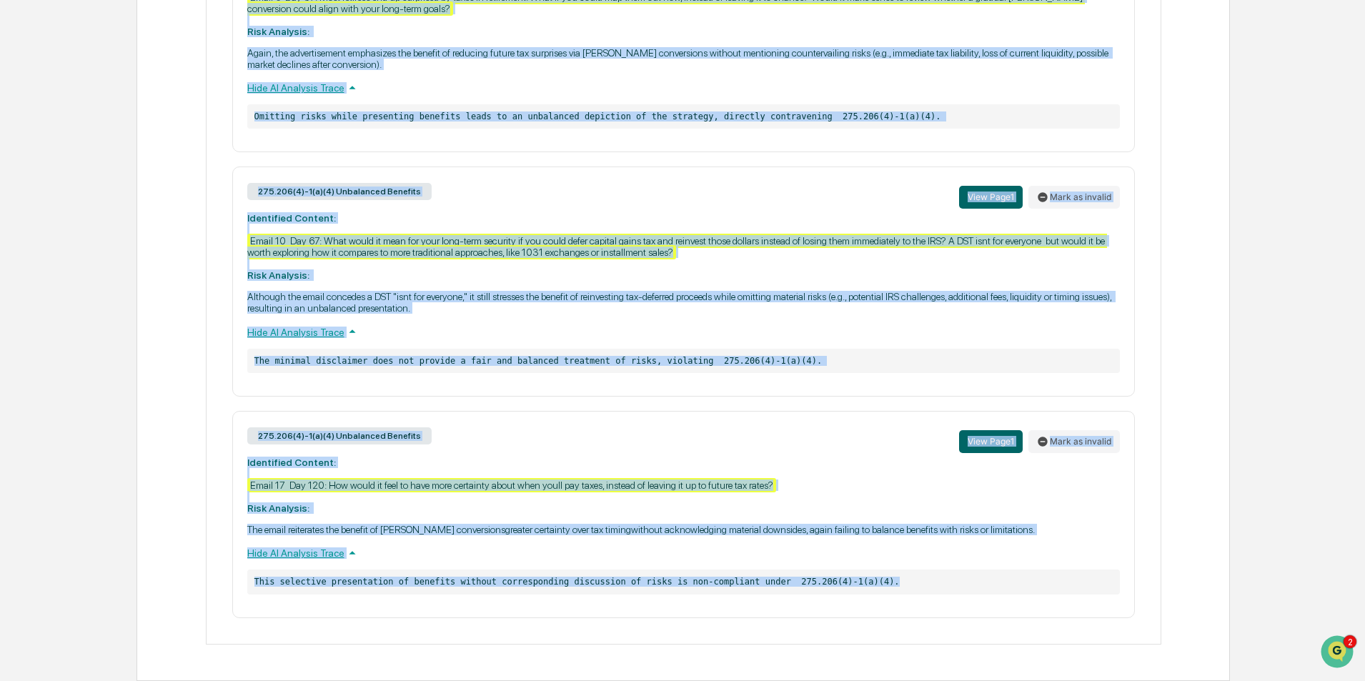
drag, startPoint x: 249, startPoint y: 355, endPoint x: 904, endPoint y: 631, distance: 711.5
click at [904, 631] on div "275.206(4)-1(a)(4) Unbalanced Benefits View Page 1 Mark as invalid Identified C…" at bounding box center [684, 32] width 954 height 1224
copy div "275.206(4)-1(a)(4) Unbalanced Benefits View Page 1 Mark as invalid Identified C…"
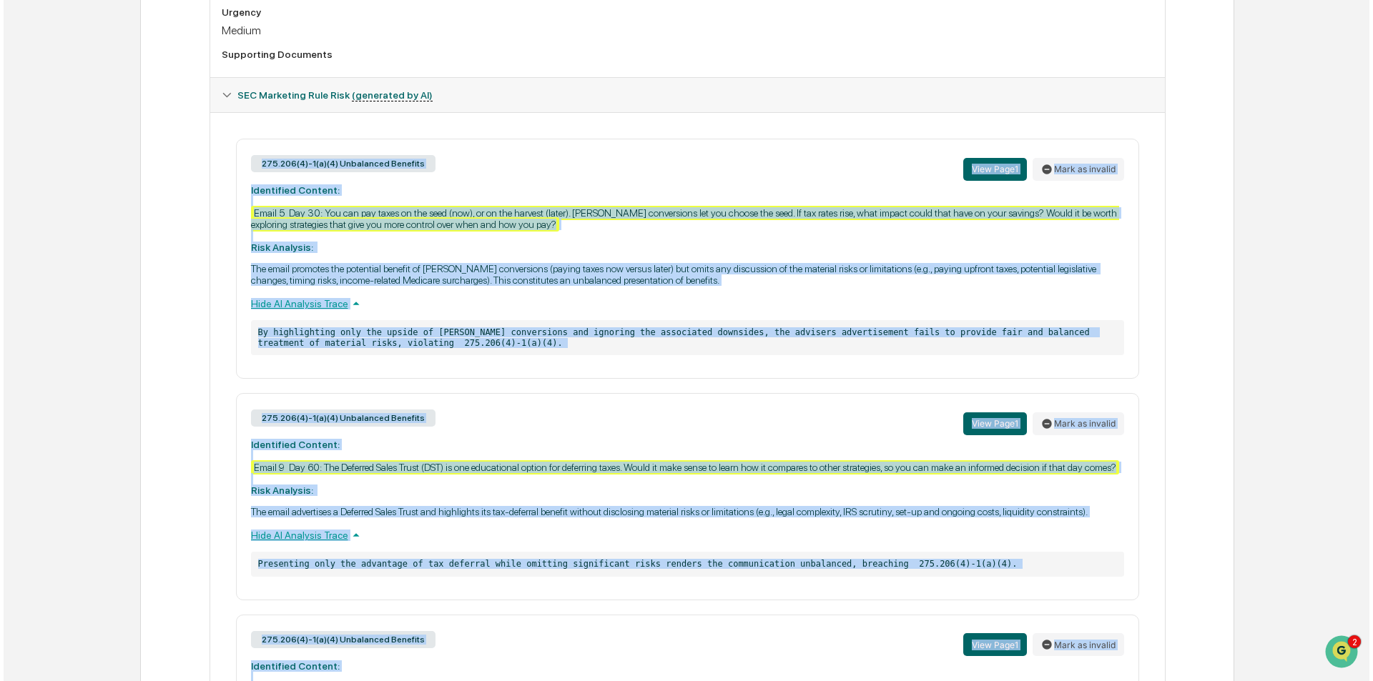
scroll to position [0, 0]
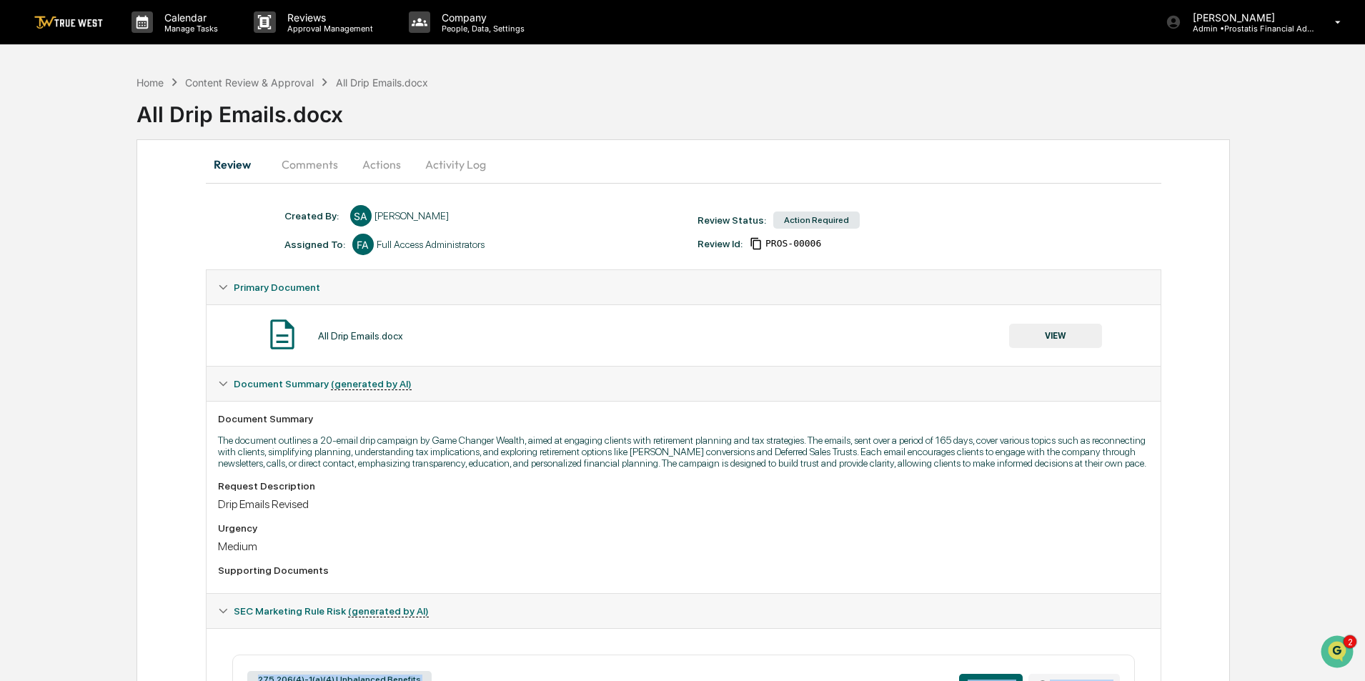
click at [386, 169] on button "Actions" at bounding box center [382, 164] width 64 height 34
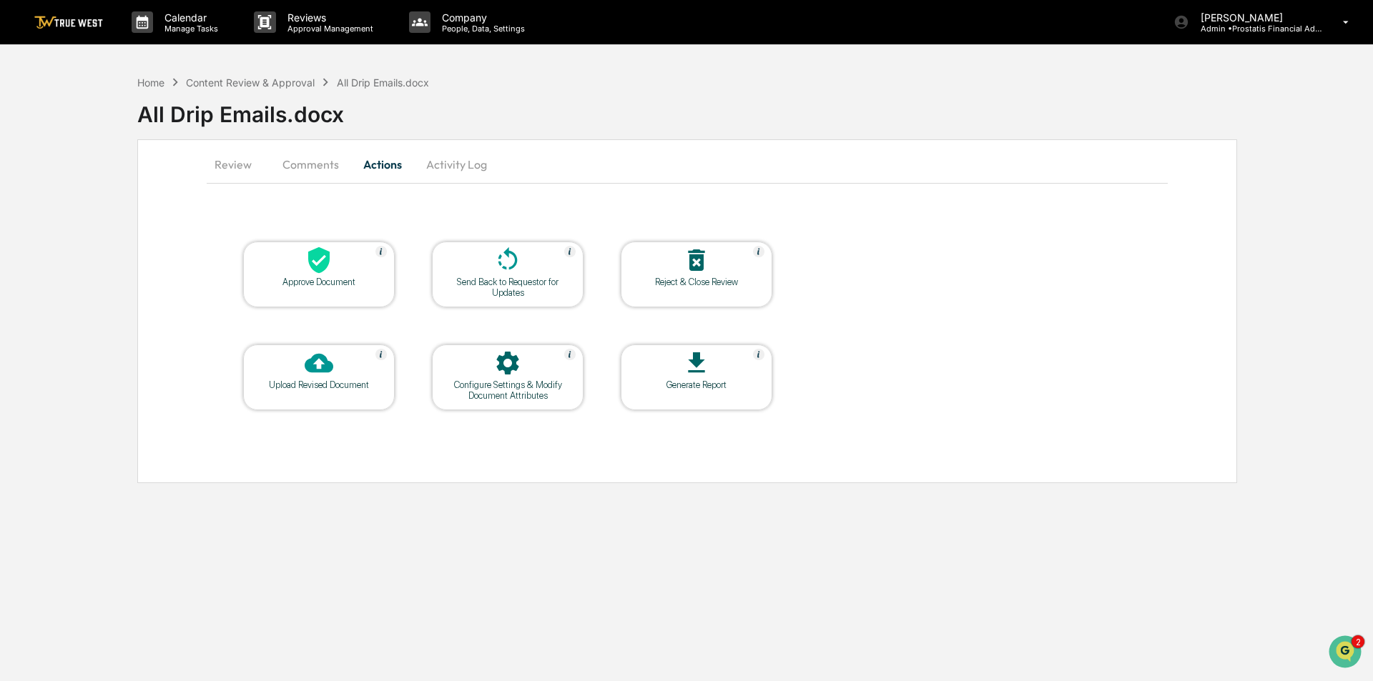
click at [495, 289] on div "Send Back to Requestor for Updates" at bounding box center [507, 287] width 129 height 21
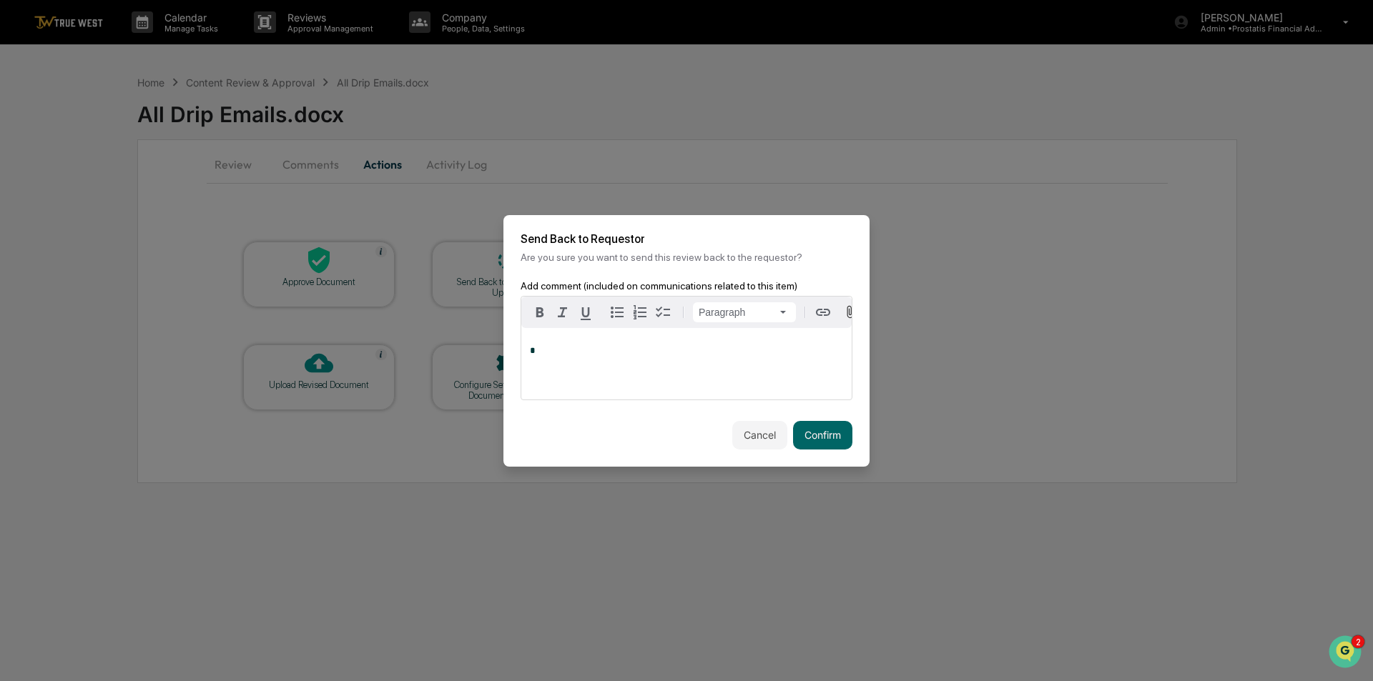
click at [579, 385] on div "*" at bounding box center [686, 363] width 330 height 71
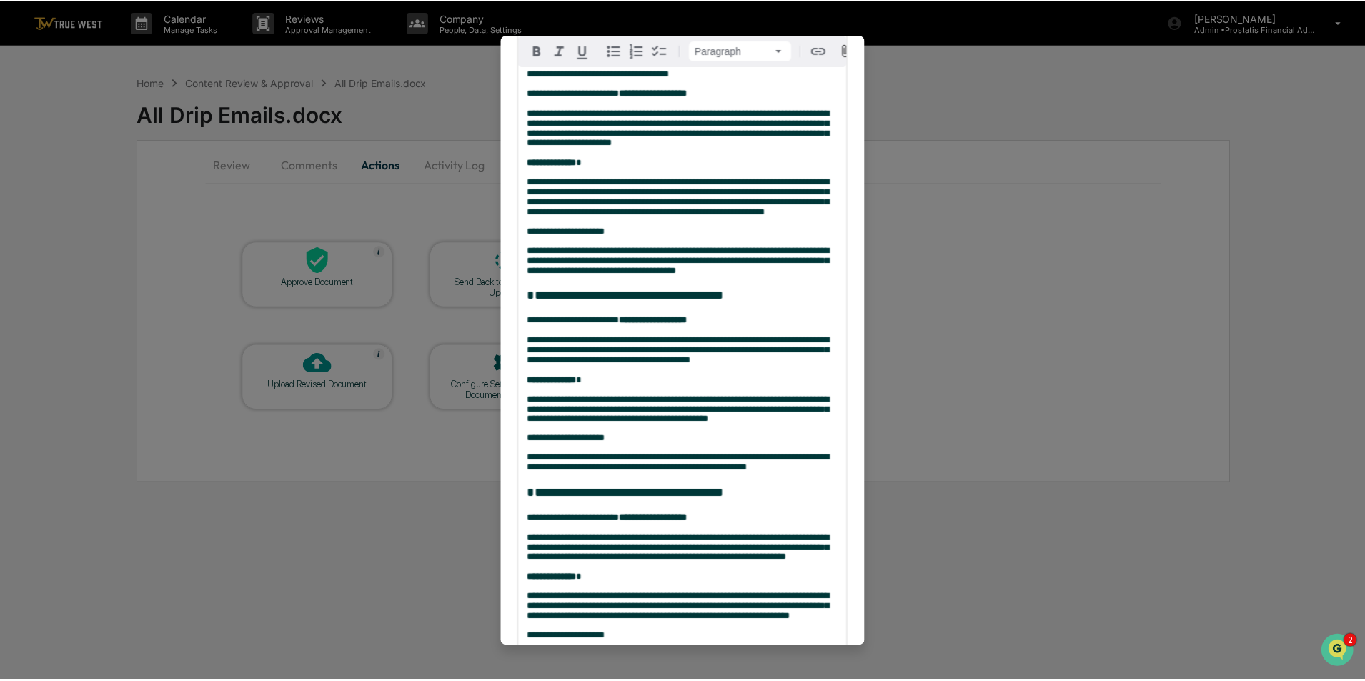
scroll to position [683, 0]
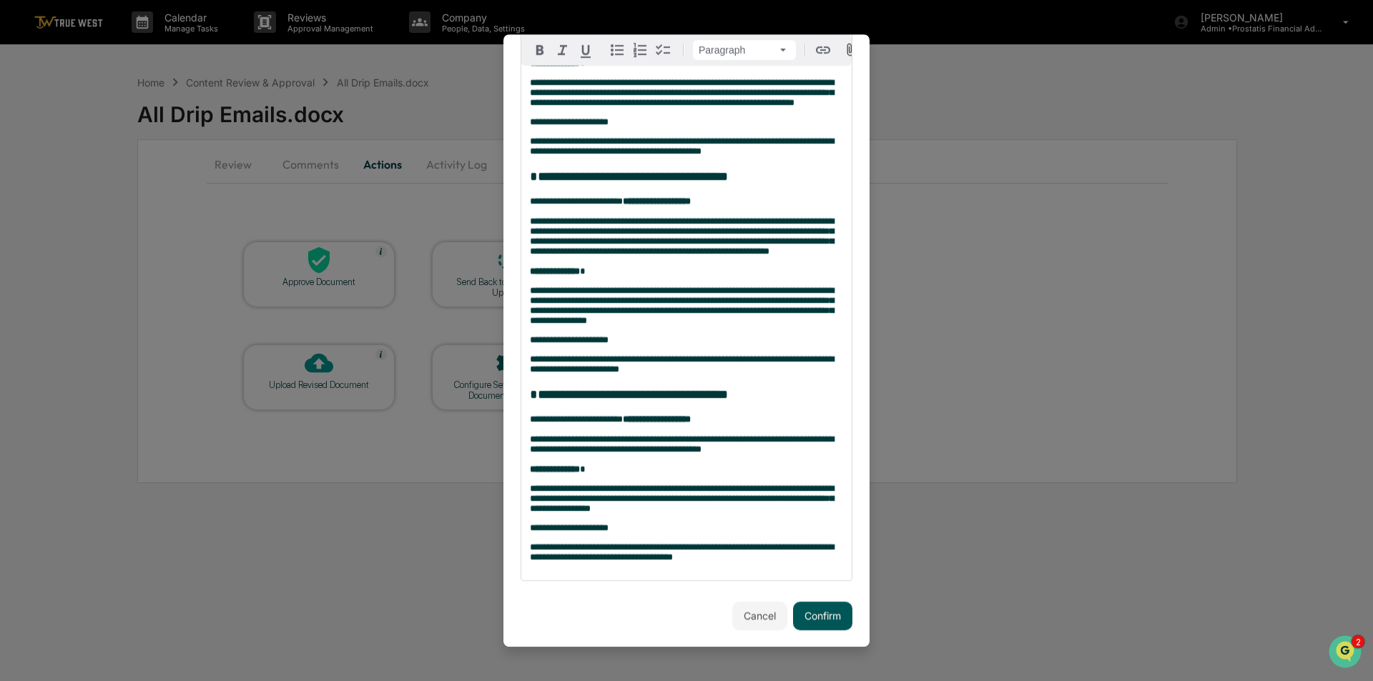
click at [814, 613] on button "Confirm" at bounding box center [822, 616] width 59 height 29
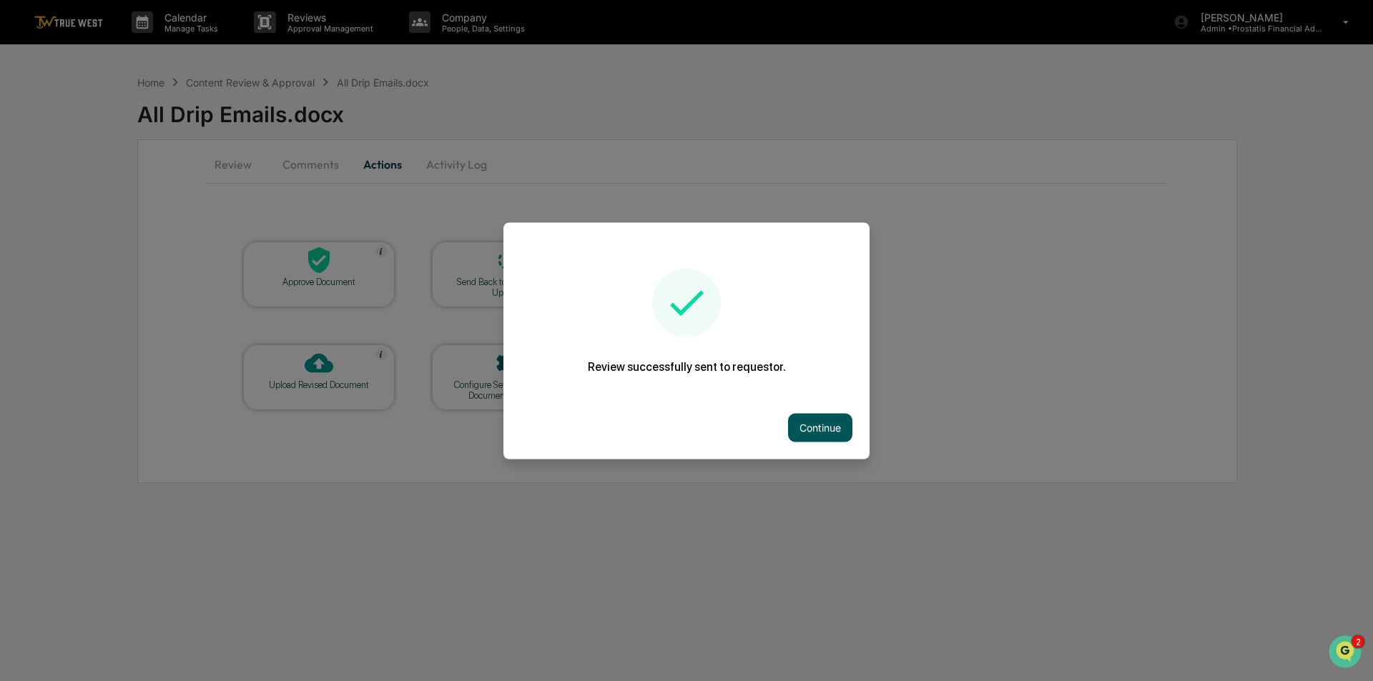
click at [818, 425] on button "Continue" at bounding box center [820, 427] width 64 height 29
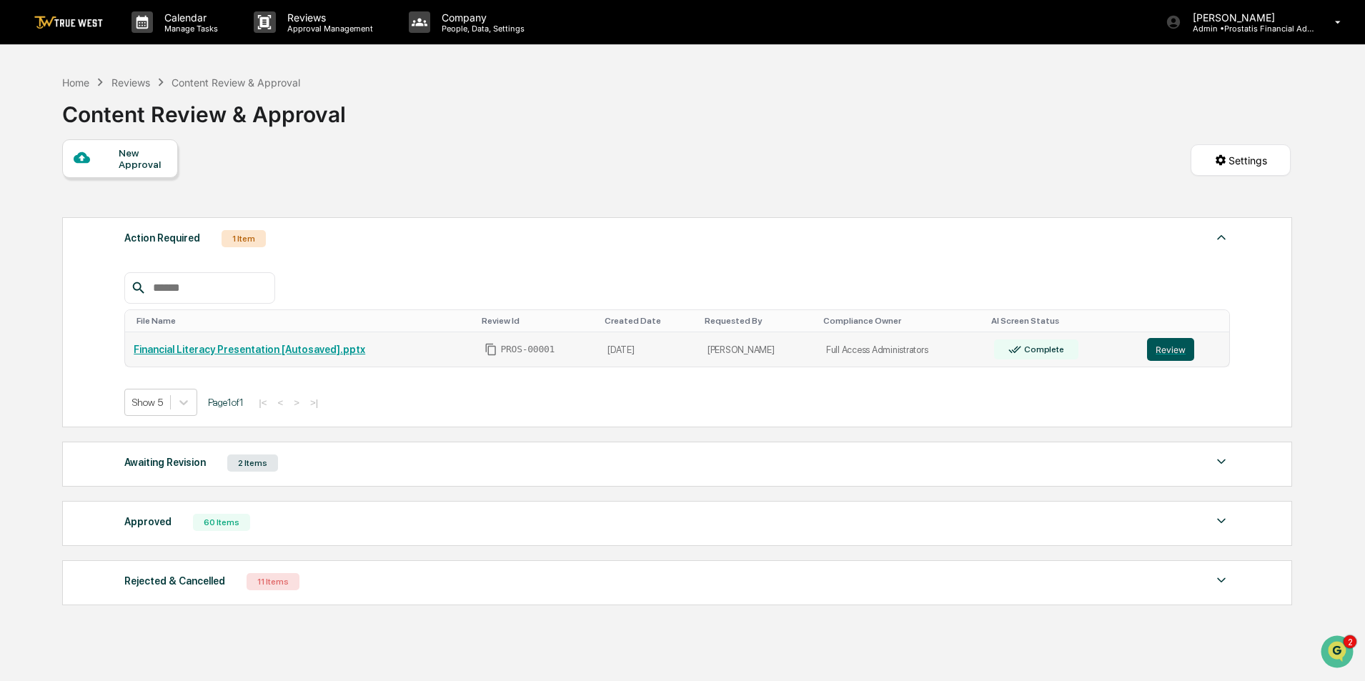
click at [1163, 352] on button "Review" at bounding box center [1170, 349] width 47 height 23
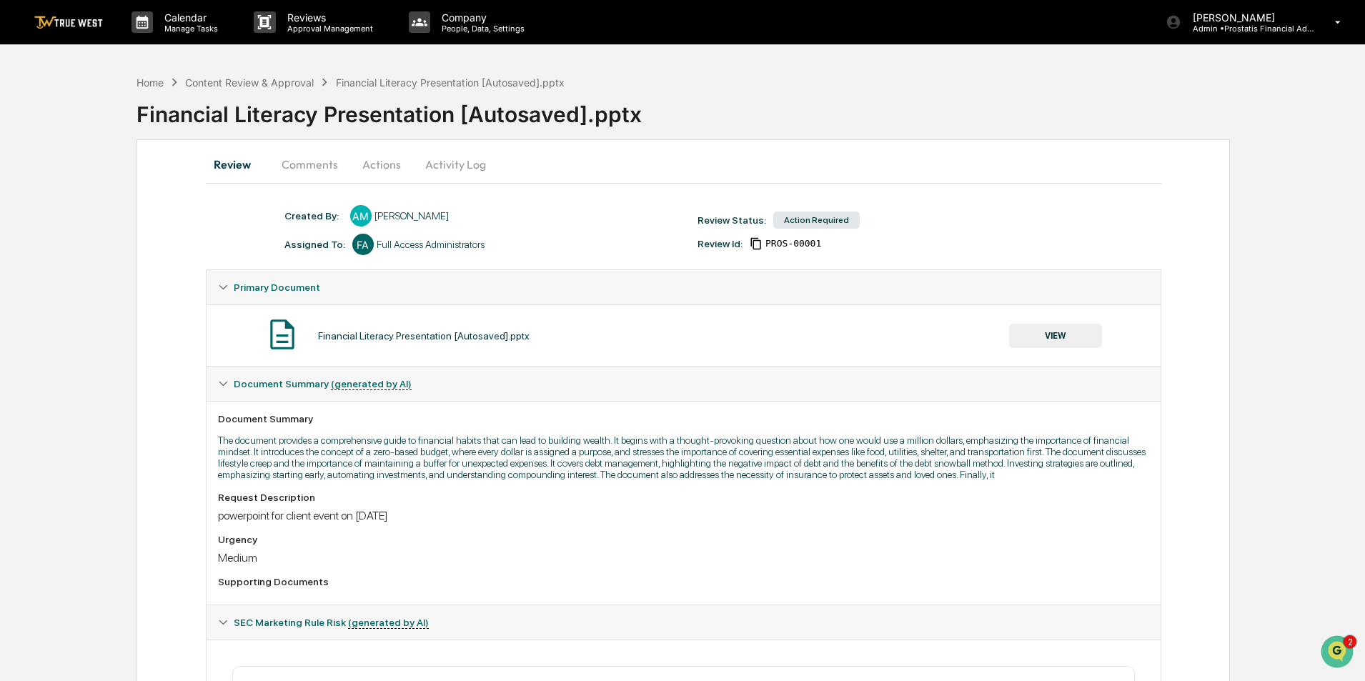
click at [1065, 335] on button "VIEW" at bounding box center [1055, 336] width 93 height 24
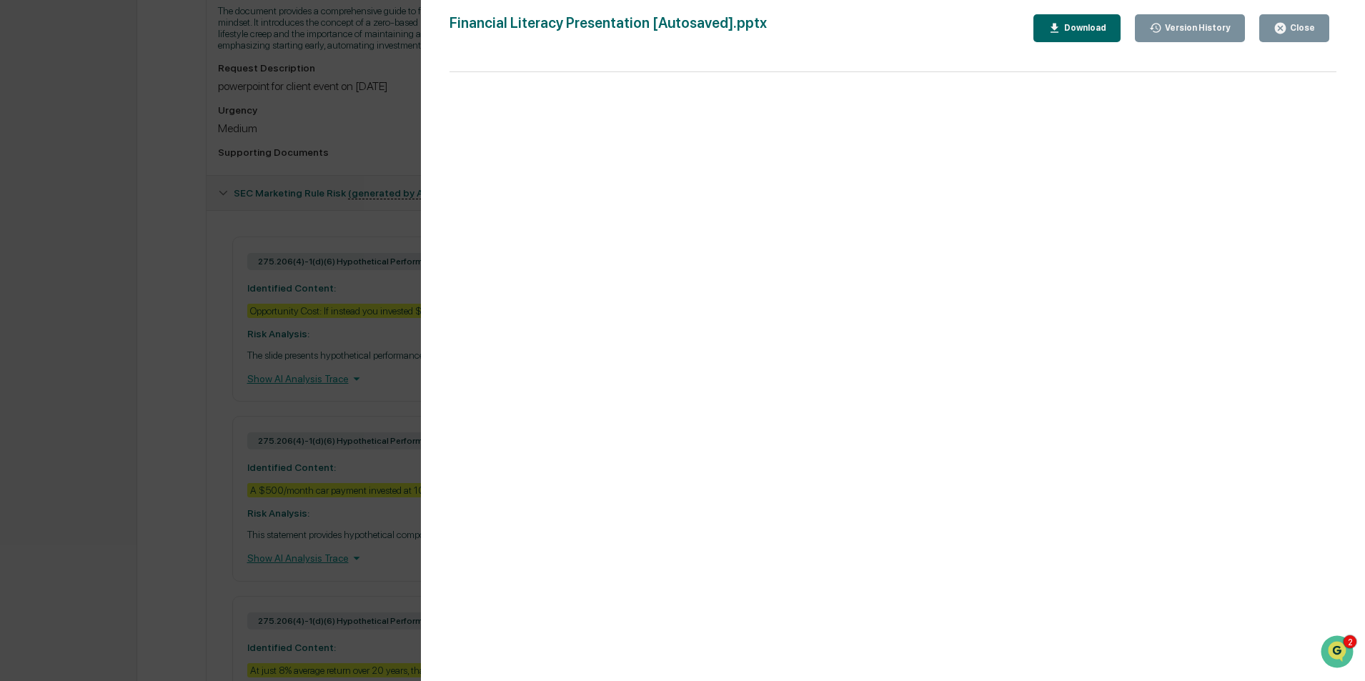
scroll to position [501, 0]
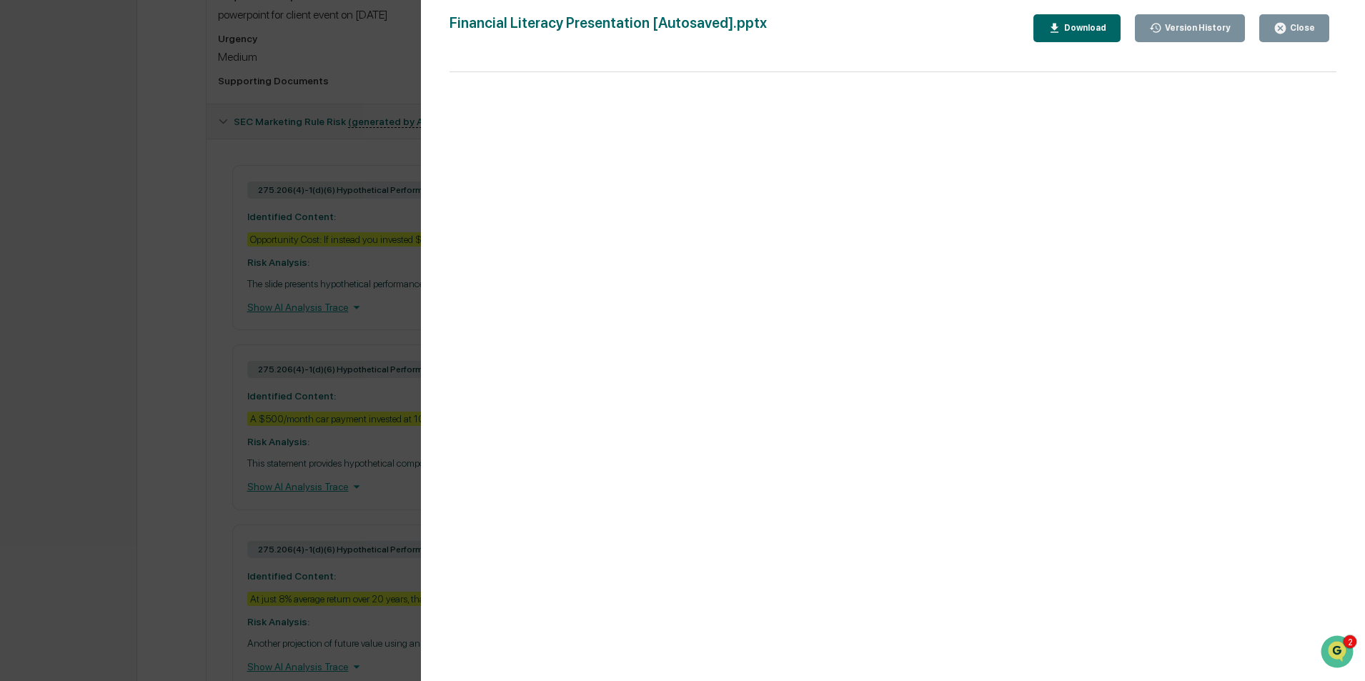
click at [1297, 31] on div "Close" at bounding box center [1301, 28] width 28 height 10
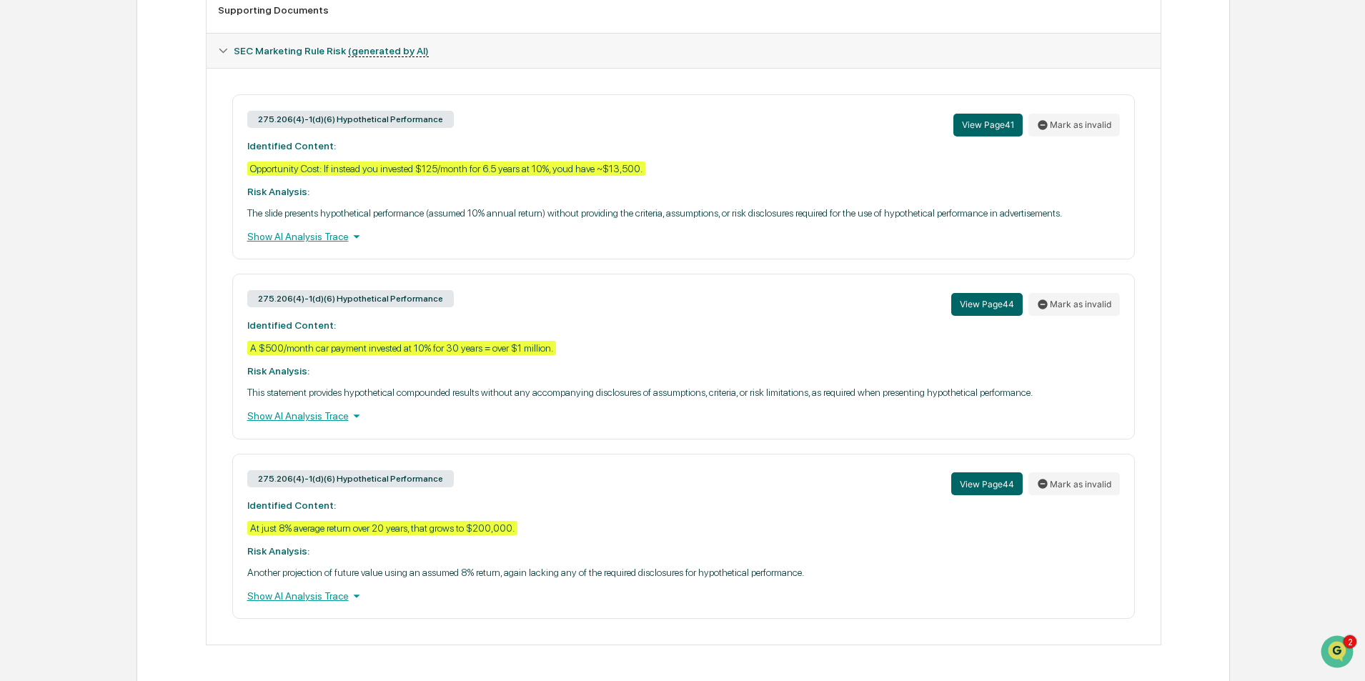
scroll to position [573, 0]
click at [320, 594] on div "Show AI Analysis Trace" at bounding box center [683, 596] width 873 height 16
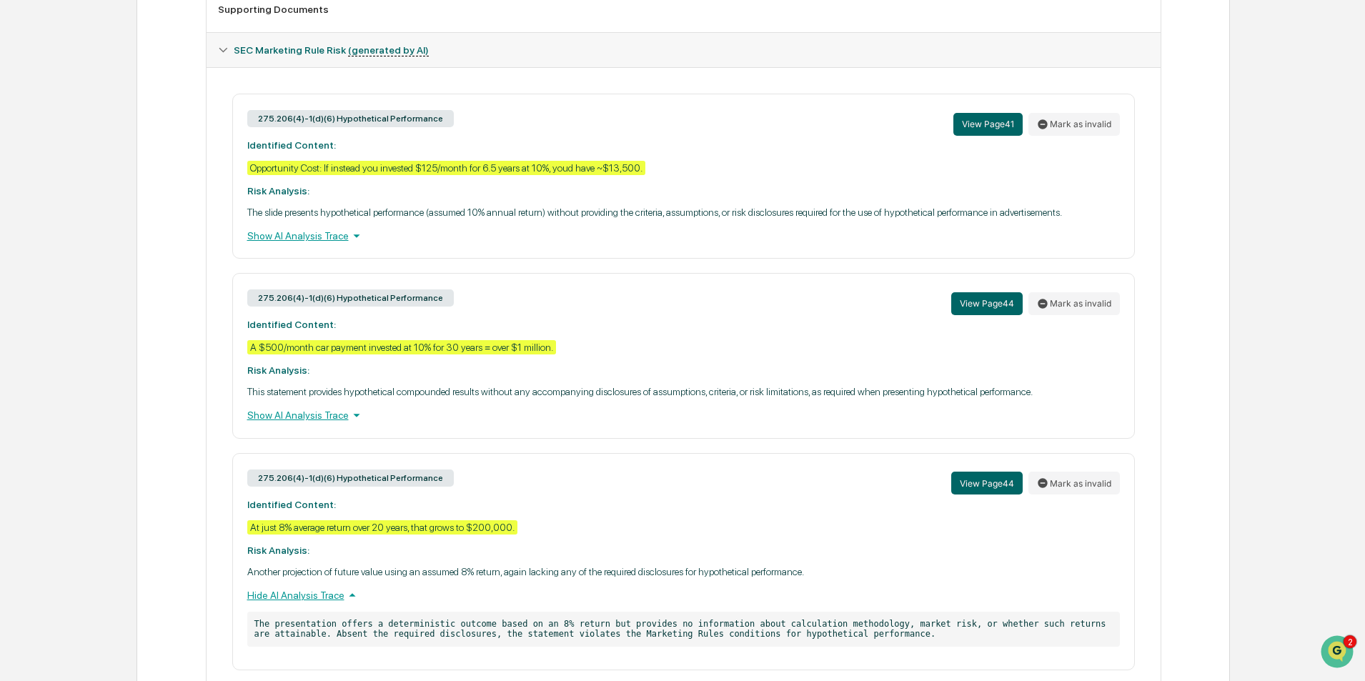
click at [308, 416] on div "Show AI Analysis Trace" at bounding box center [683, 415] width 873 height 16
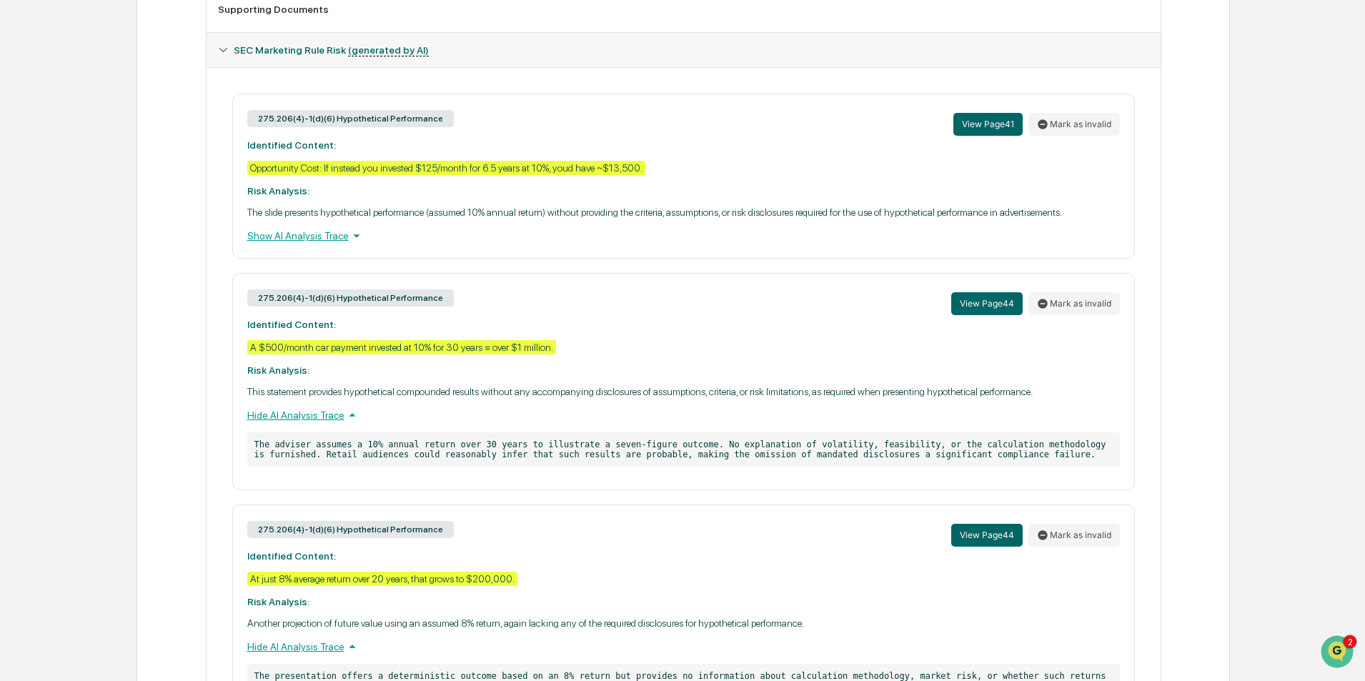
click at [310, 238] on div "Show AI Analysis Trace" at bounding box center [683, 236] width 873 height 16
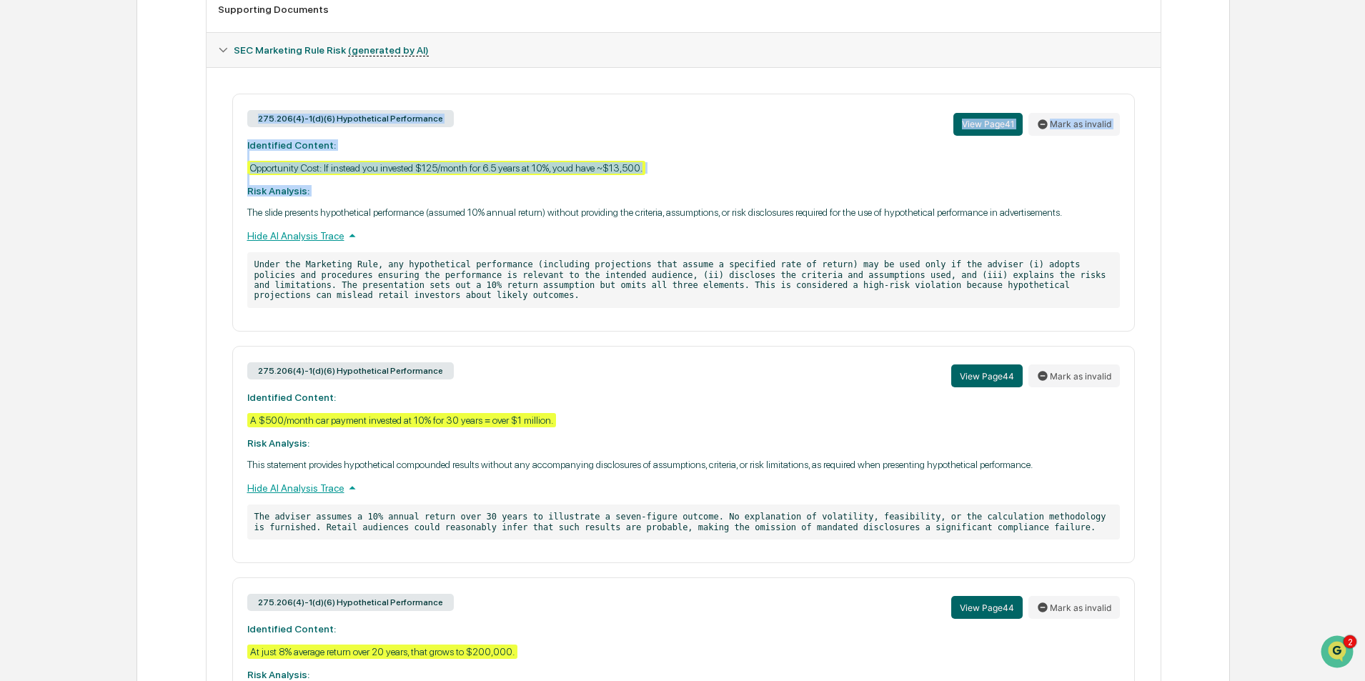
scroll to position [749, 0]
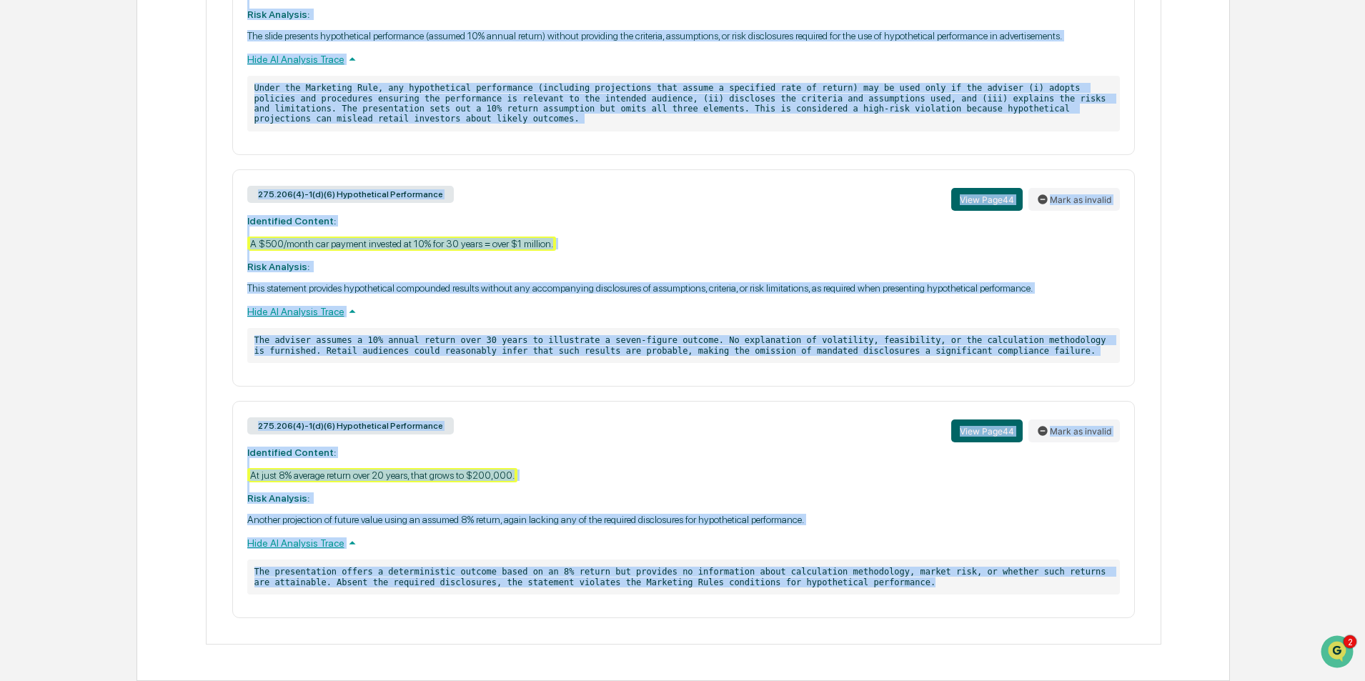
drag, startPoint x: 243, startPoint y: 119, endPoint x: 806, endPoint y: 612, distance: 748.8
click at [806, 612] on div "275.206(4)-1(d)(6) Hypothetical Performance View Page 41 Mark as invalid Identi…" at bounding box center [683, 267] width 931 height 701
copy div "275.206(4)-1(d)(6) Hypothetical Performance View Page 41 Mark as invalid Identi…"
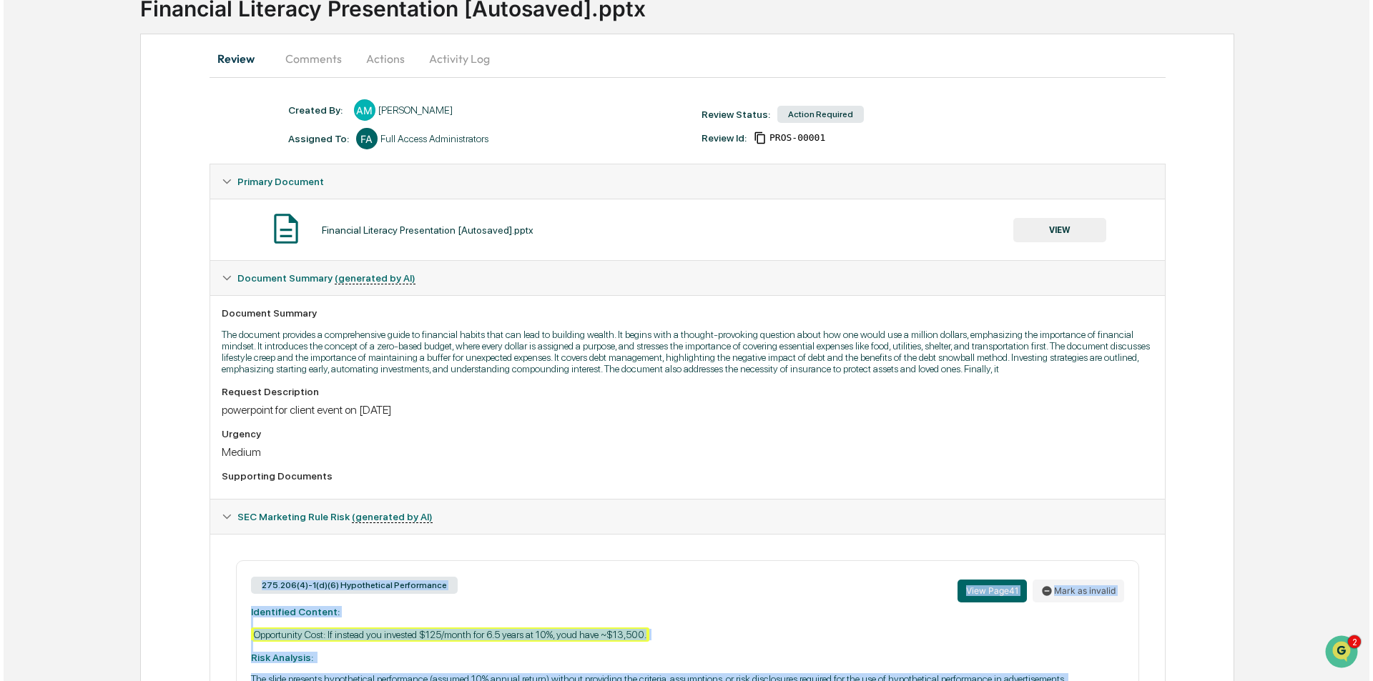
scroll to position [0, 0]
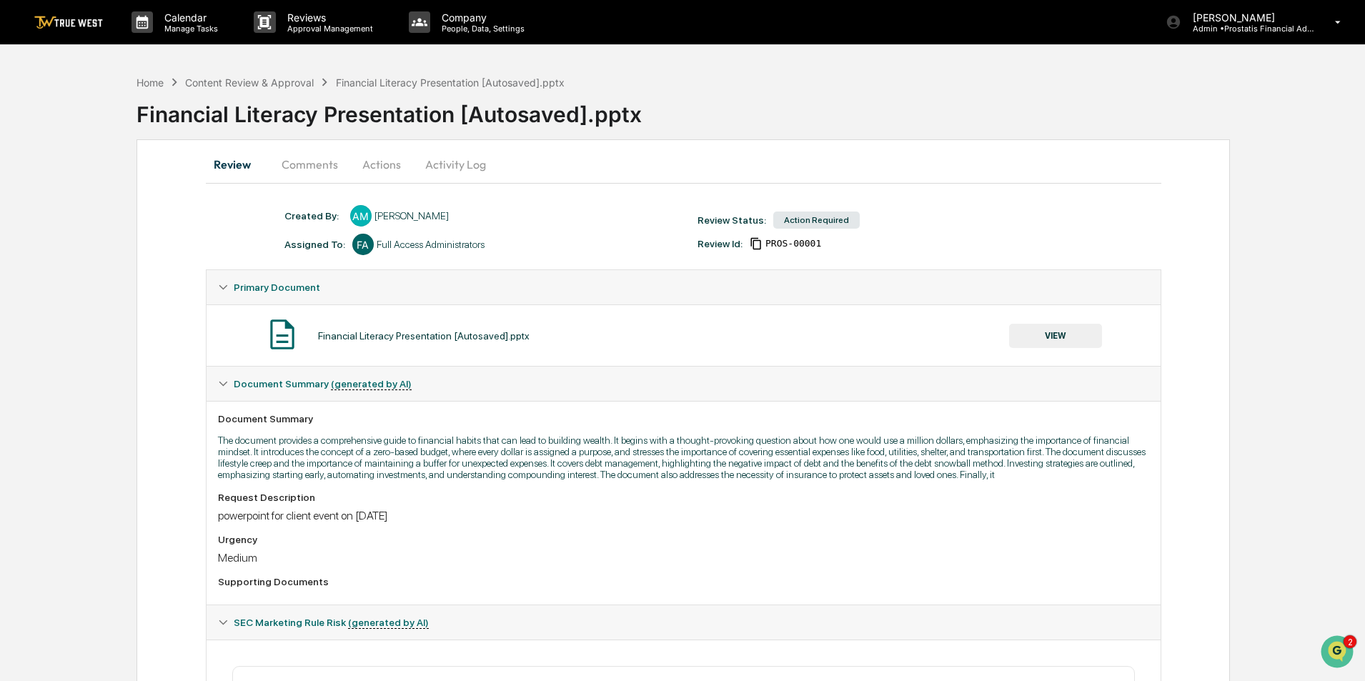
click at [385, 166] on button "Actions" at bounding box center [382, 164] width 64 height 34
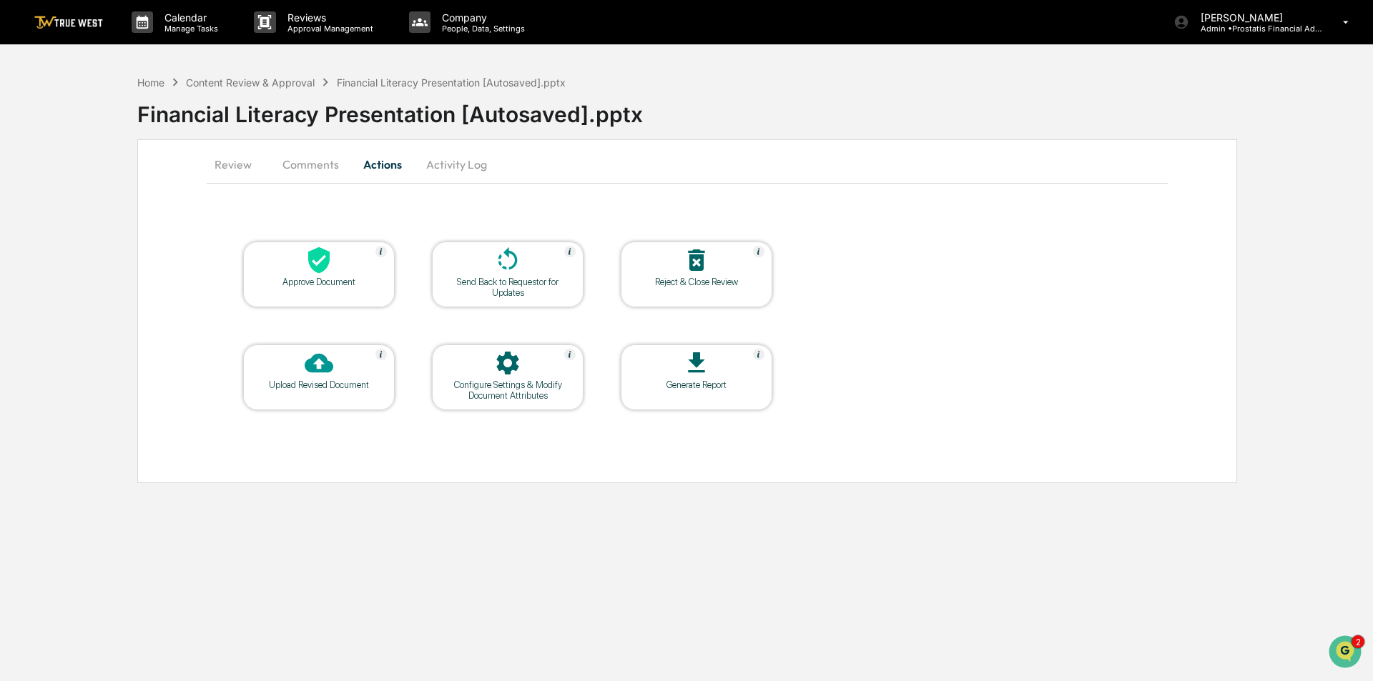
click at [483, 266] on div at bounding box center [507, 261] width 143 height 31
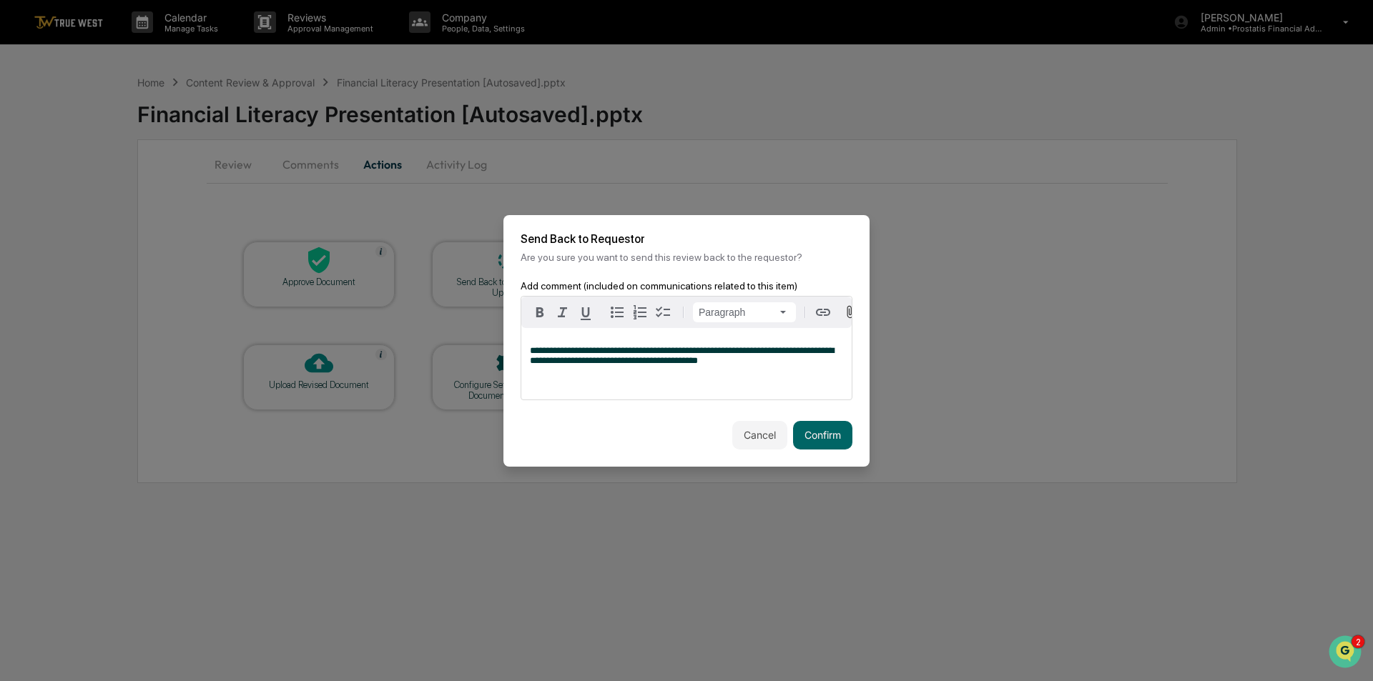
click at [615, 365] on span "**********" at bounding box center [682, 355] width 304 height 19
click at [671, 364] on span "**********" at bounding box center [682, 355] width 304 height 19
click at [779, 363] on p "**********" at bounding box center [686, 356] width 313 height 20
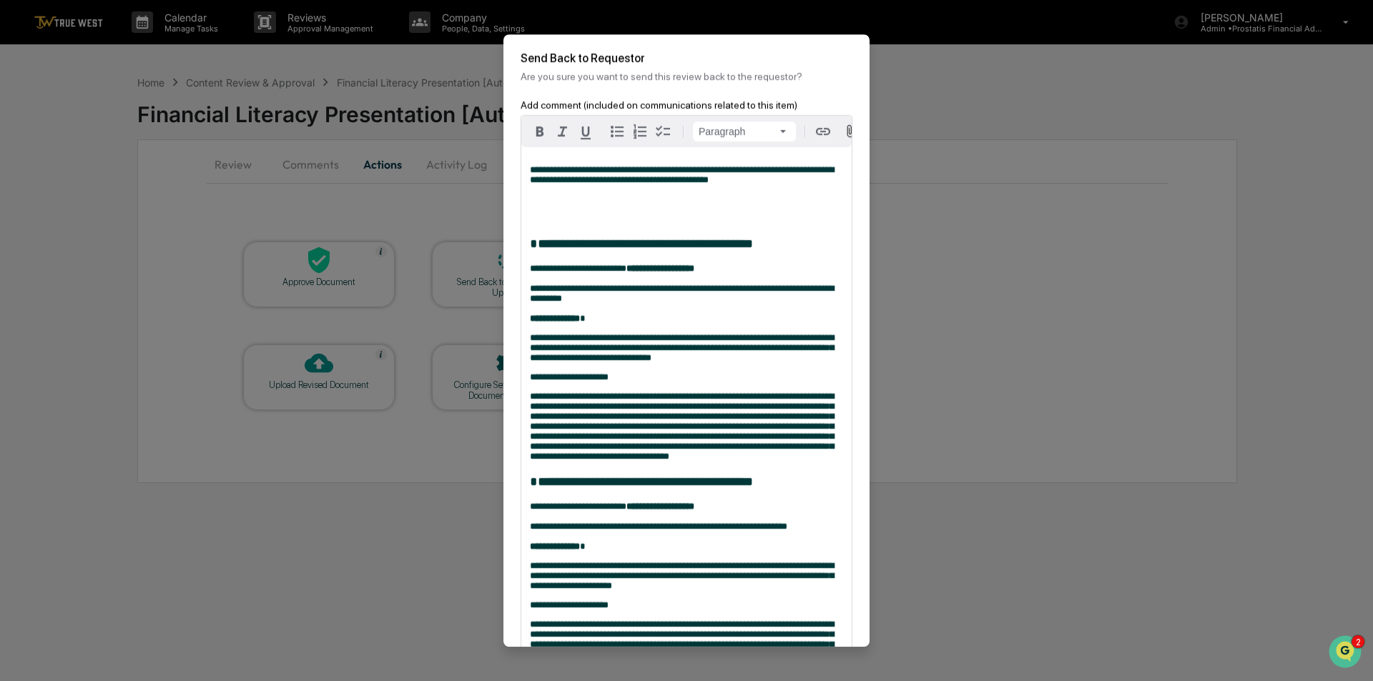
click at [738, 185] on p "**********" at bounding box center [686, 175] width 313 height 20
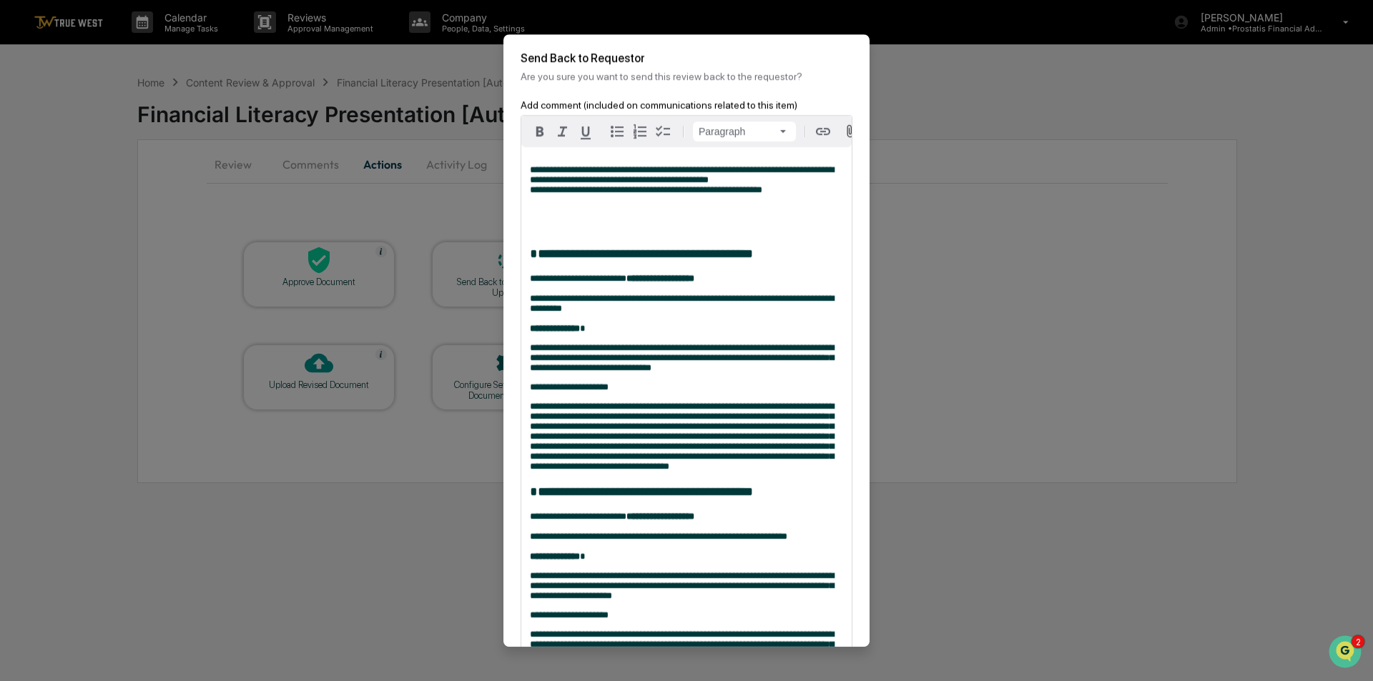
click at [778, 210] on div "**********" at bounding box center [686, 511] width 330 height 728
click at [776, 206] on div "**********" at bounding box center [686, 511] width 330 height 728
drag, startPoint x: 765, startPoint y: 202, endPoint x: 722, endPoint y: 197, distance: 43.3
click at [719, 195] on p "**********" at bounding box center [686, 180] width 313 height 30
click at [724, 194] on span "**********" at bounding box center [646, 189] width 232 height 9
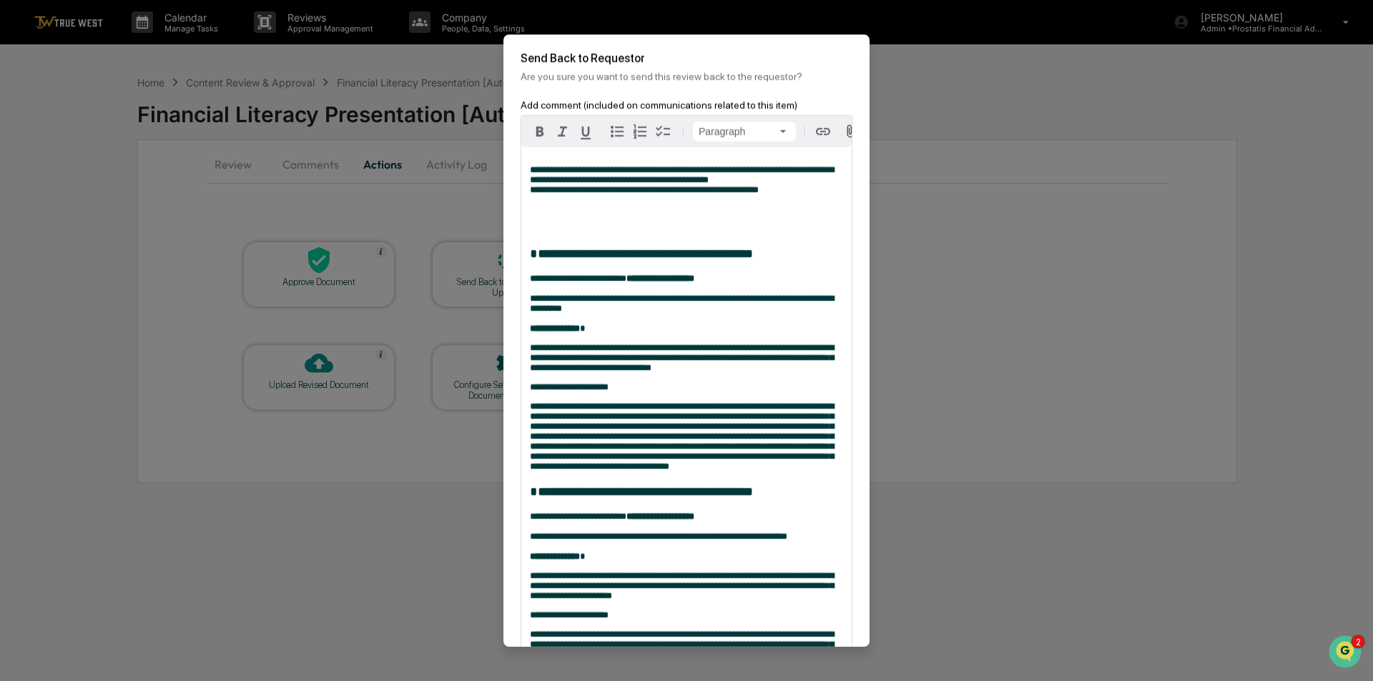
click at [772, 195] on p "**********" at bounding box center [686, 180] width 313 height 30
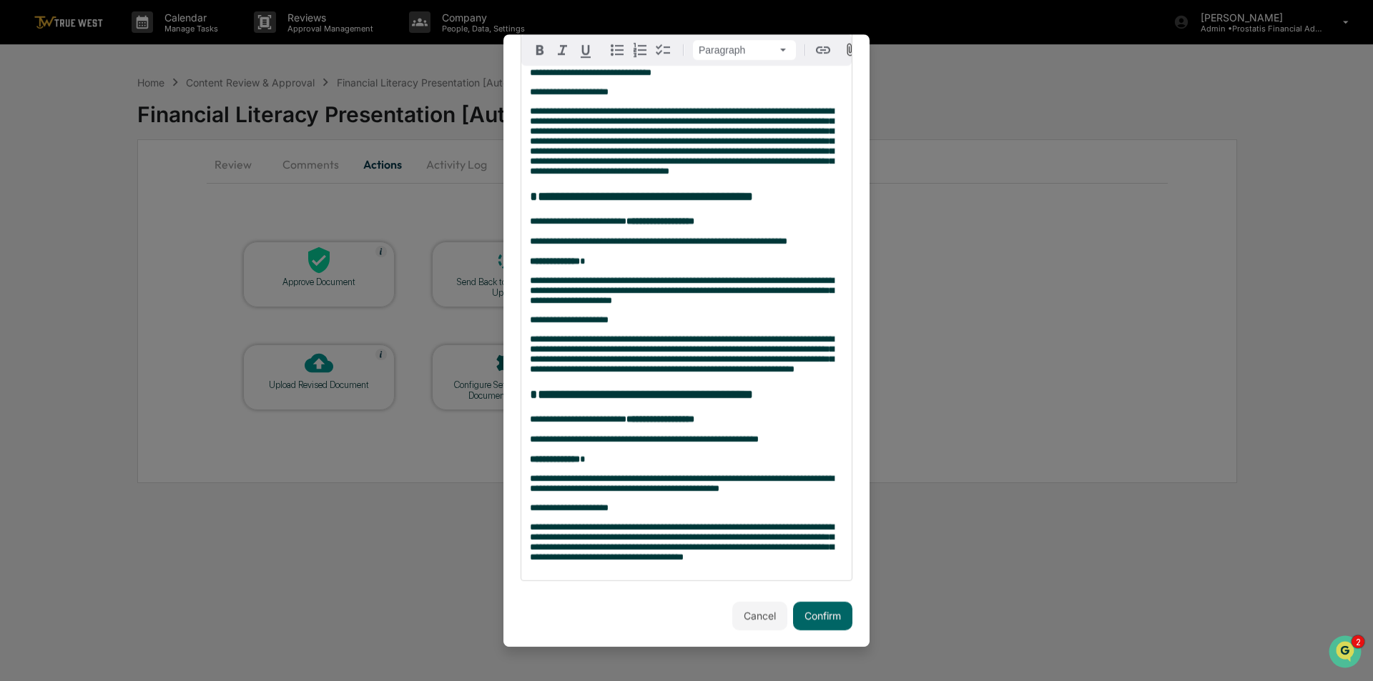
scroll to position [320, 0]
click at [826, 616] on button "Confirm" at bounding box center [822, 616] width 59 height 29
